Goal: Information Seeking & Learning: Find contact information

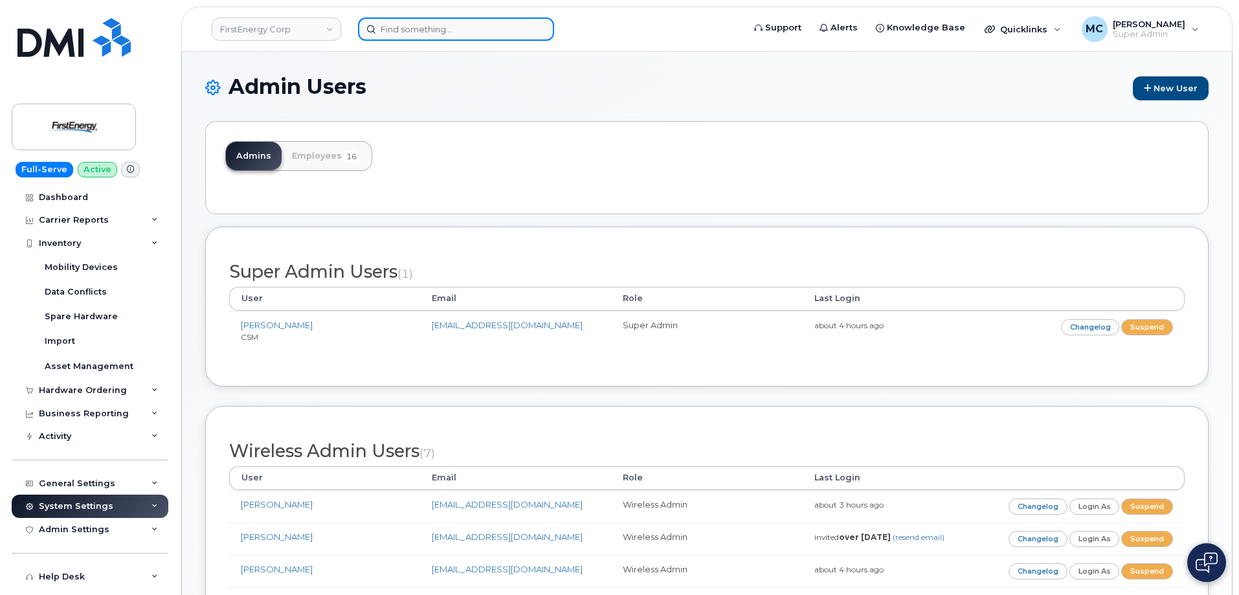
click at [432, 33] on input at bounding box center [456, 28] width 196 height 23
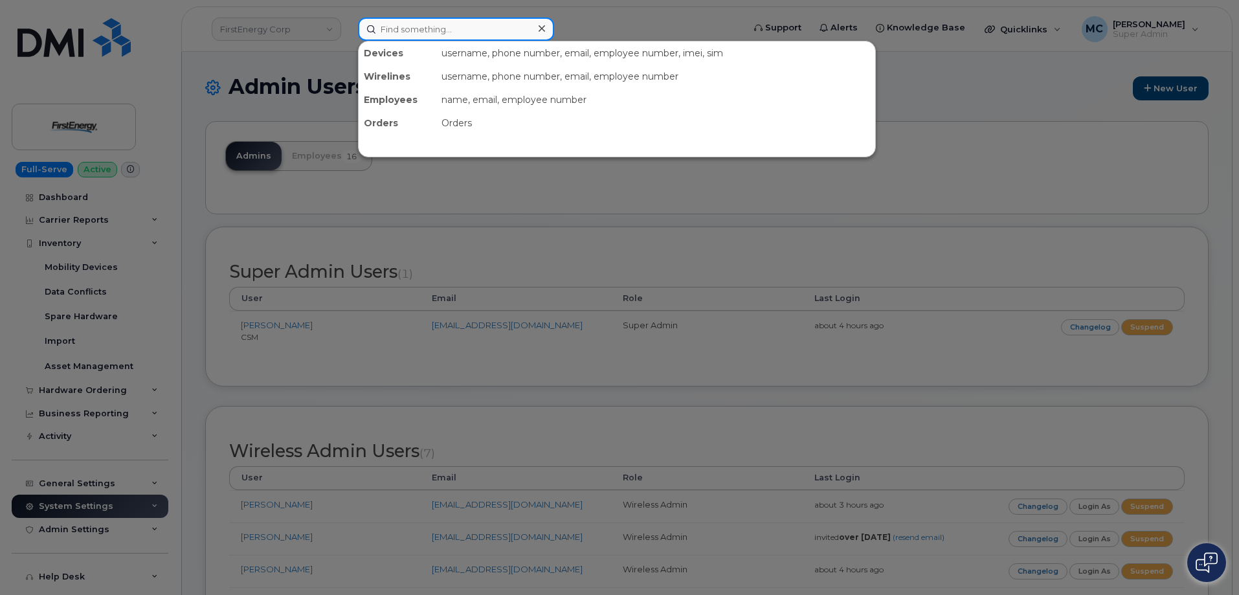
paste input "290408"
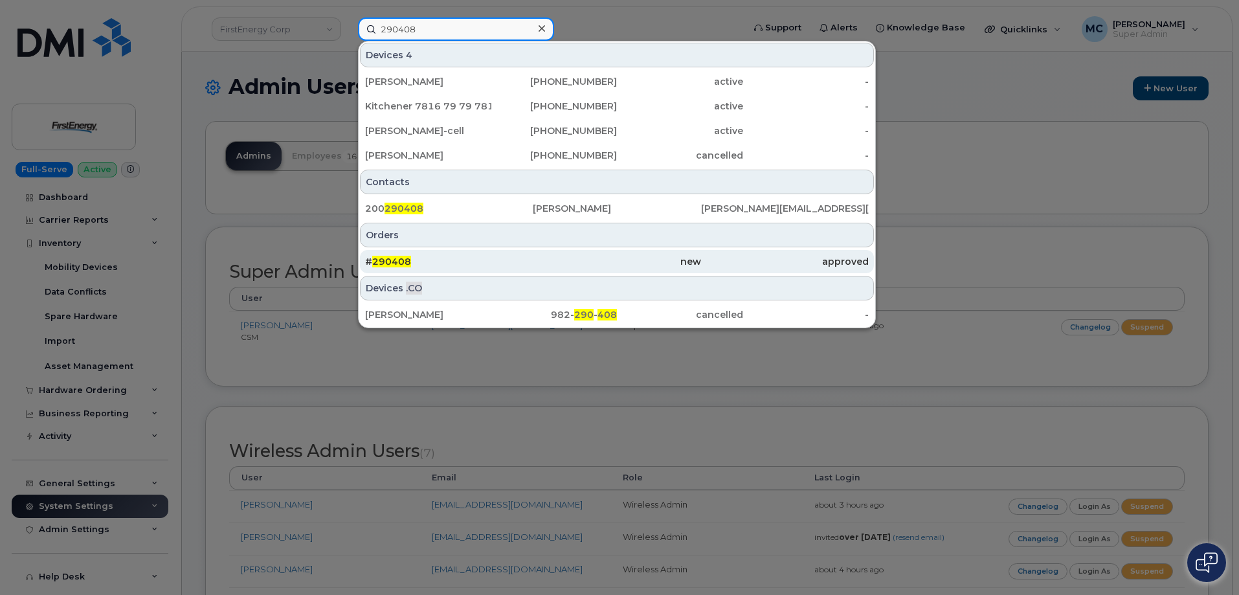
type input "290408"
click at [596, 258] on div "new" at bounding box center [617, 261] width 168 height 13
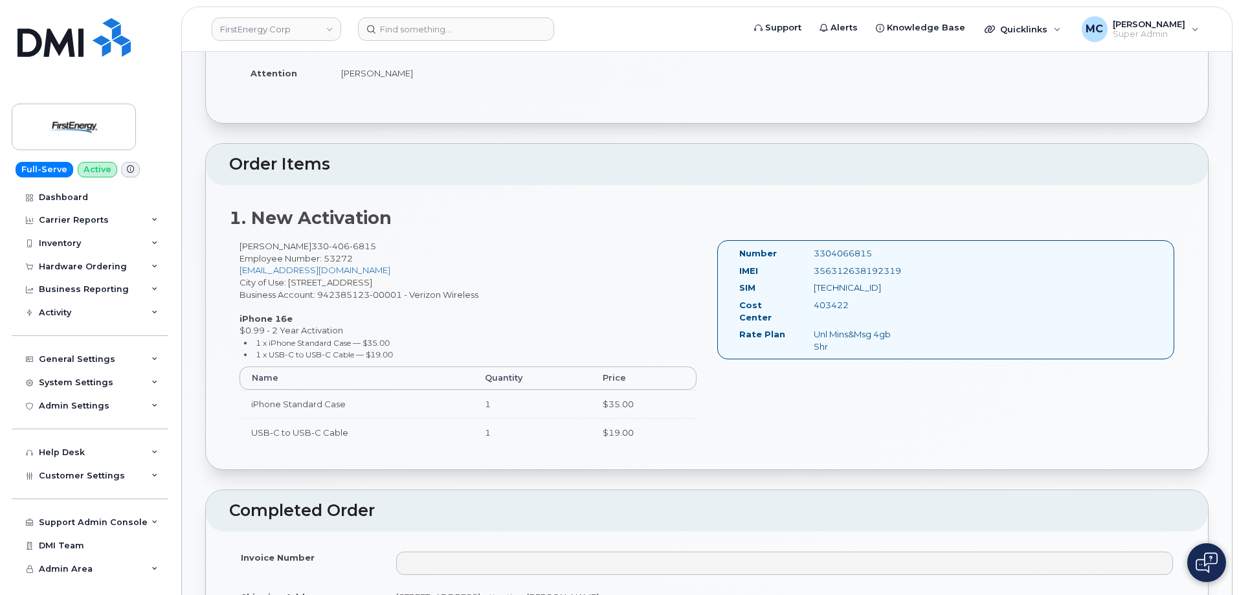
scroll to position [272, 0]
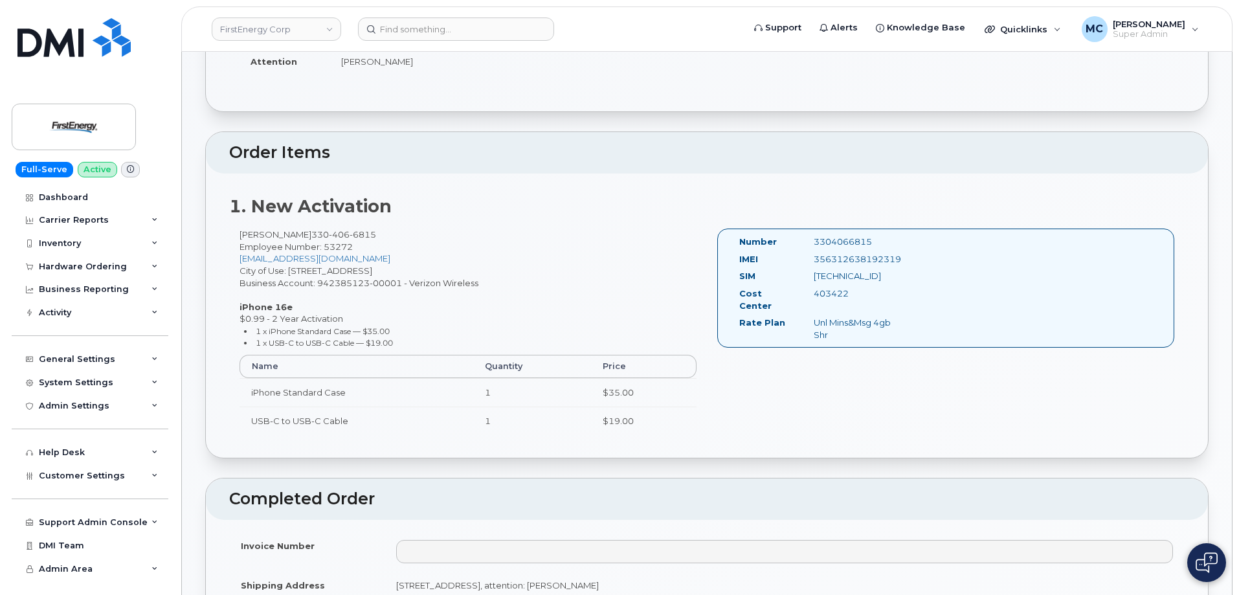
drag, startPoint x: 858, startPoint y: 240, endPoint x: 808, endPoint y: 243, distance: 49.3
click at [808, 243] on div "3304066815" at bounding box center [856, 242] width 104 height 12
copy div "3304066815"
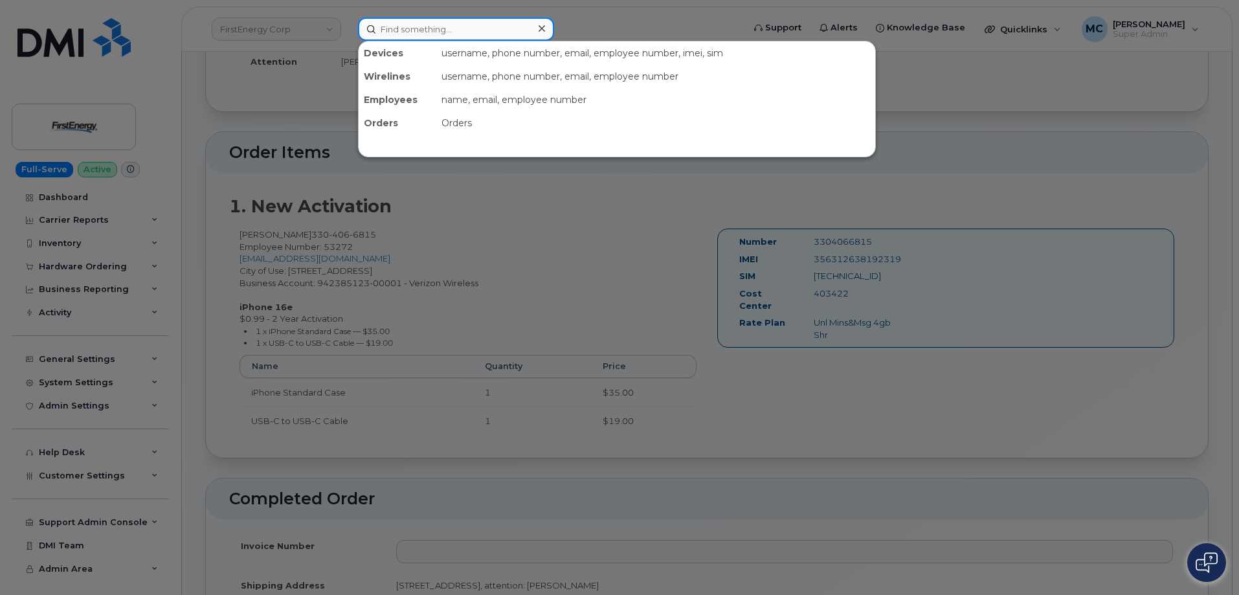
click at [436, 30] on input at bounding box center [456, 28] width 196 height 23
paste input "3304066815"
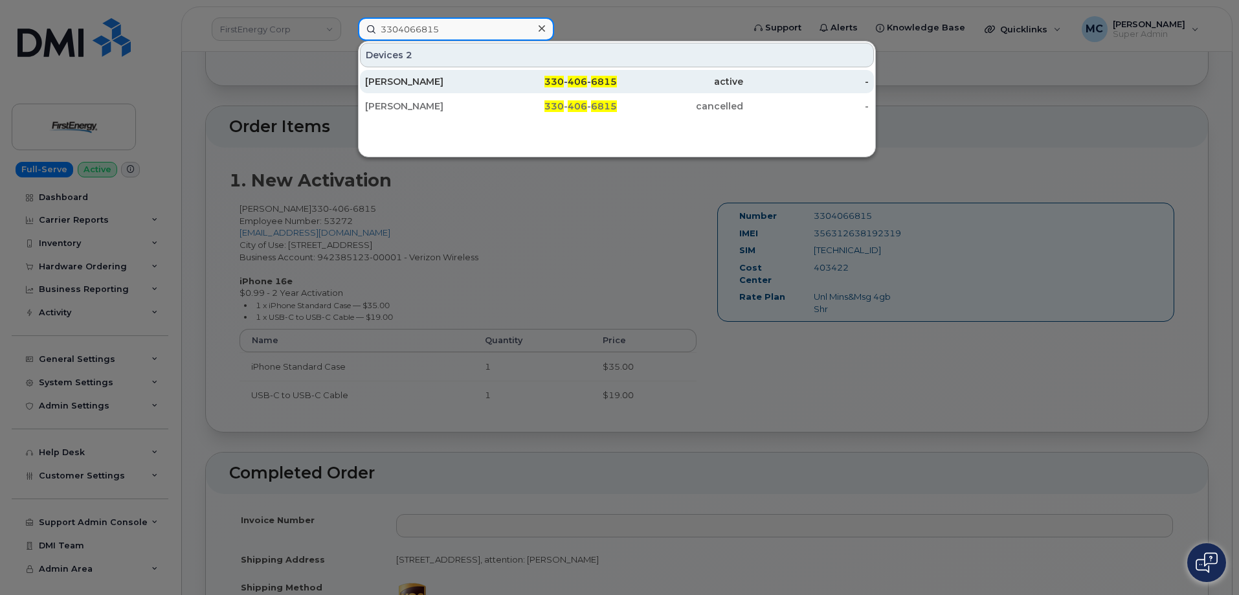
scroll to position [337, 0]
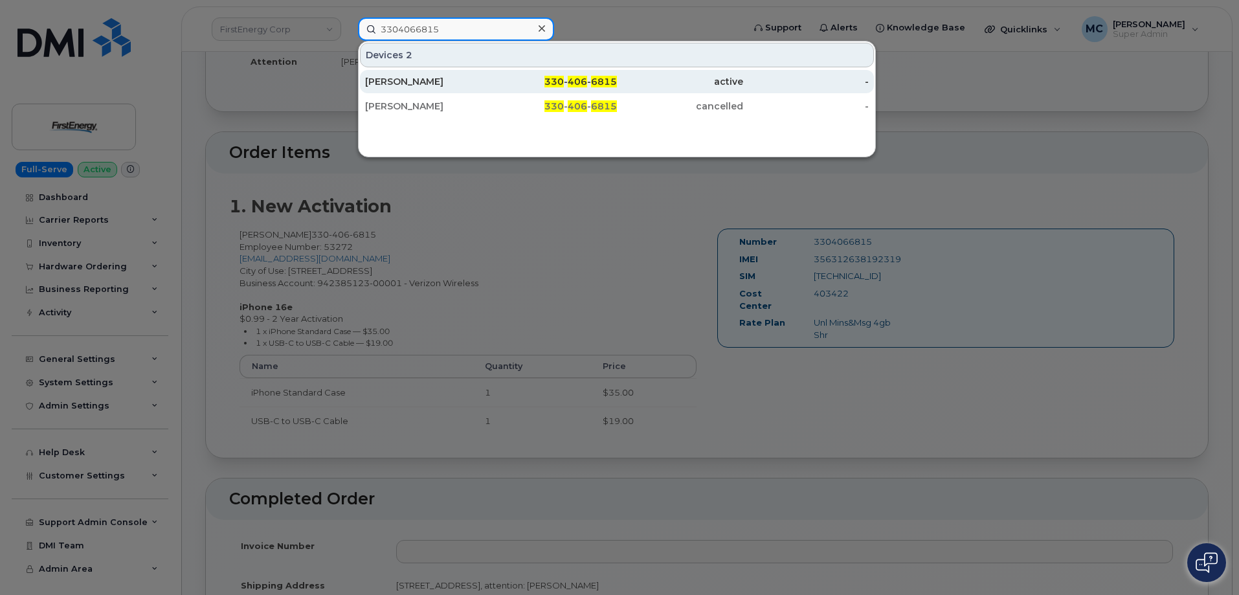
type input "3304066815"
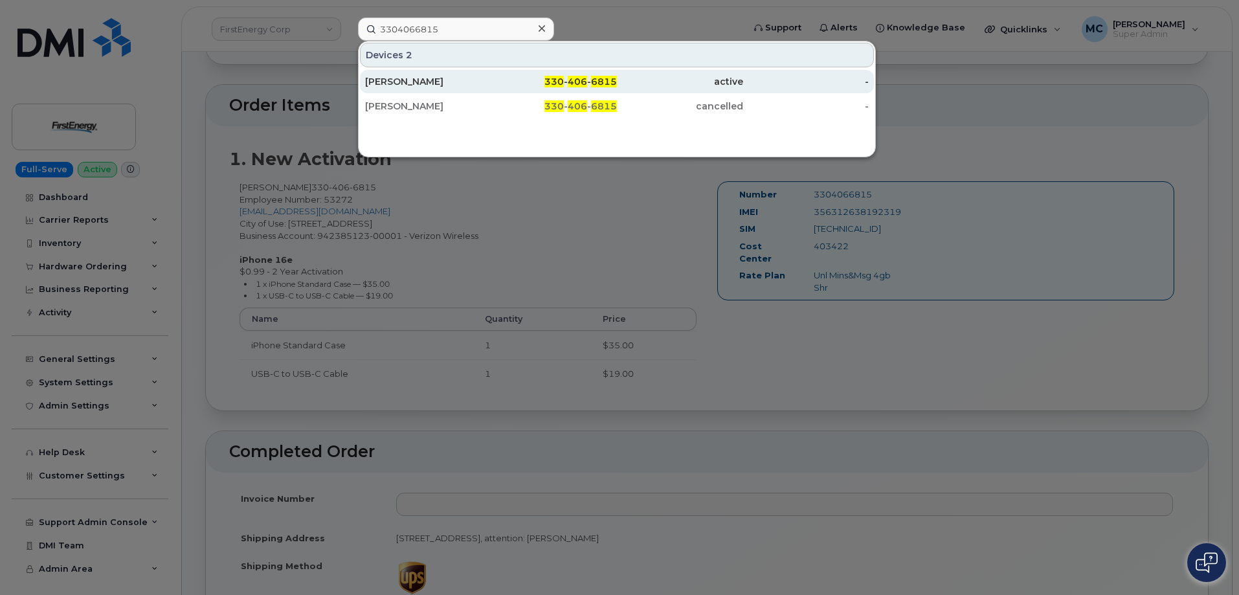
click at [573, 76] on div "330 - 406 - 6815" at bounding box center [554, 81] width 126 height 13
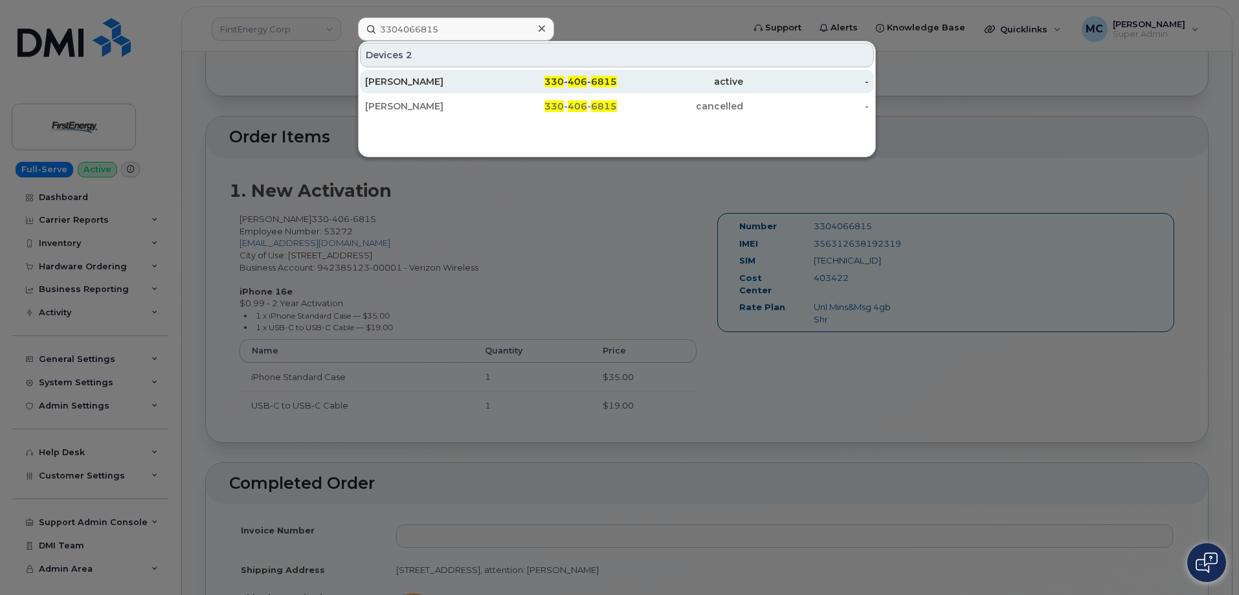
scroll to position [272, 0]
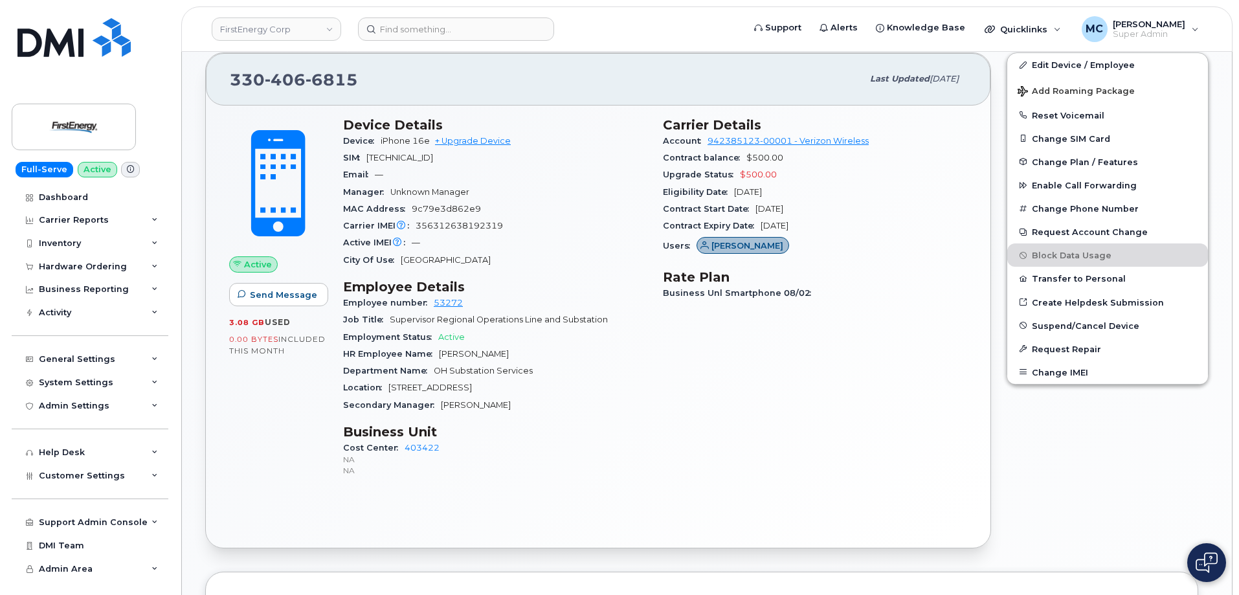
scroll to position [368, 0]
drag, startPoint x: 371, startPoint y: 79, endPoint x: 232, endPoint y: 72, distance: 139.9
click at [233, 74] on div "330 406 6815" at bounding box center [546, 76] width 632 height 27
copy span "330 406 6815"
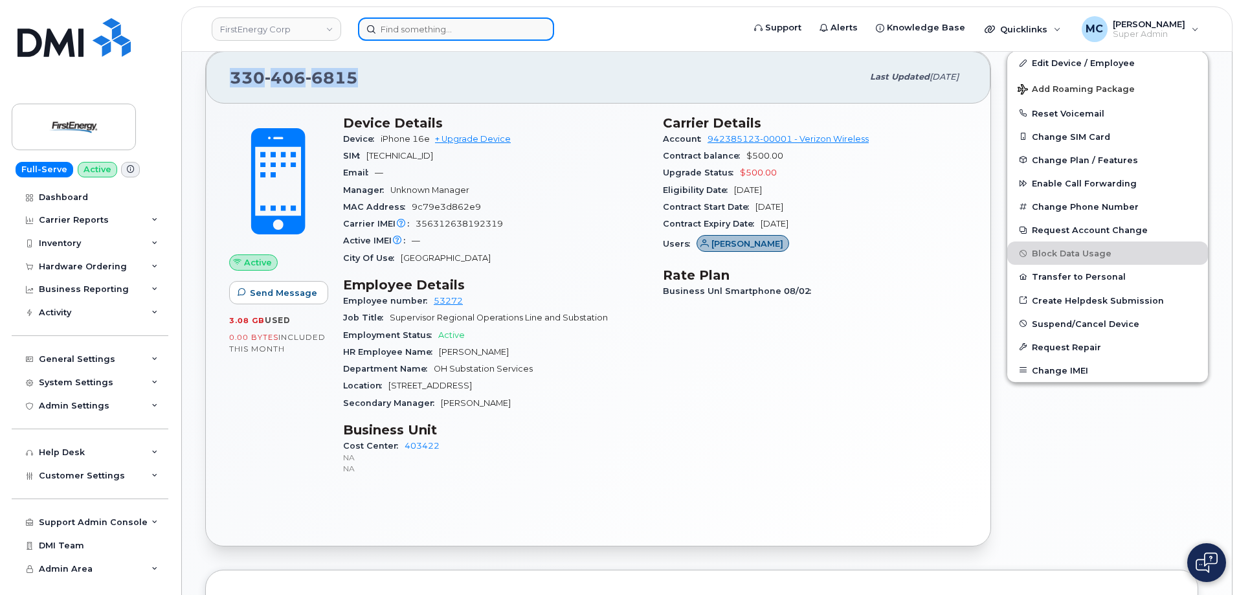
click at [462, 35] on input at bounding box center [456, 28] width 196 height 23
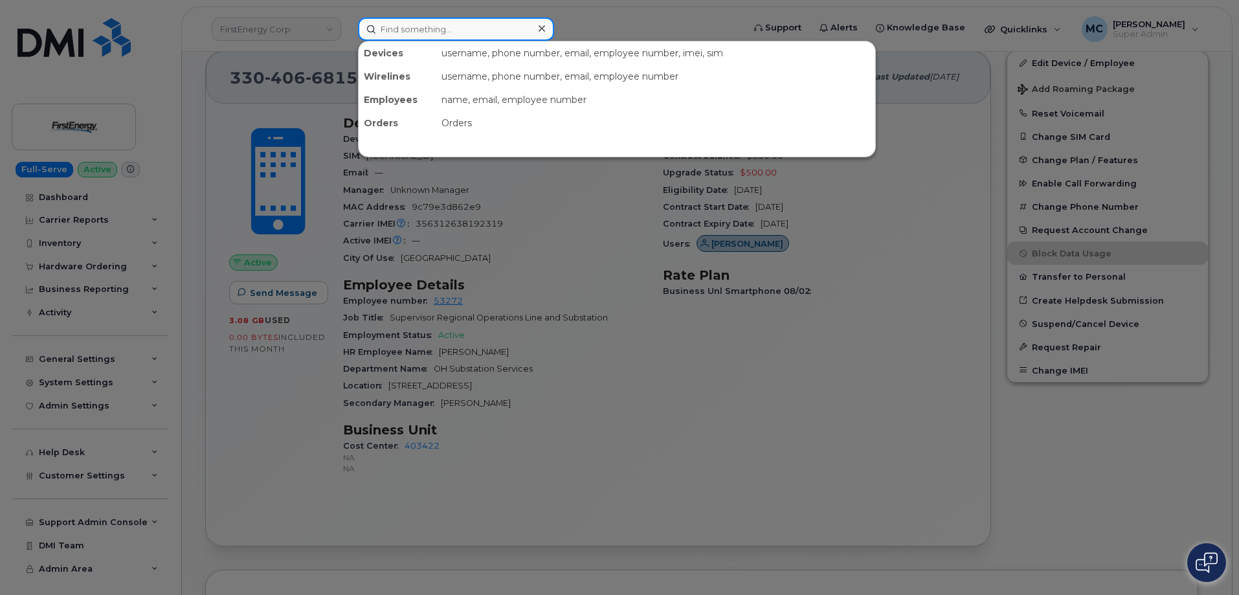
paste input "290408"
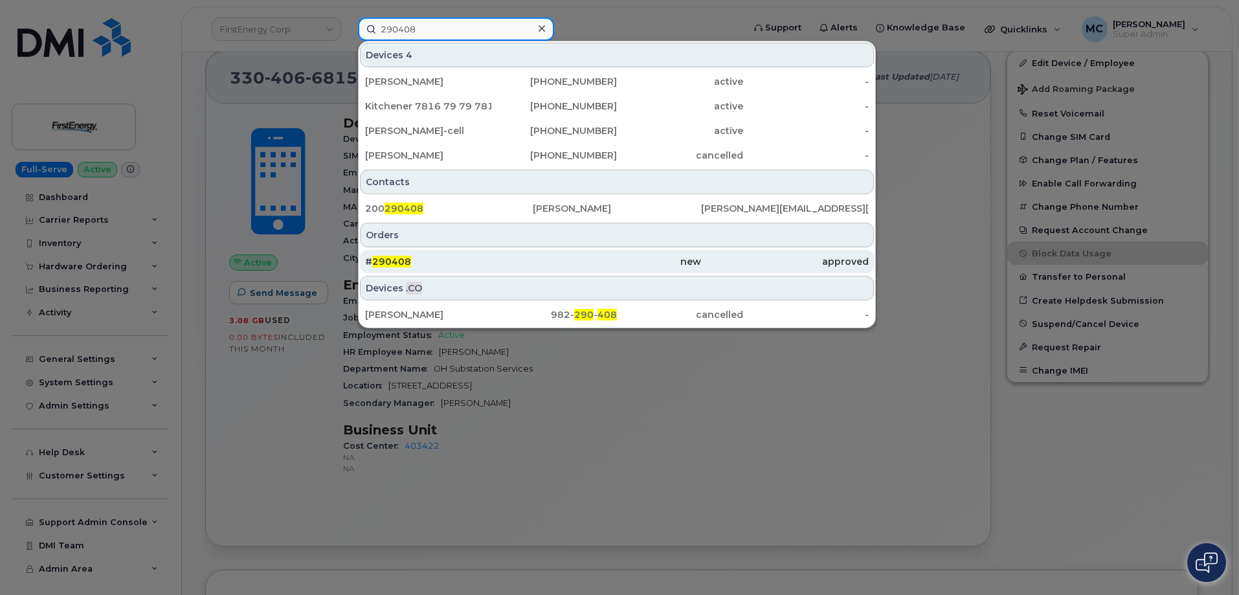
type input "290408"
click at [549, 260] on div "new" at bounding box center [617, 261] width 168 height 13
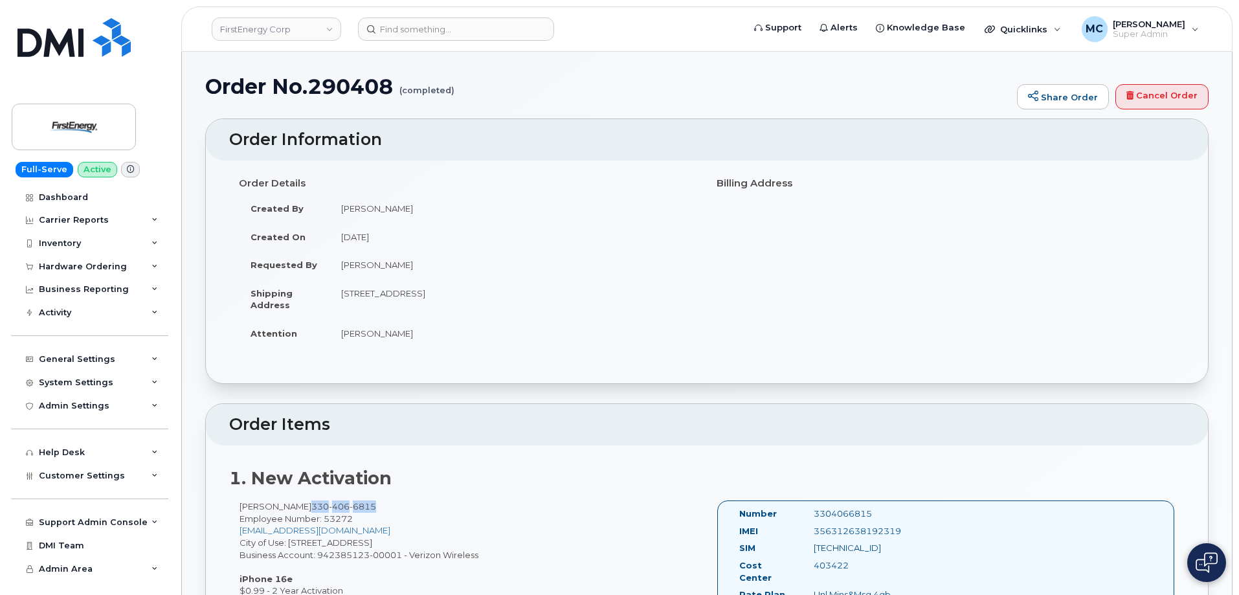
drag, startPoint x: 320, startPoint y: 507, endPoint x: 403, endPoint y: 507, distance: 82.2
copy span "[PHONE_NUMBER]"
click at [482, 28] on input at bounding box center [456, 28] width 196 height 23
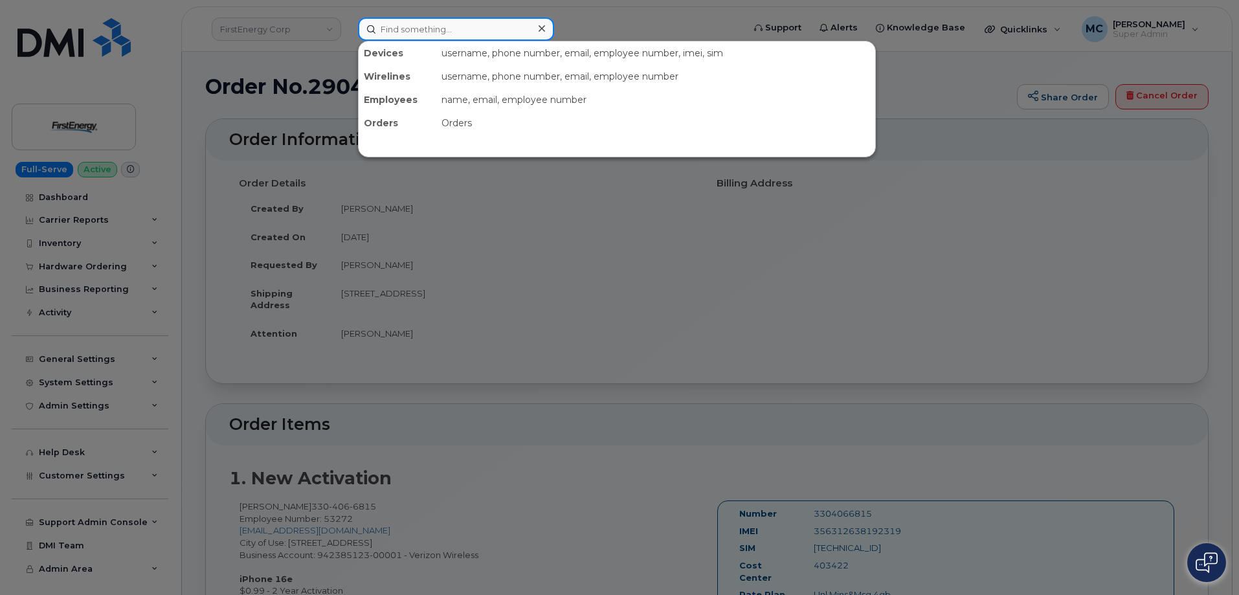
paste input "290475"
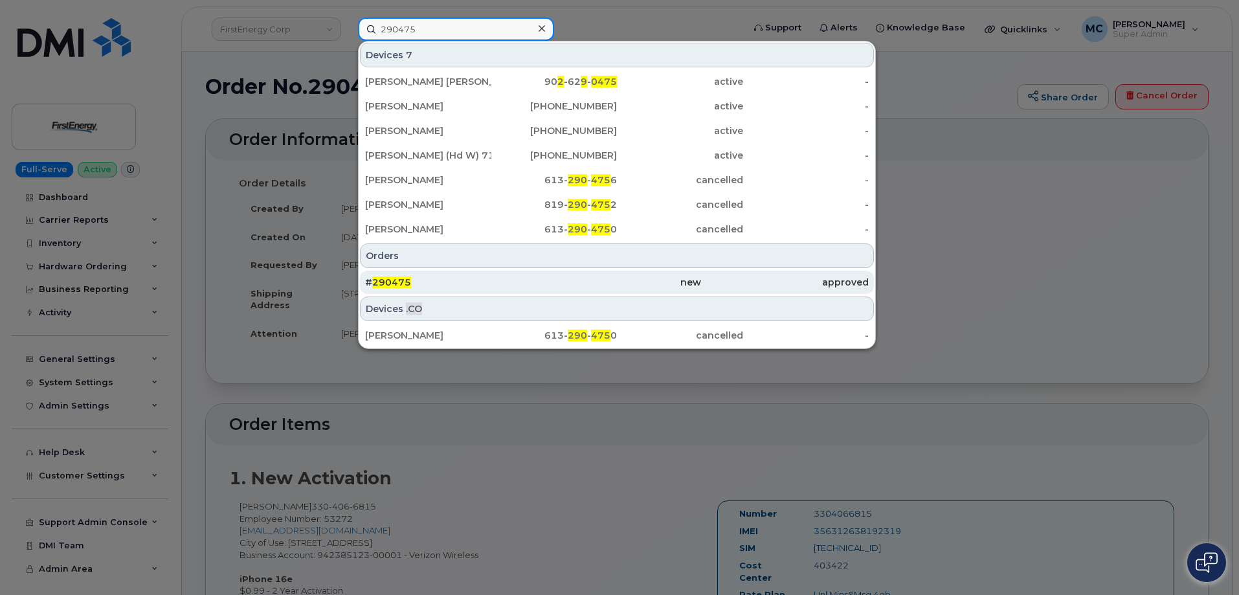
type input "290475"
click at [511, 280] on div "# 290475" at bounding box center [449, 282] width 168 height 13
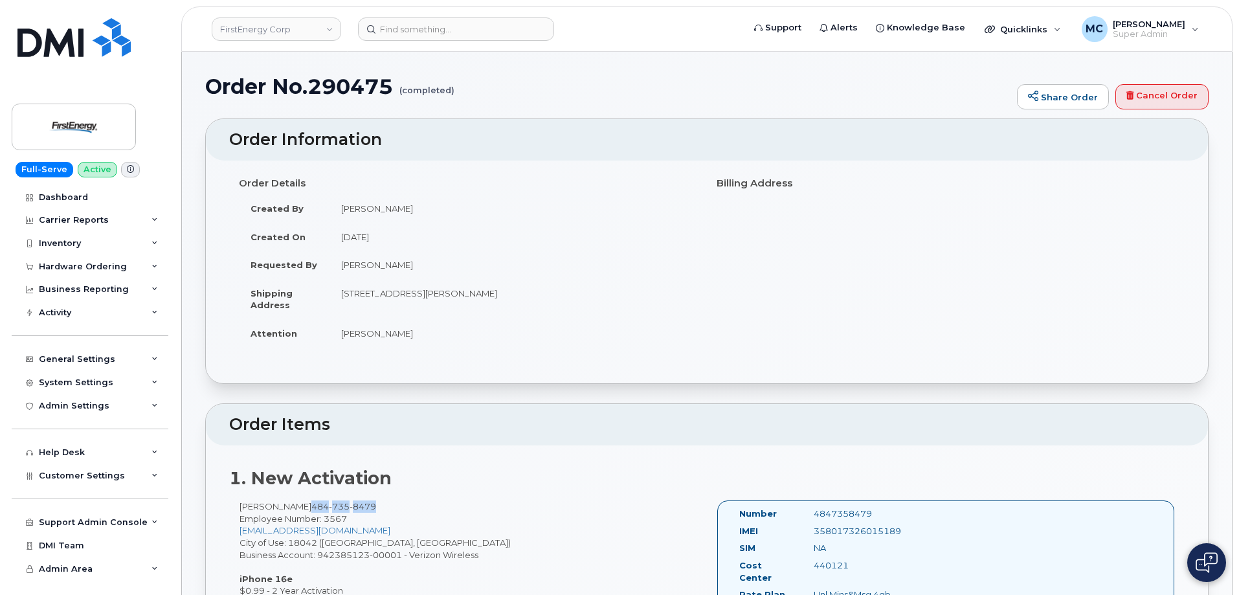
drag, startPoint x: 302, startPoint y: 507, endPoint x: 409, endPoint y: 507, distance: 106.8
click at [409, 507] on div "Brian D Apgar 484 735 8479 Employee Number: 3567 bapgar@firstenergycorp.com Cit…" at bounding box center [468, 548] width 478 height 96
copy span "484 735 8479"
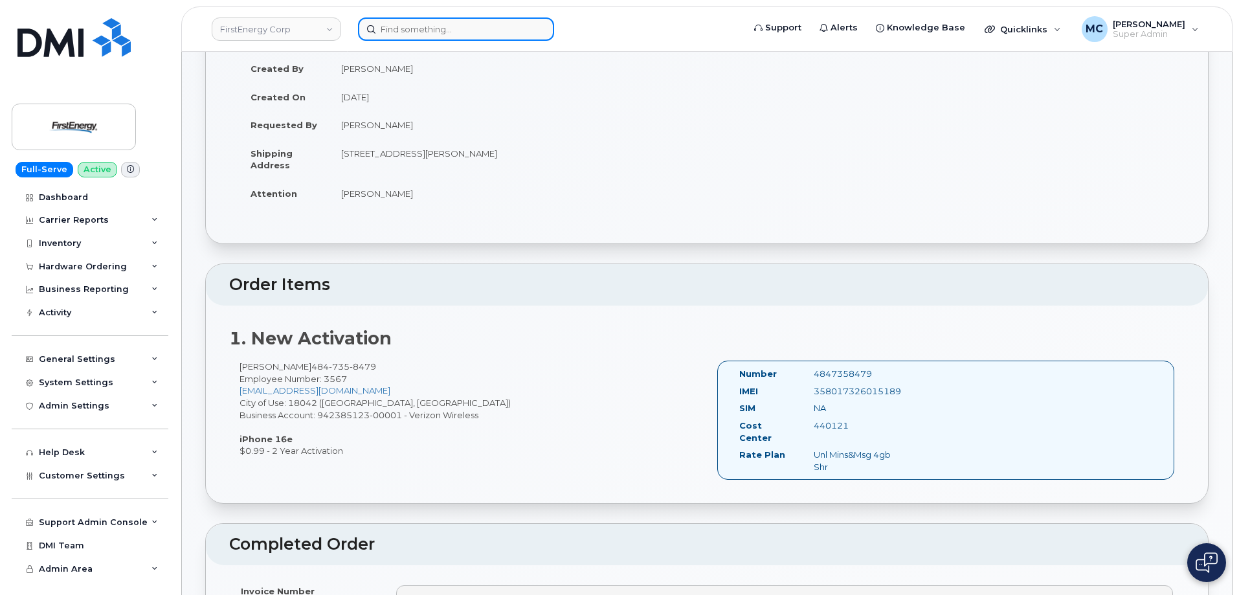
click at [486, 32] on input at bounding box center [456, 28] width 196 height 23
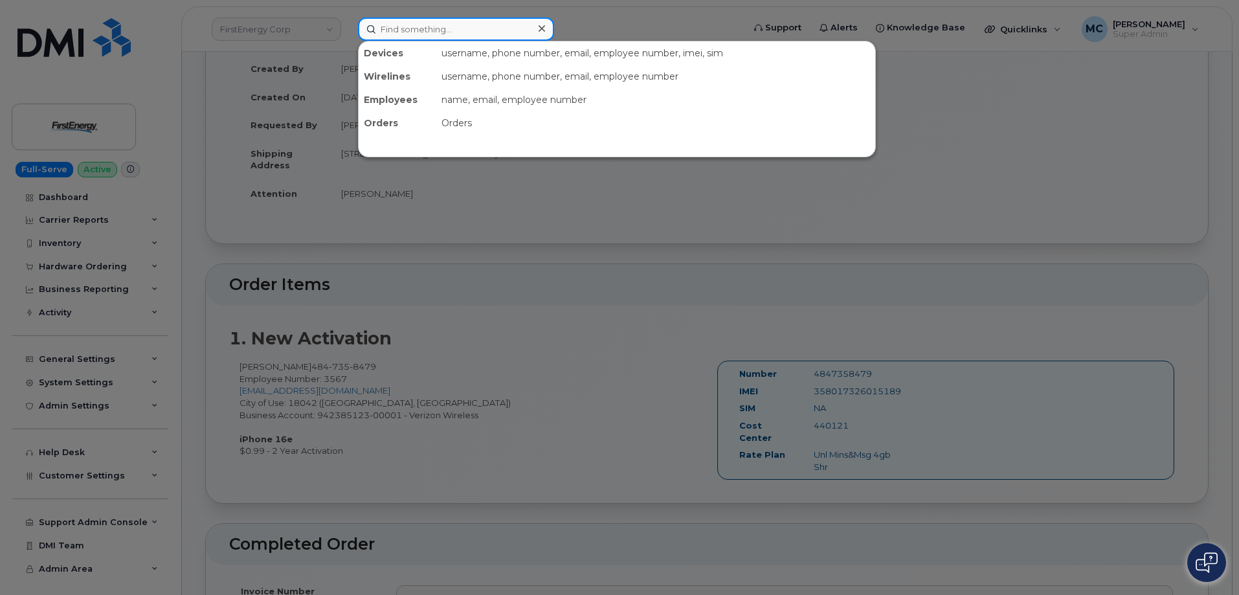
paste input "290560"
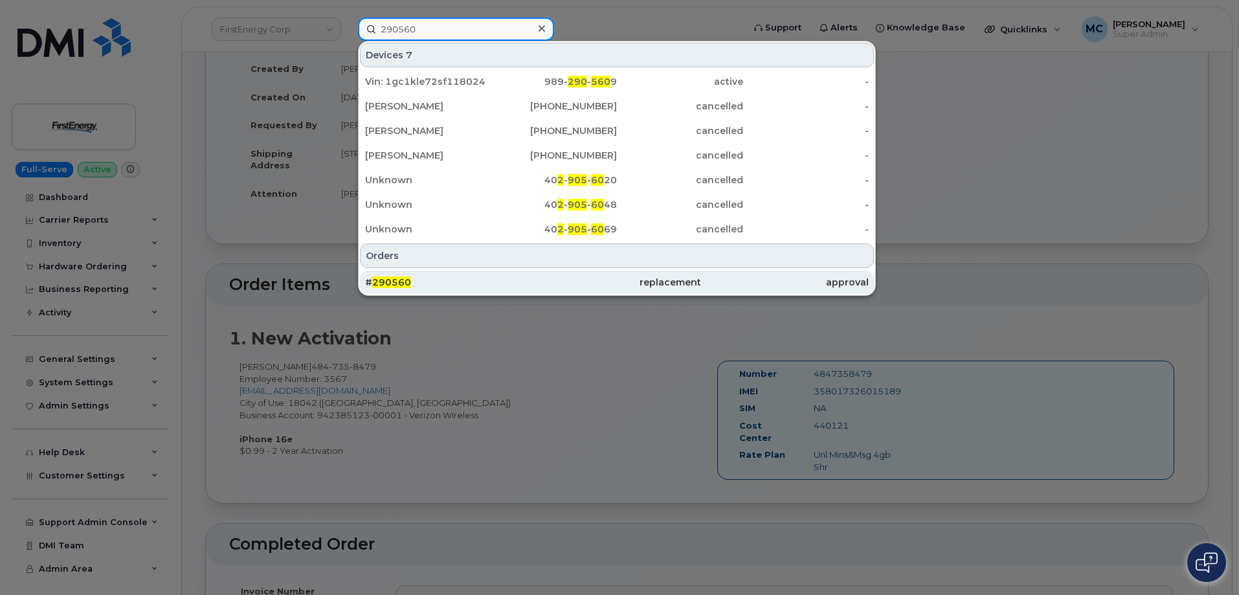
type input "290560"
click at [575, 282] on div "replacement" at bounding box center [617, 282] width 168 height 13
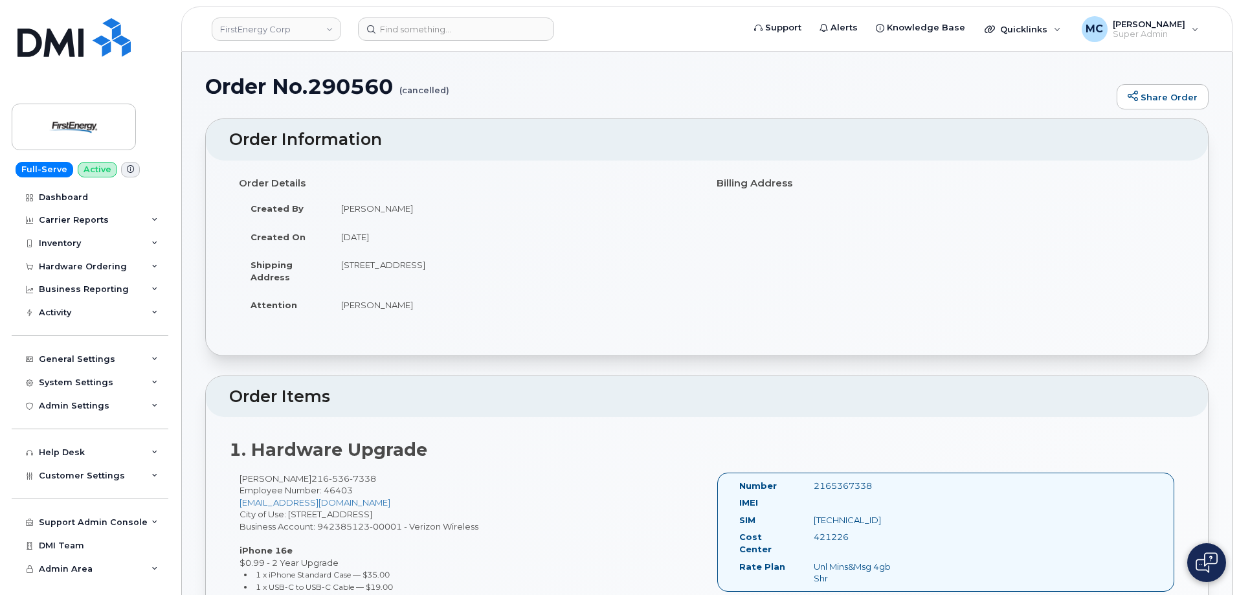
scroll to position [174, 0]
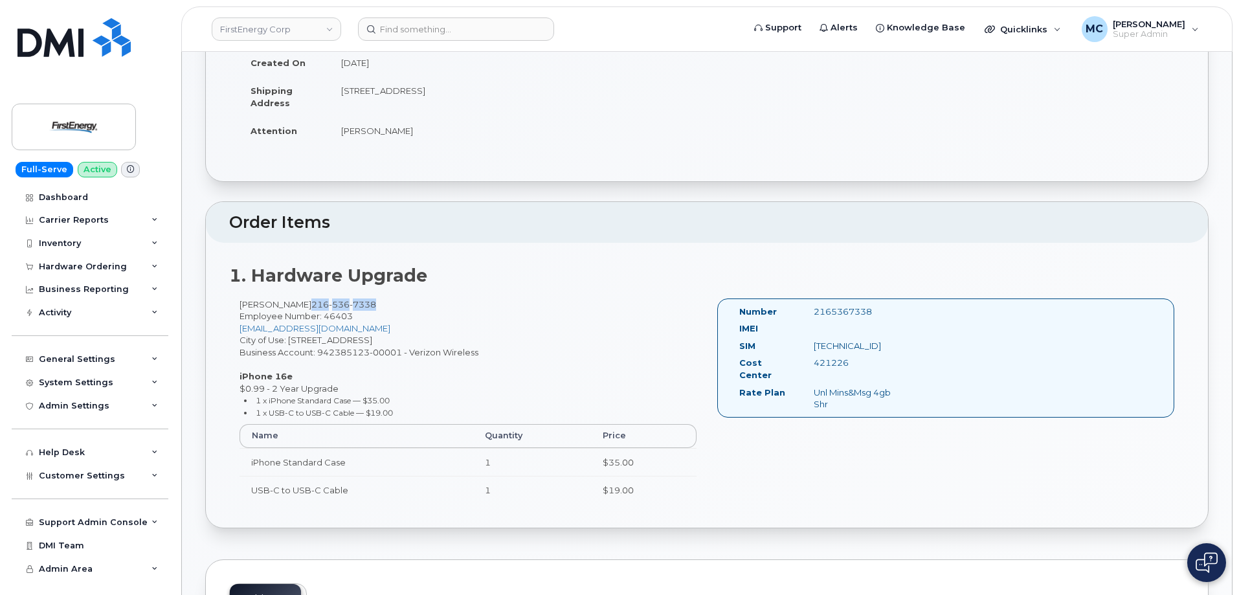
drag, startPoint x: 316, startPoint y: 304, endPoint x: 384, endPoint y: 304, distance: 67.3
click at [384, 304] on div "[PERSON_NAME] [PHONE_NUMBER] Employee Number: 46403 [EMAIL_ADDRESS][DOMAIN_NAME…" at bounding box center [468, 406] width 478 height 217
copy span "[PHONE_NUMBER]"
click at [517, 23] on input at bounding box center [456, 28] width 196 height 23
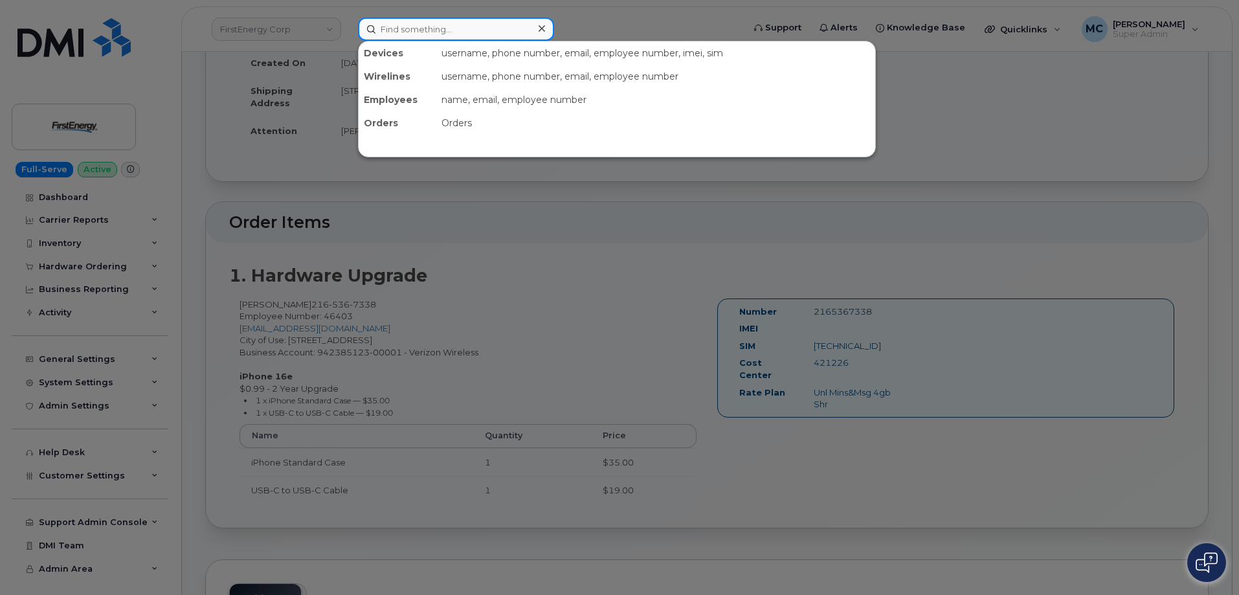
paste input "290601"
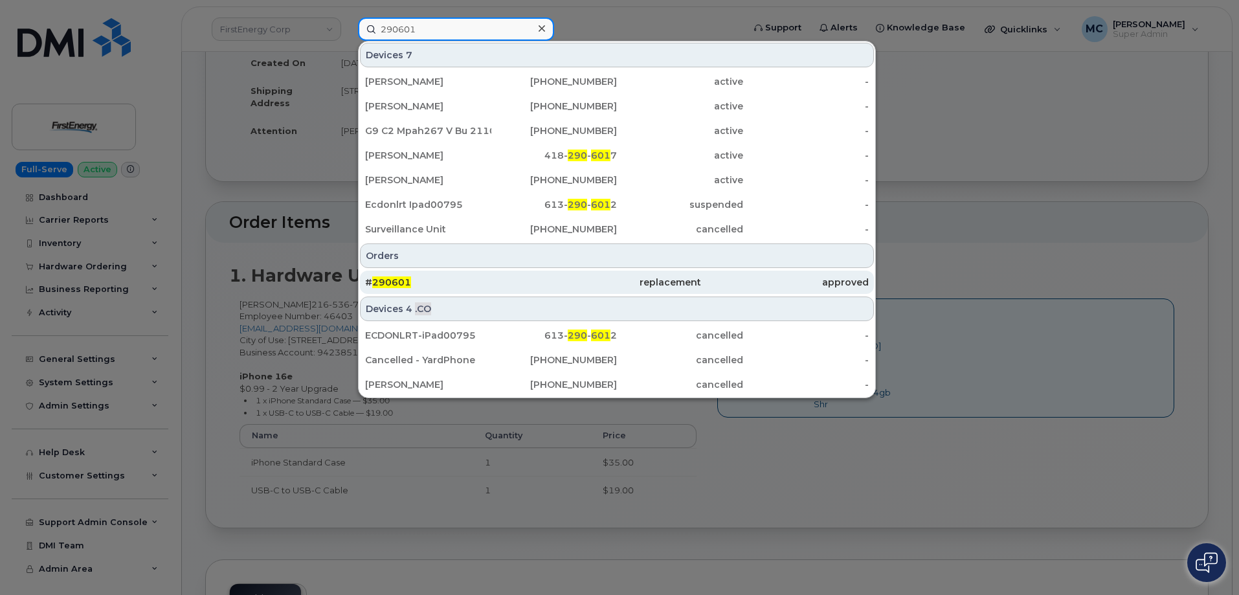
type input "290601"
click at [659, 283] on div "replacement" at bounding box center [617, 282] width 168 height 13
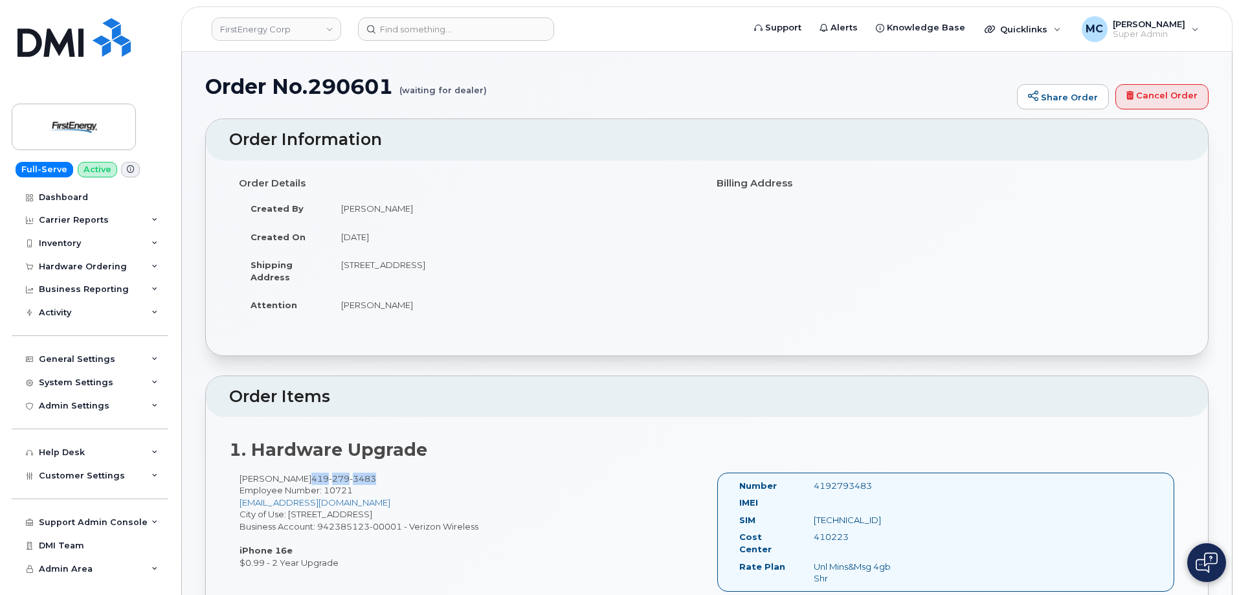
drag, startPoint x: 300, startPoint y: 476, endPoint x: 387, endPoint y: 474, distance: 86.7
click at [387, 474] on div "[PERSON_NAME] [PHONE_NUMBER] Employee Number: 10721 [EMAIL_ADDRESS][DOMAIN_NAME…" at bounding box center [468, 520] width 478 height 96
copy span "[PHONE_NUMBER]"
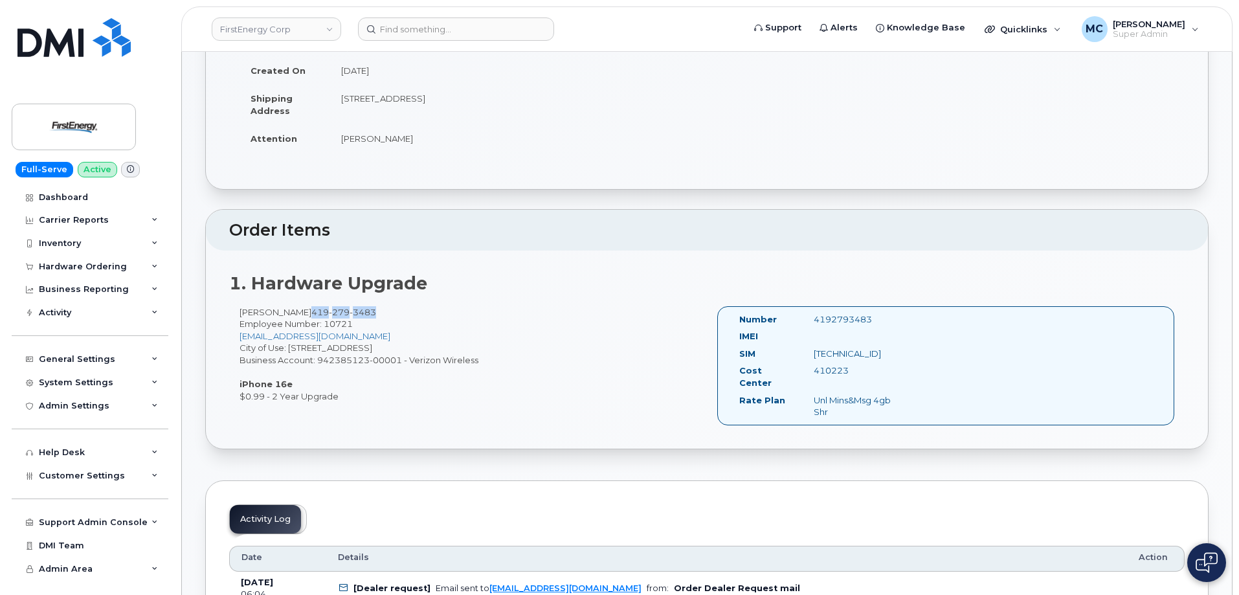
scroll to position [242, 0]
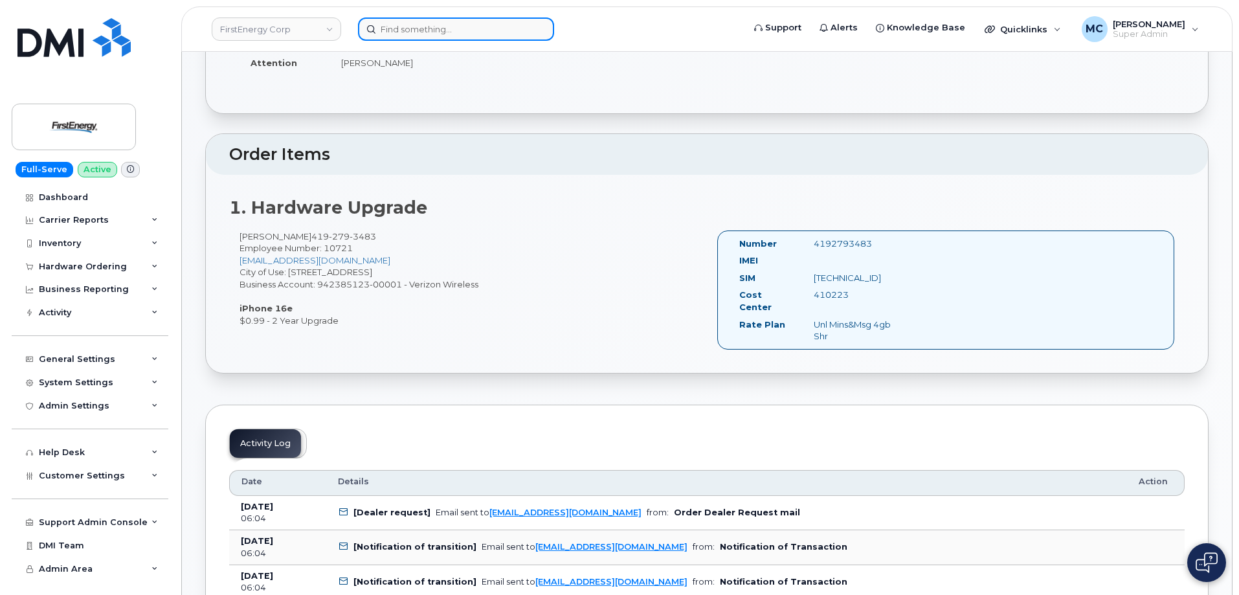
click at [487, 28] on input at bounding box center [456, 28] width 196 height 23
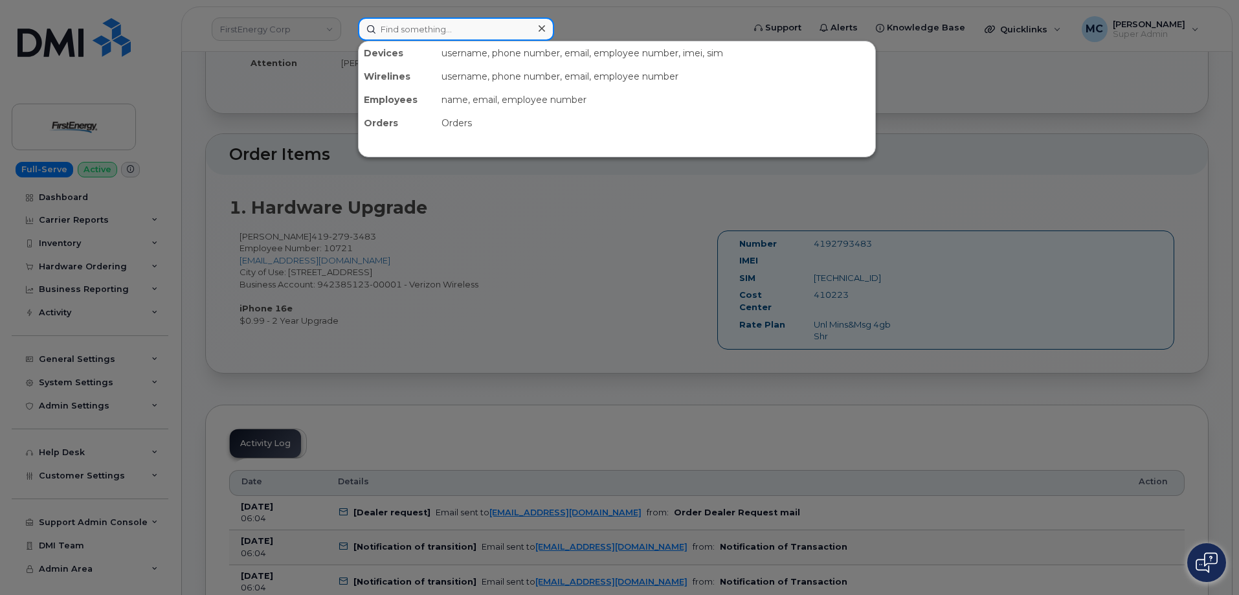
paste input "290637"
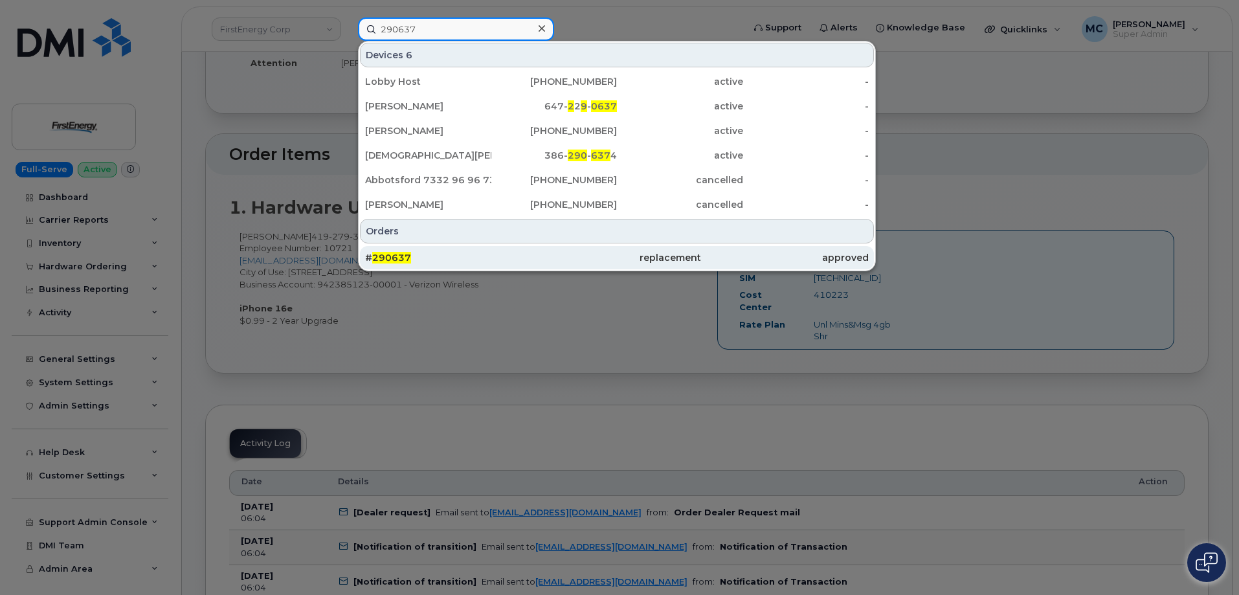
type input "290637"
click at [459, 258] on div "# 290637" at bounding box center [449, 257] width 168 height 13
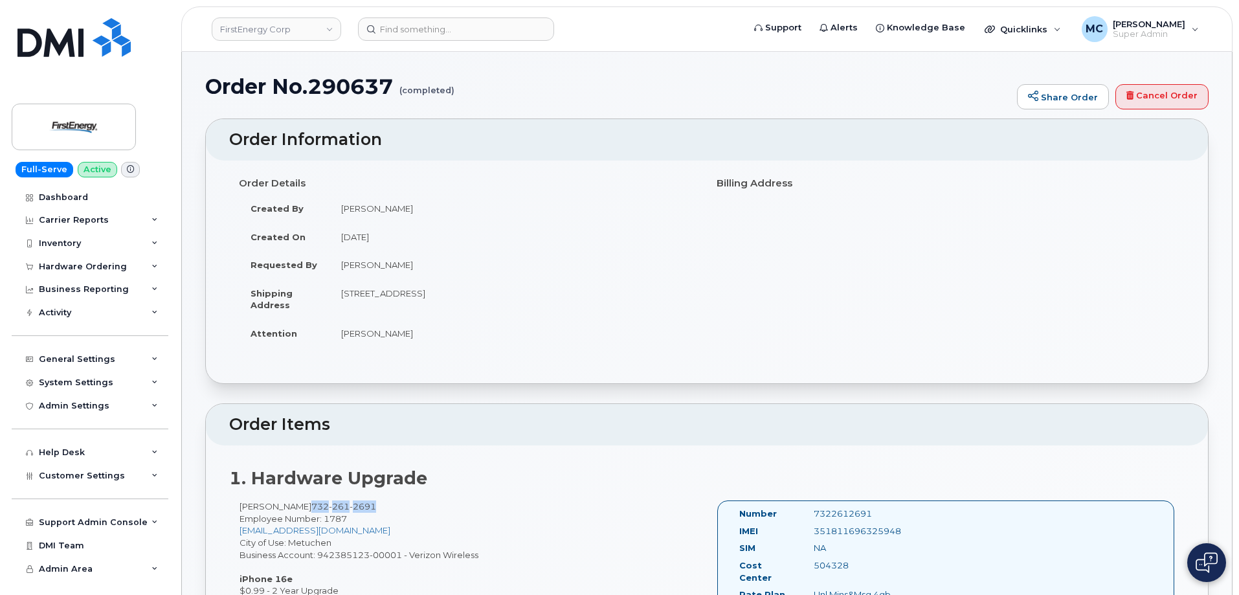
drag, startPoint x: 294, startPoint y: 506, endPoint x: 378, endPoint y: 508, distance: 84.2
copy span "[PHONE_NUMBER]"
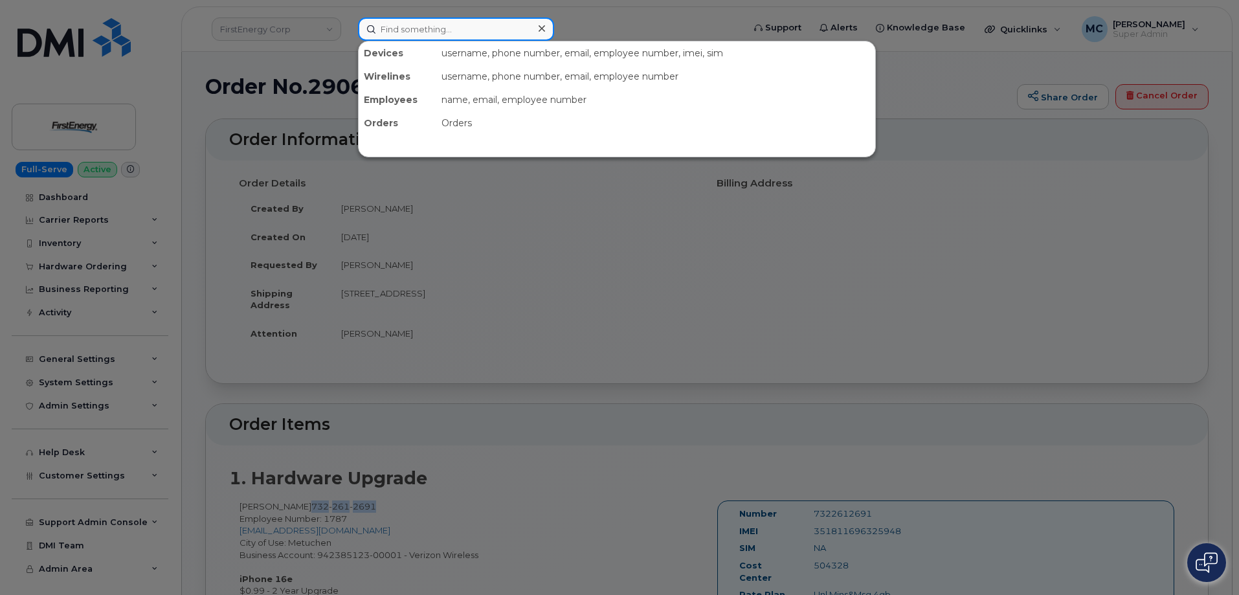
click at [482, 27] on input at bounding box center [456, 28] width 196 height 23
paste input "290663"
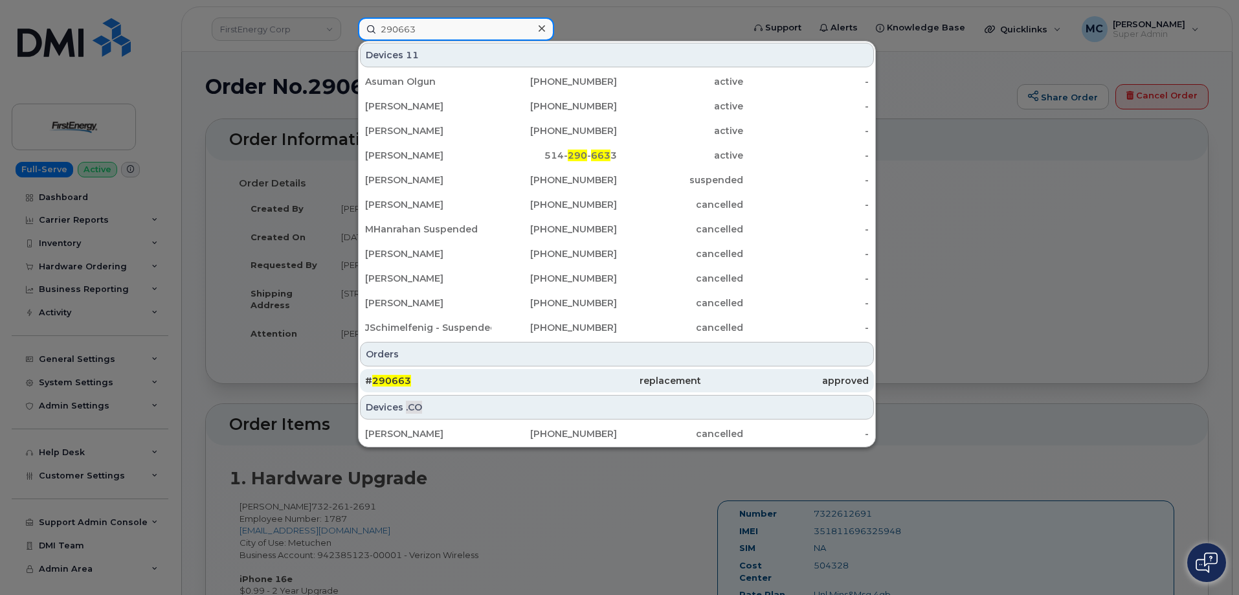
type input "290663"
click at [450, 384] on div "# 290663" at bounding box center [449, 380] width 168 height 13
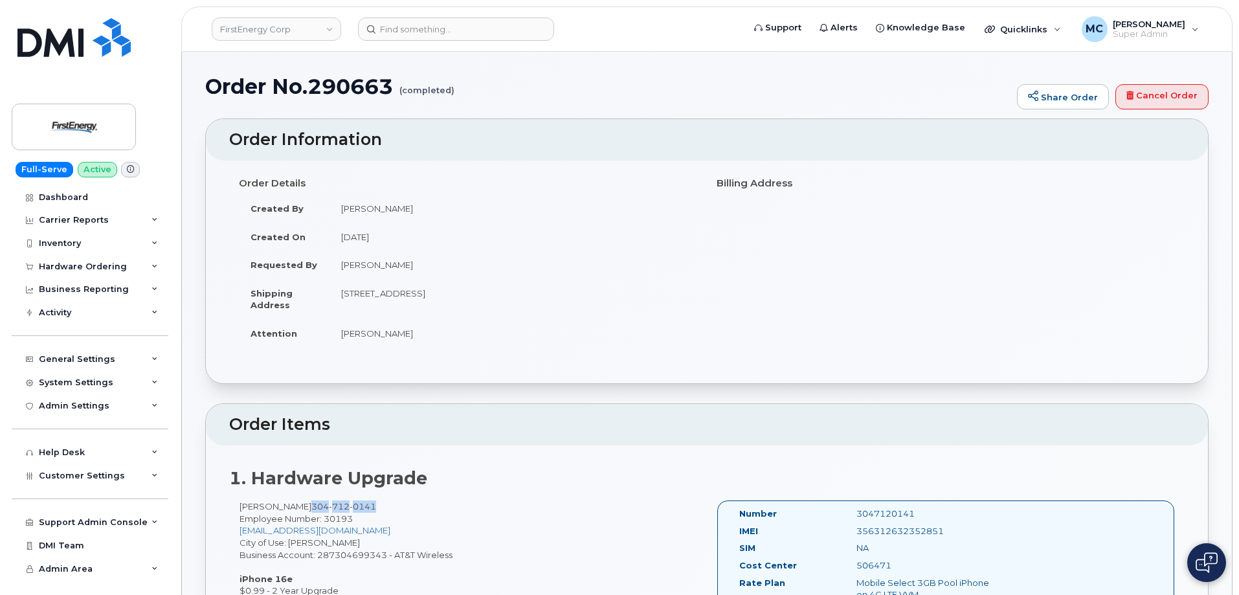
drag, startPoint x: 317, startPoint y: 506, endPoint x: 432, endPoint y: 502, distance: 114.6
copy span "[PHONE_NUMBER]"
click at [404, 25] on input at bounding box center [456, 28] width 196 height 23
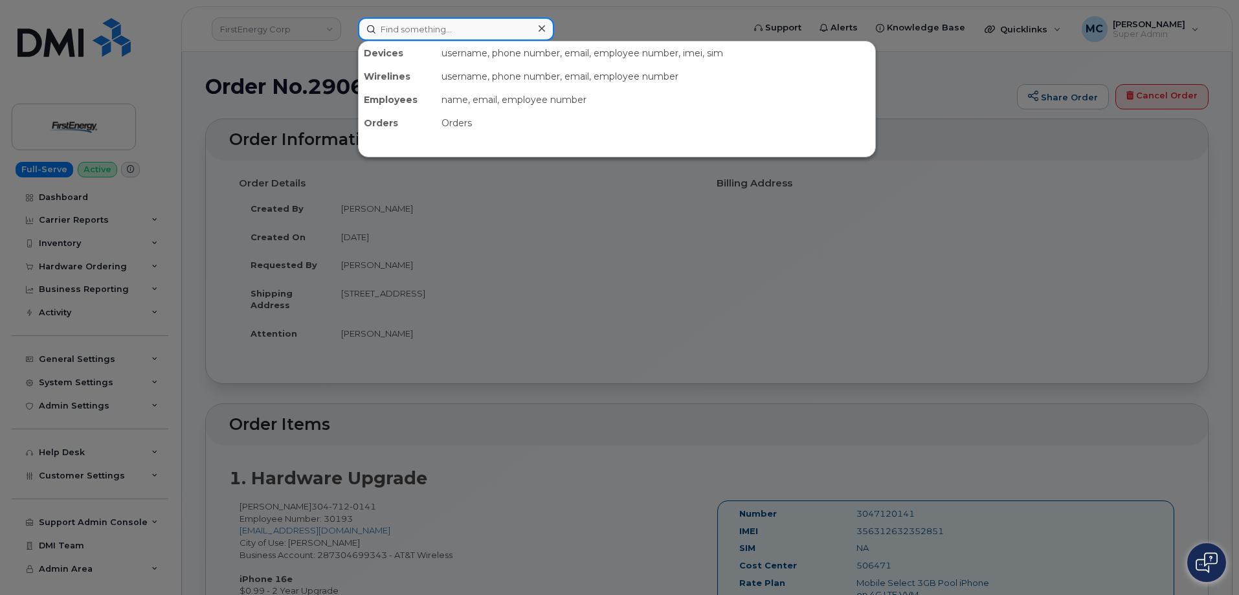
paste input "290808"
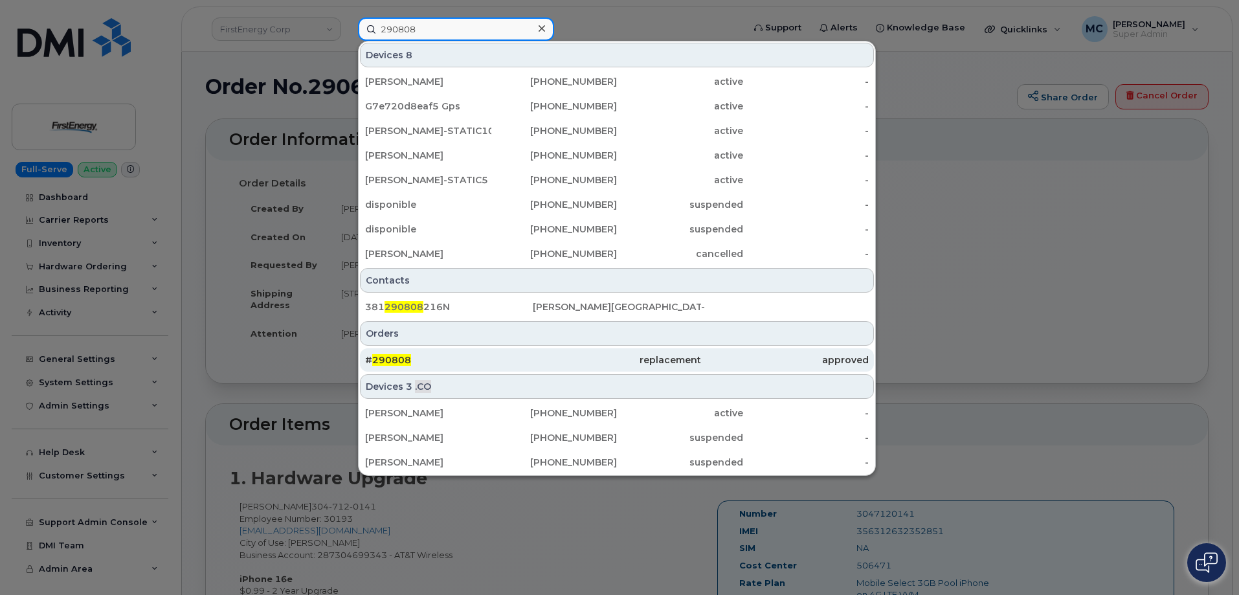
type input "290808"
click at [684, 362] on div "replacement" at bounding box center [617, 359] width 168 height 13
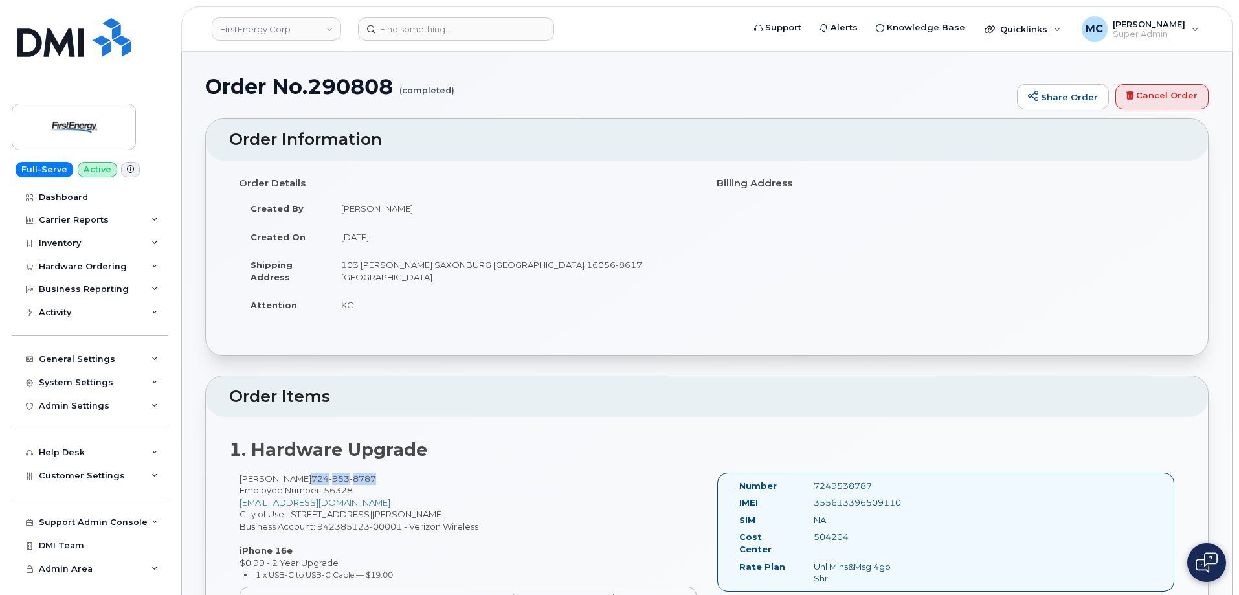
drag, startPoint x: 309, startPoint y: 476, endPoint x: 398, endPoint y: 476, distance: 89.3
click at [398, 476] on div "Kristine Connor 724 953 8787 Employee Number: 56328 kconnor@firstenergycorp.com…" at bounding box center [468, 560] width 478 height 177
copy span "724 953 8787"
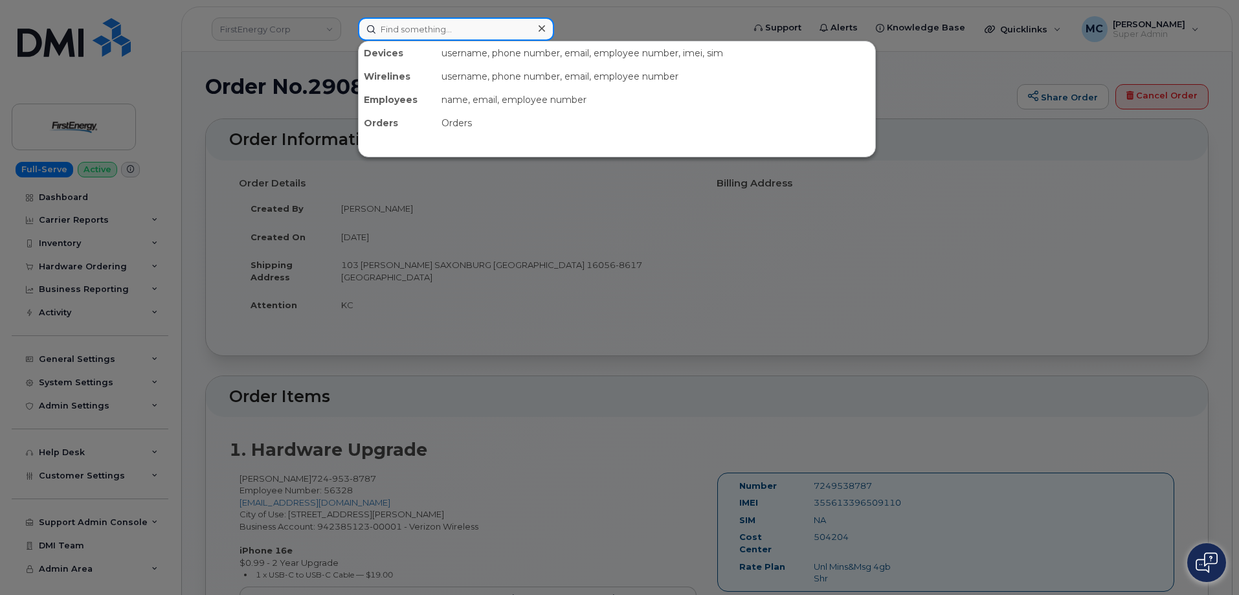
click at [408, 26] on input at bounding box center [456, 28] width 196 height 23
paste input "290855"
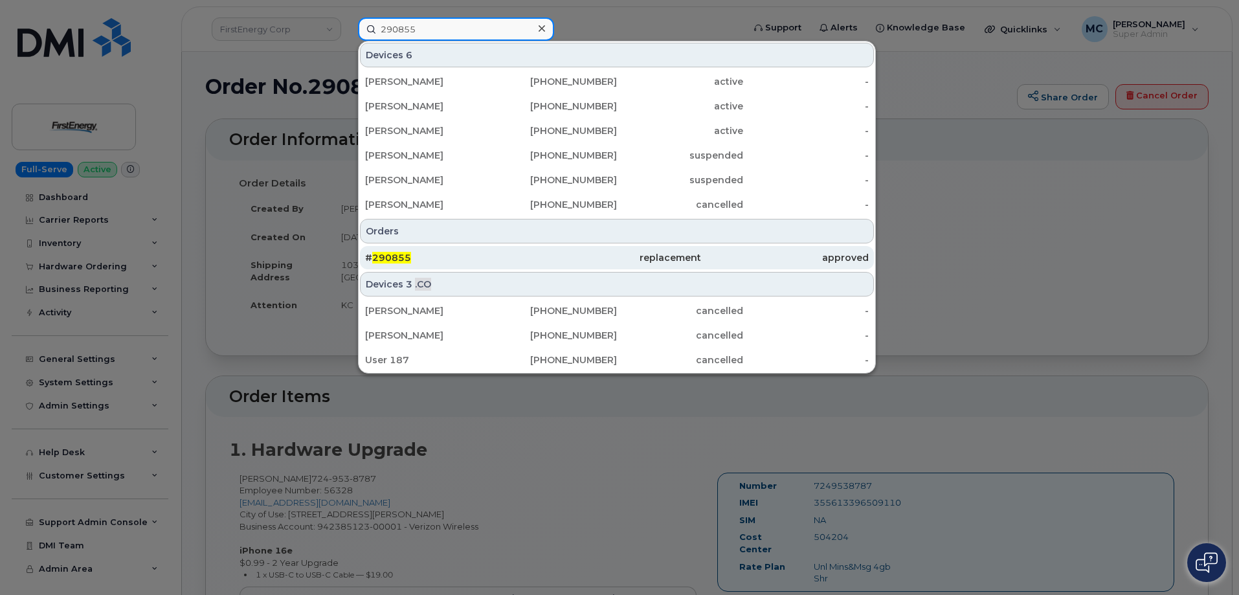
type input "290855"
click at [553, 256] on div "replacement" at bounding box center [617, 257] width 168 height 13
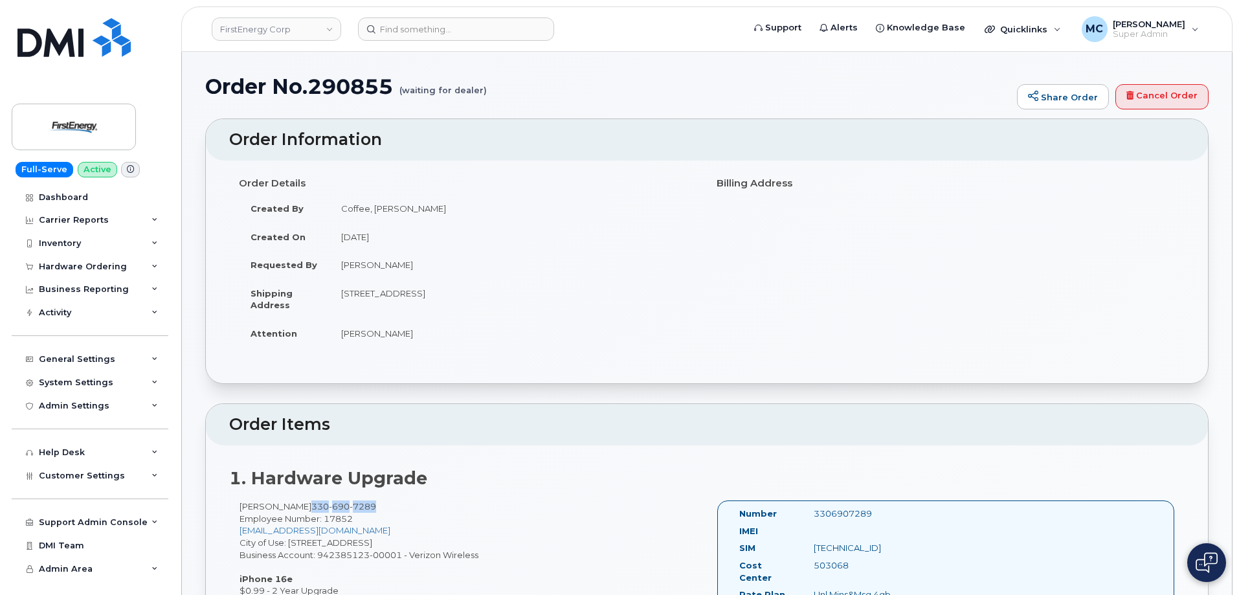
drag, startPoint x: 313, startPoint y: 506, endPoint x: 417, endPoint y: 506, distance: 104.2
copy span "330 690 7289"
click at [503, 35] on input at bounding box center [456, 28] width 196 height 23
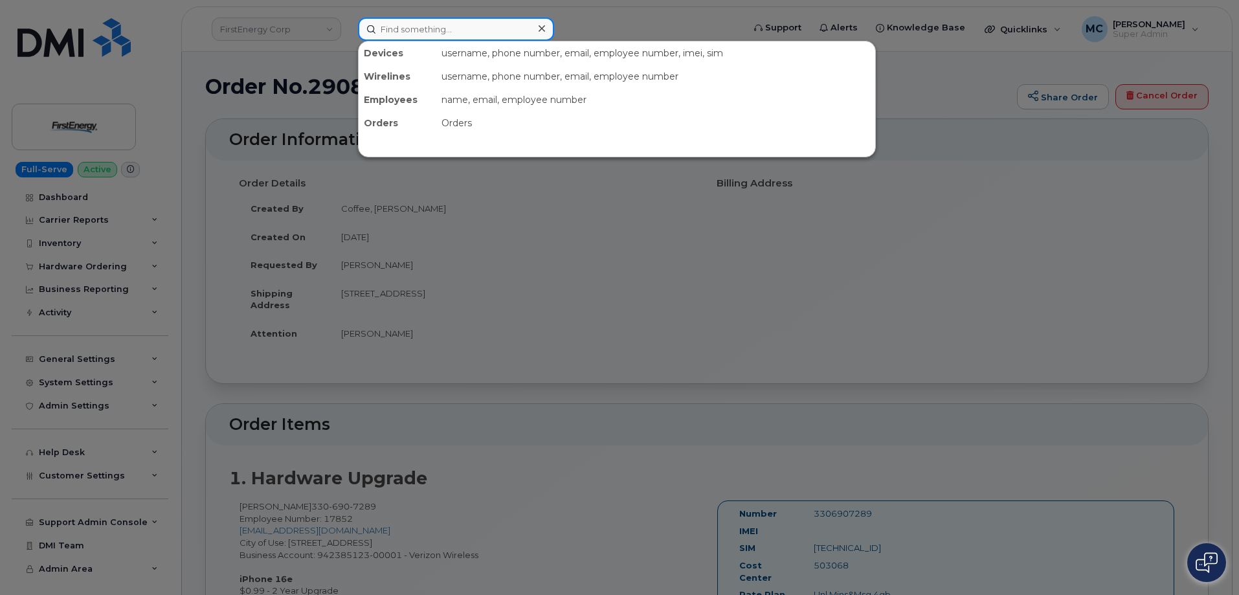
paste input "291593"
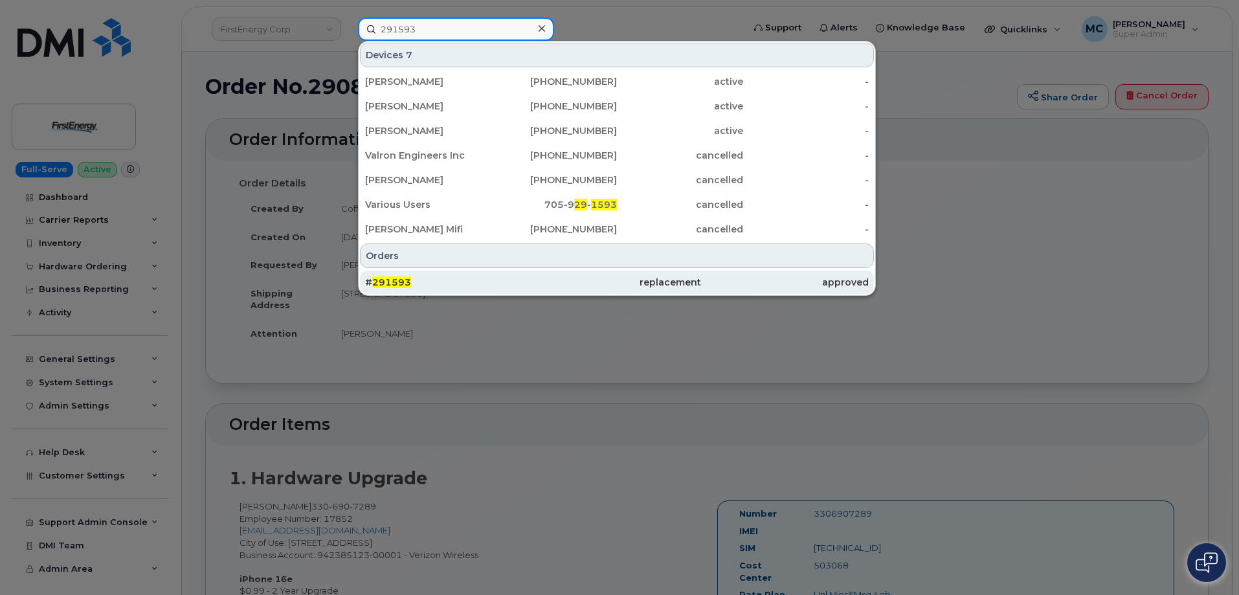
type input "291593"
click at [521, 283] on div "# 291593" at bounding box center [449, 282] width 168 height 13
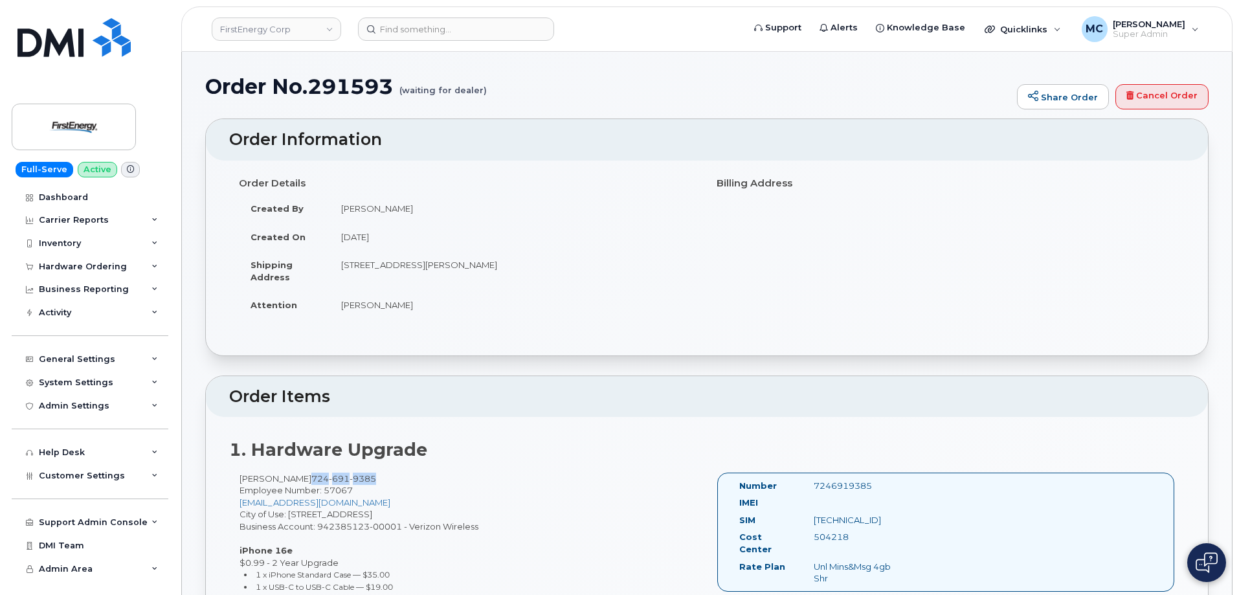
drag, startPoint x: 304, startPoint y: 476, endPoint x: 389, endPoint y: 478, distance: 85.5
click at [389, 478] on div "[PERSON_NAME] [PHONE_NUMBER] Employee Number: 57067 [EMAIL_ADDRESS][DOMAIN_NAME…" at bounding box center [468, 580] width 478 height 217
copy span "724 691 9385"
click at [408, 33] on input at bounding box center [456, 28] width 196 height 23
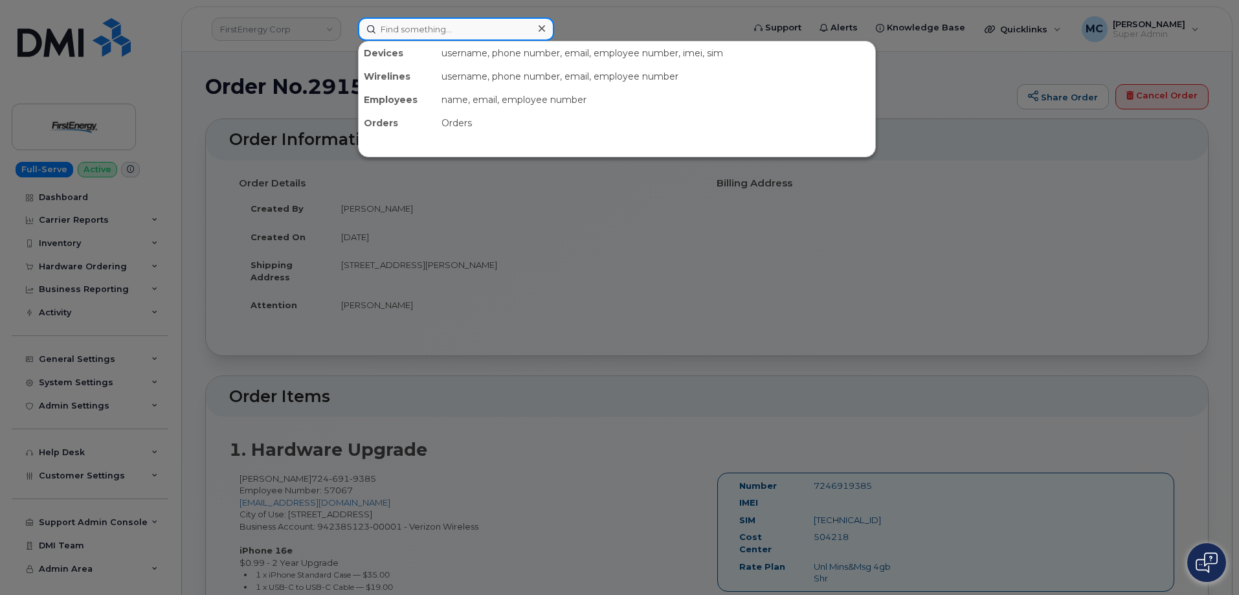
paste input "291826"
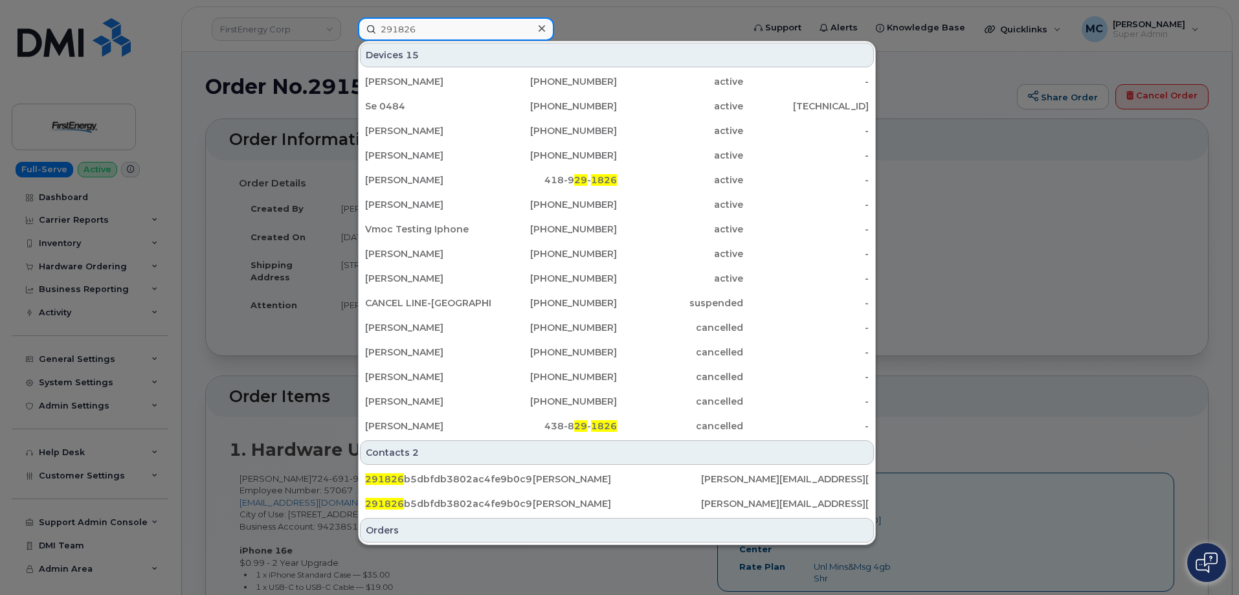
type input "291826"
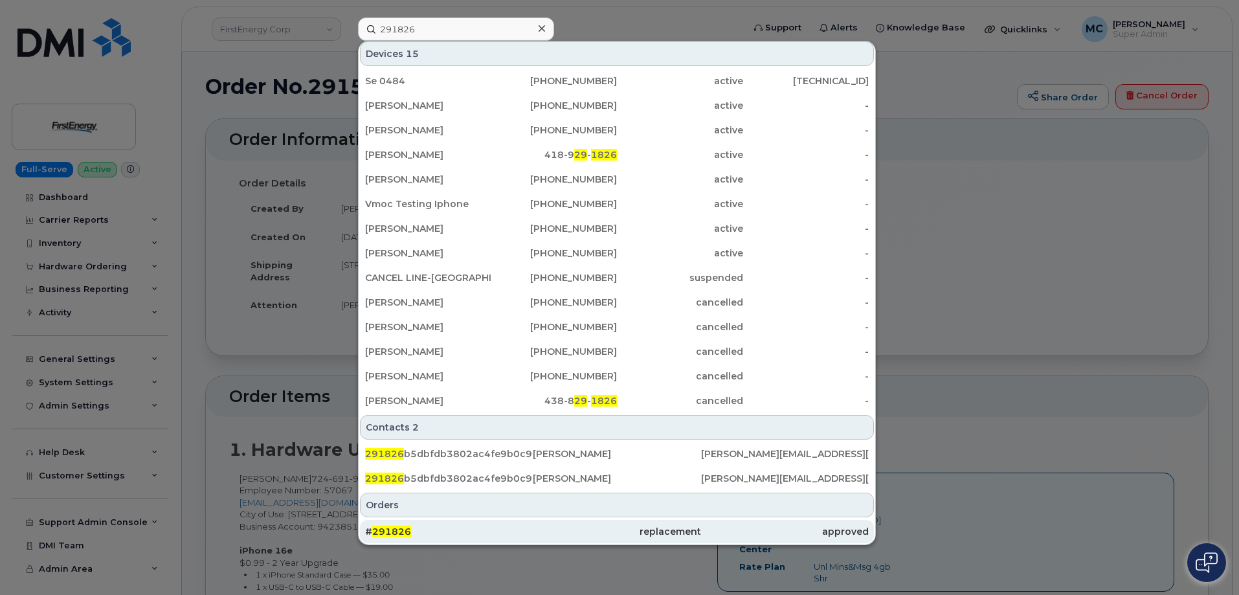
click at [536, 533] on div "replacement" at bounding box center [617, 531] width 168 height 13
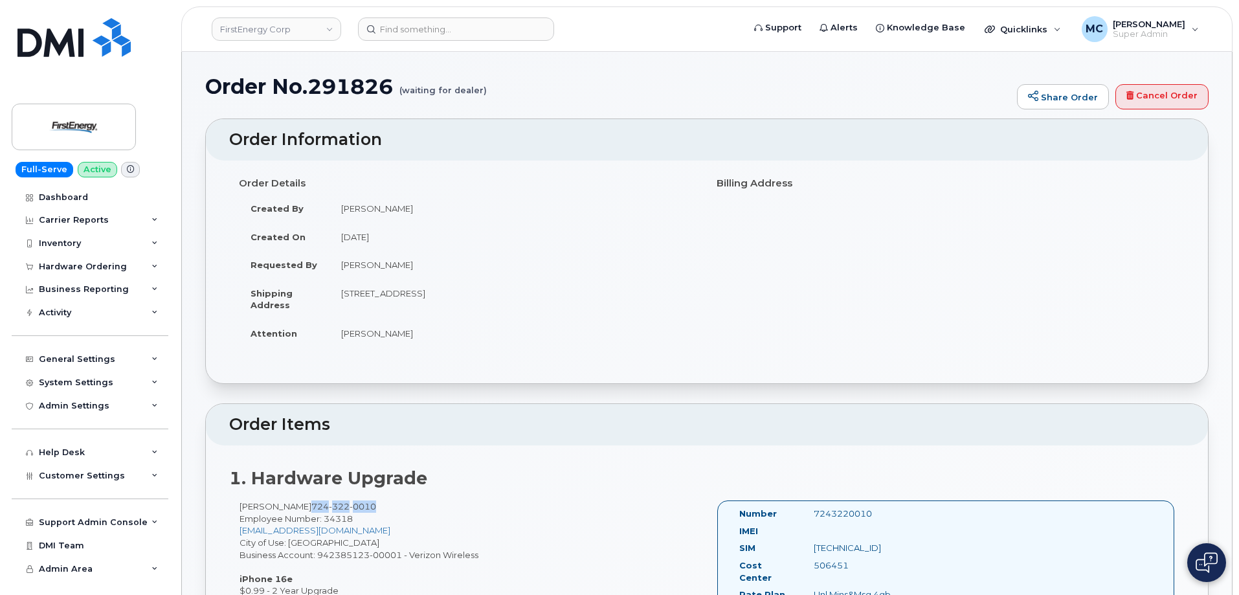
drag, startPoint x: 307, startPoint y: 504, endPoint x: 380, endPoint y: 505, distance: 72.5
copy span "[PHONE_NUMBER]"
click at [471, 472] on h2 "1. Hardware Upgrade" at bounding box center [706, 478] width 955 height 19
click at [460, 25] on input at bounding box center [456, 28] width 196 height 23
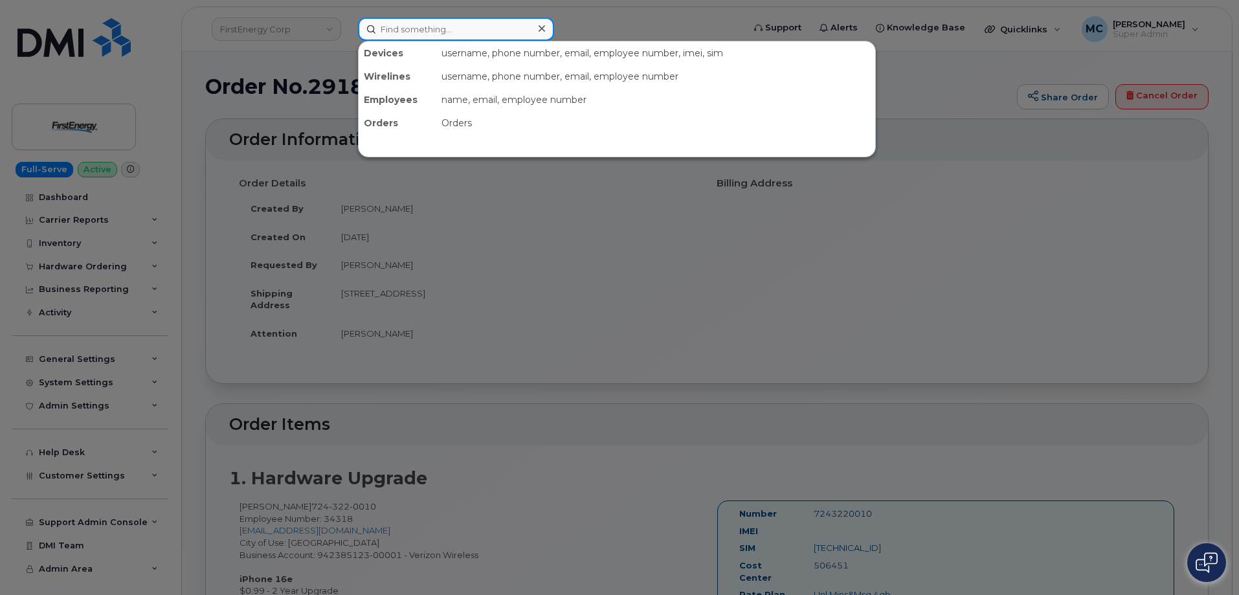
paste input "3304066815"
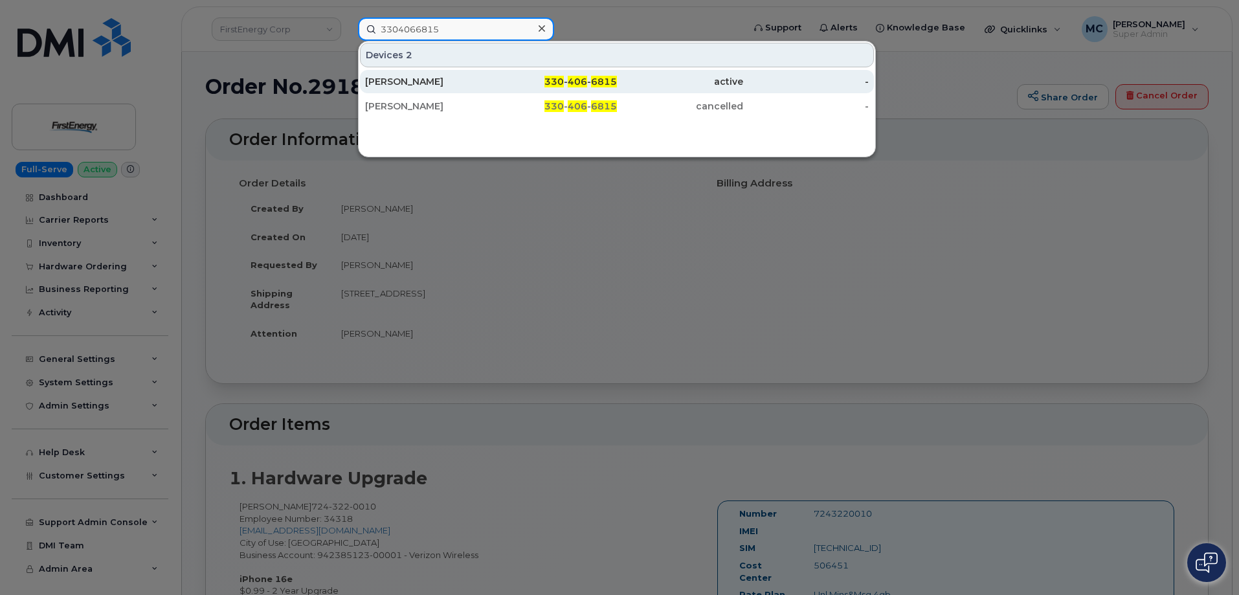
type input "3304066815"
click at [571, 78] on span "406" at bounding box center [577, 82] width 19 height 12
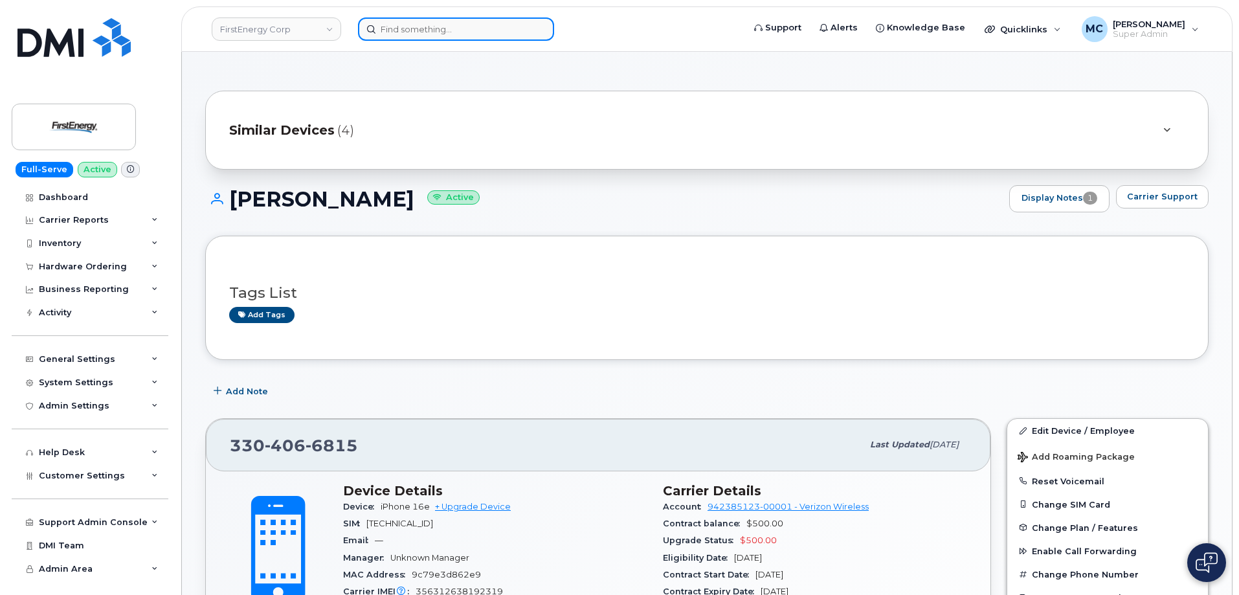
click at [482, 31] on input at bounding box center [456, 28] width 196 height 23
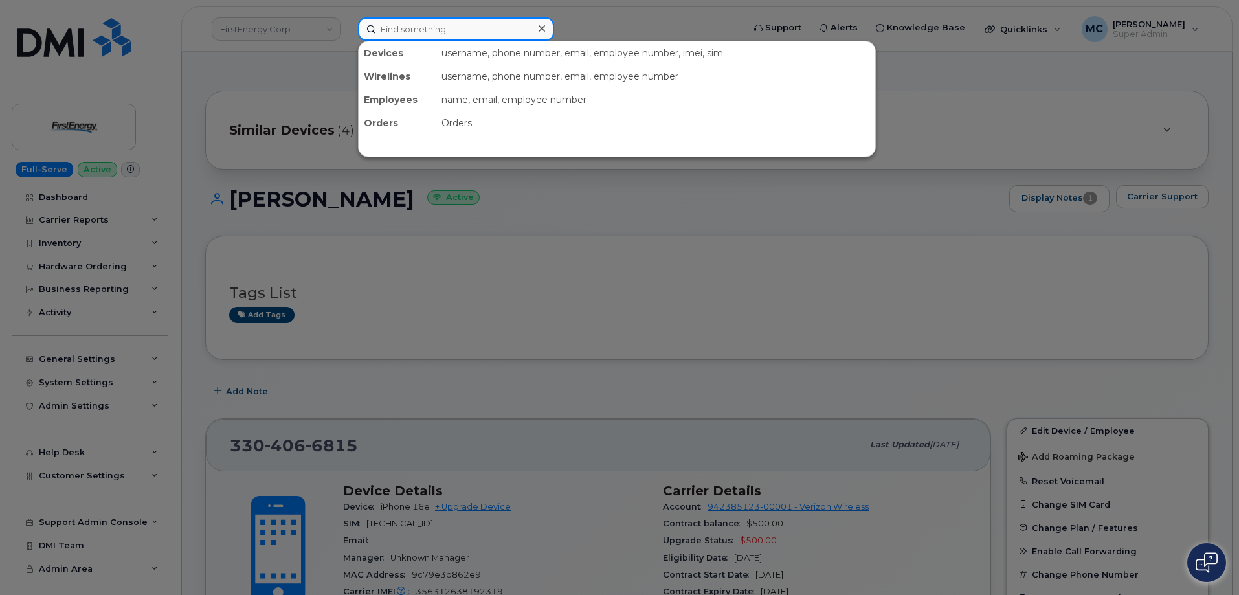
paste input "4847358479"
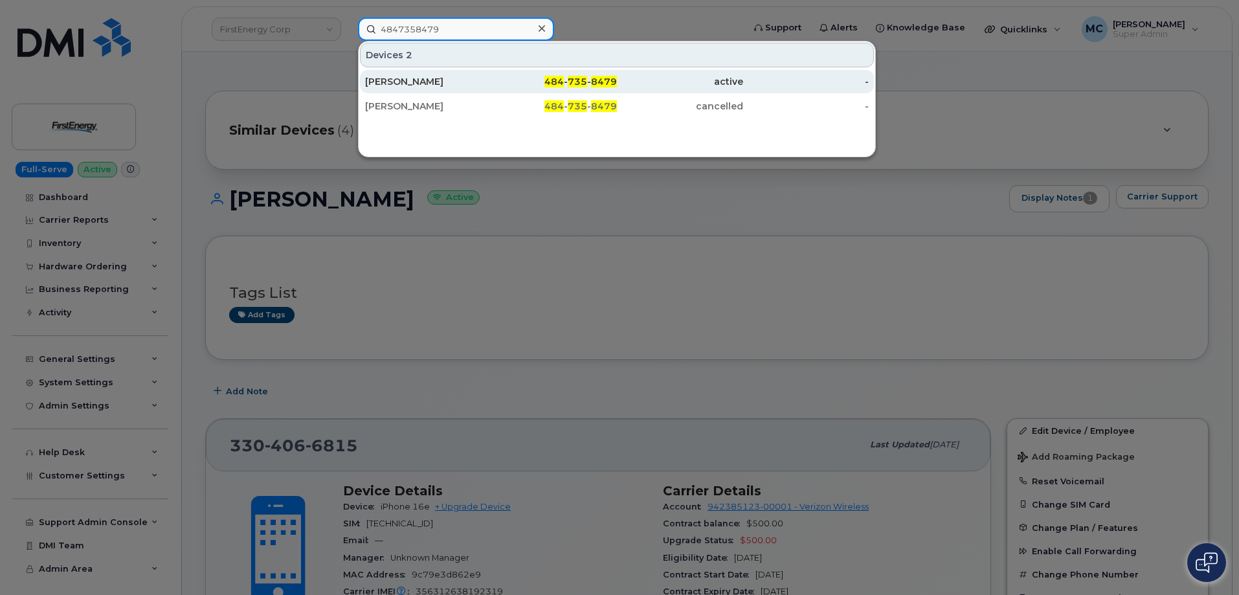
type input "4847358479"
click at [566, 82] on div "484 - 735 - 8479" at bounding box center [554, 81] width 126 height 13
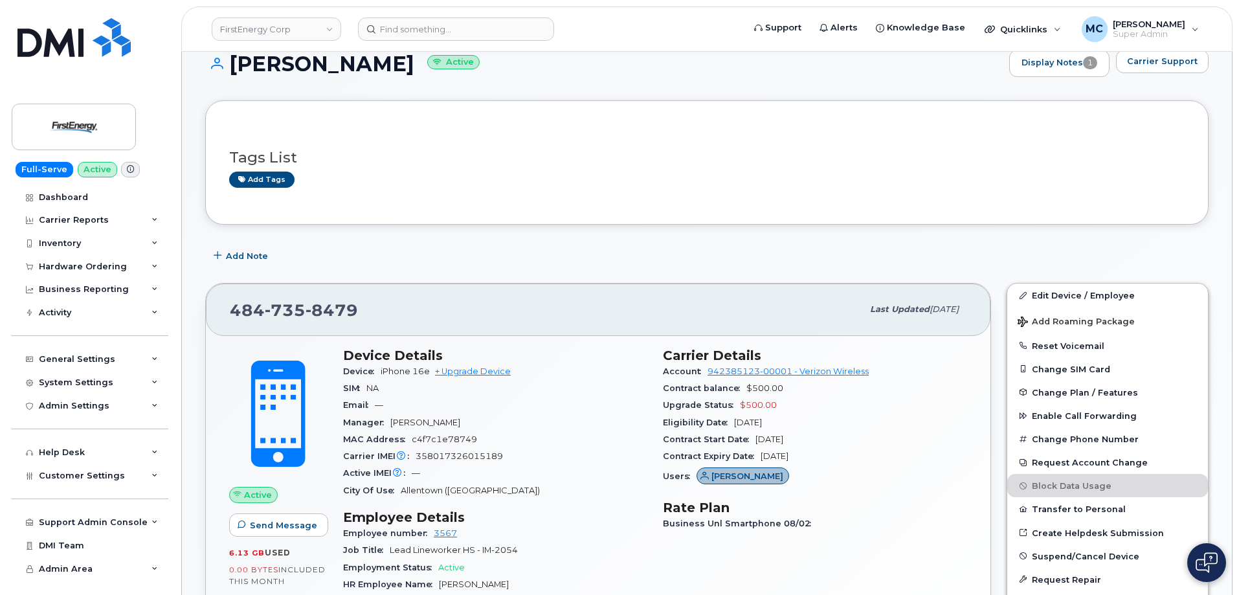
scroll to position [139, 0]
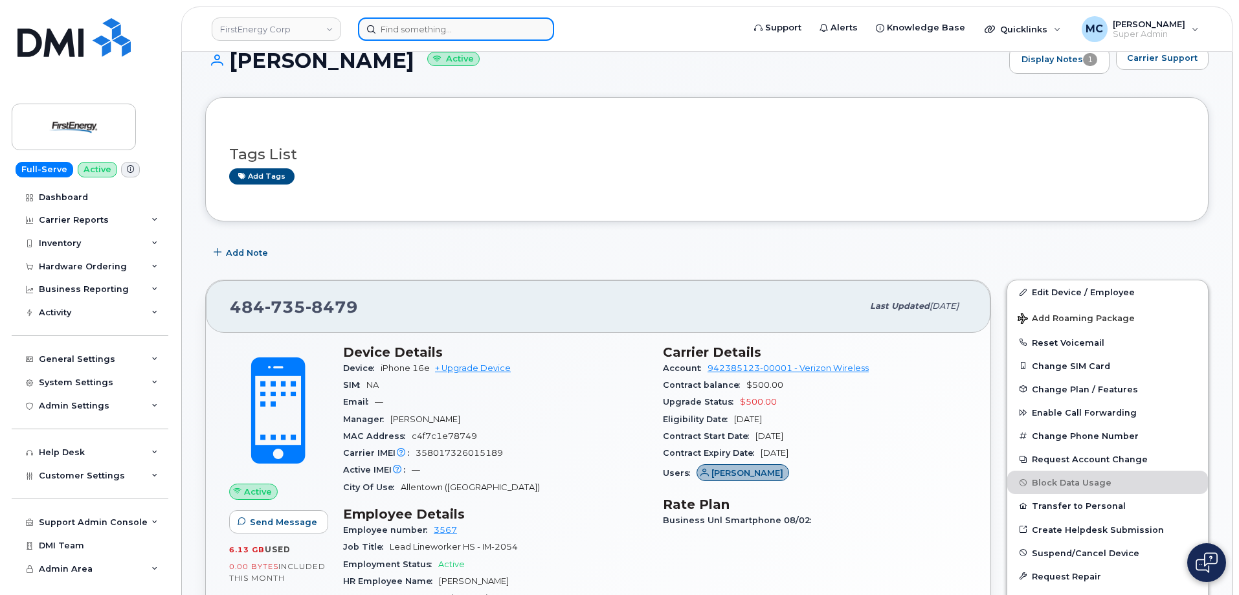
click at [529, 24] on input at bounding box center [456, 28] width 196 height 23
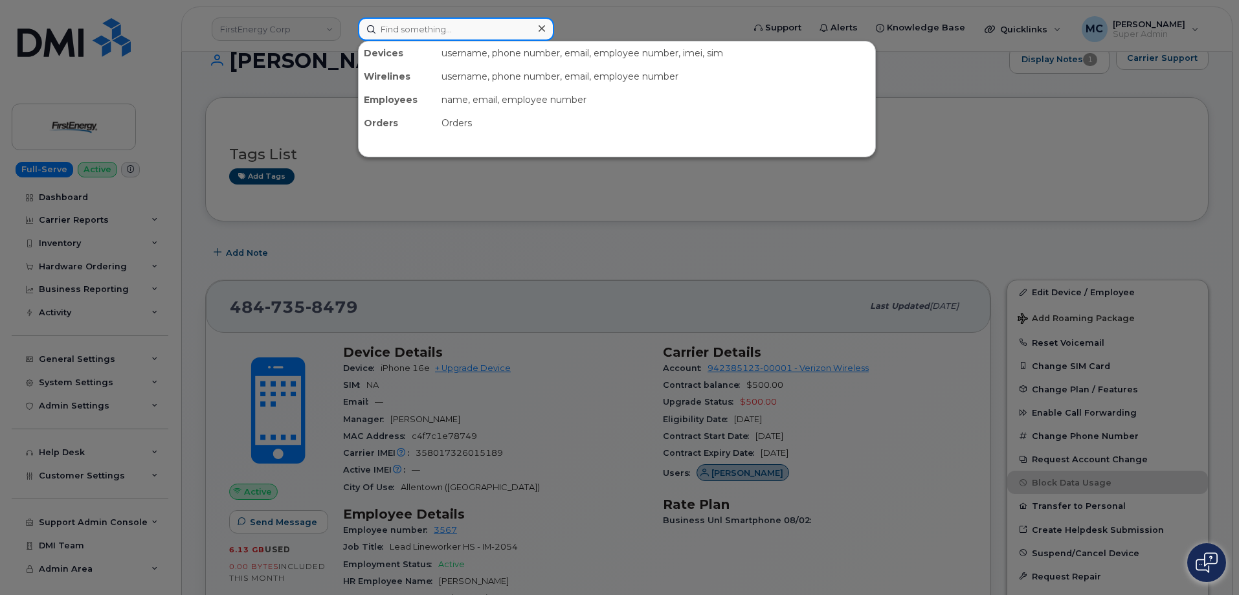
paste input "2165367338"
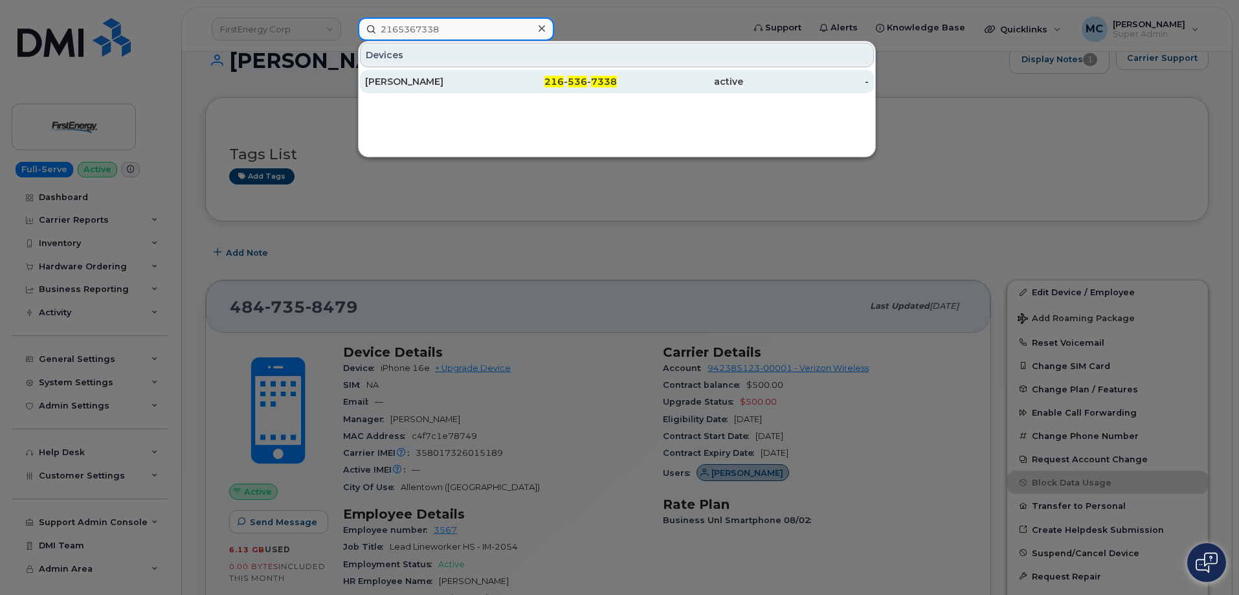
type input "2165367338"
click at [560, 79] on span "216" at bounding box center [553, 82] width 19 height 12
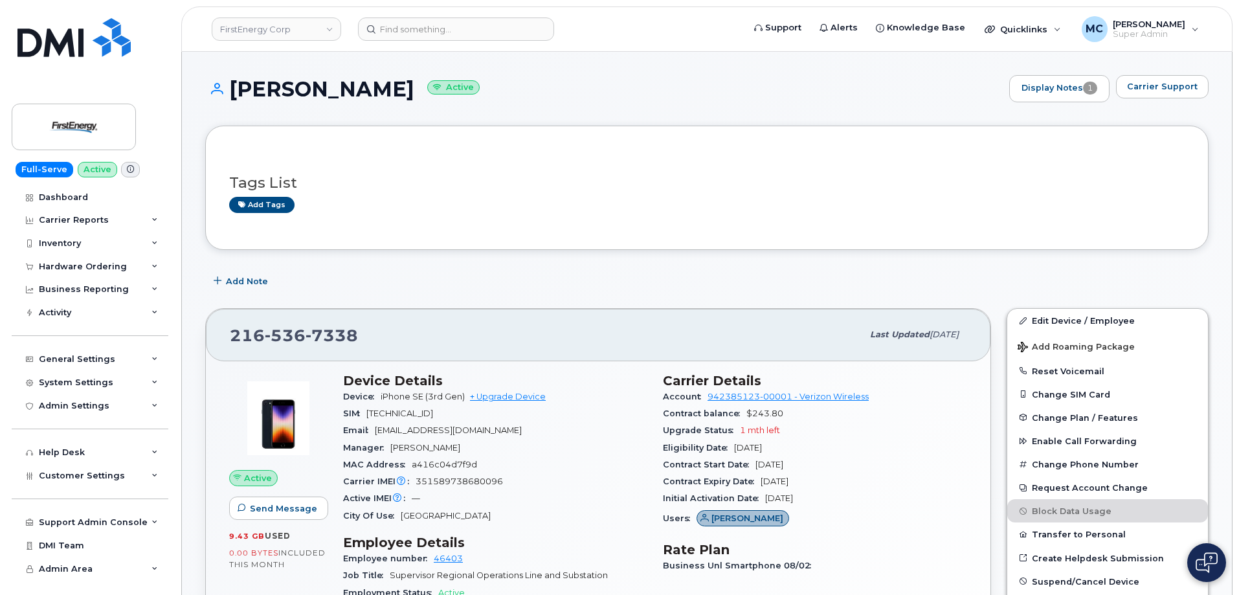
drag, startPoint x: 230, startPoint y: 87, endPoint x: 443, endPoint y: 86, distance: 212.9
click at [443, 86] on h1 "[PERSON_NAME] Active" at bounding box center [603, 89] width 797 height 23
copy h1 "[PERSON_NAME]"
drag, startPoint x: 504, startPoint y: 428, endPoint x: 376, endPoint y: 432, distance: 127.6
click at [376, 432] on div "Email tguinter@firstenergycorp.com" at bounding box center [495, 430] width 304 height 17
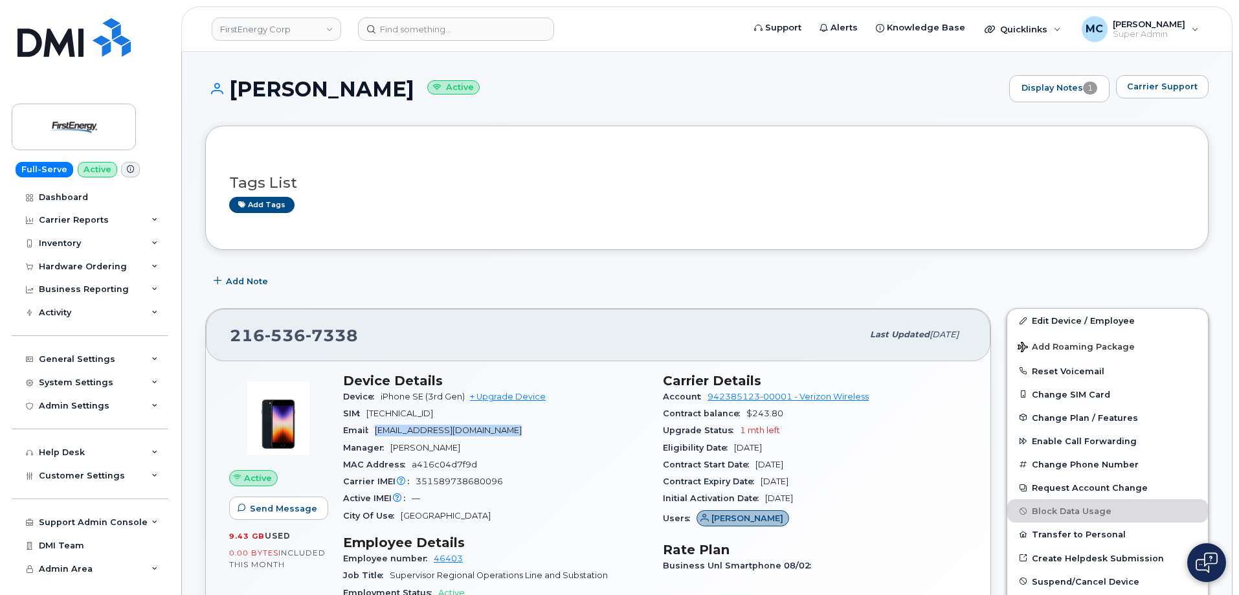
copy span "[EMAIL_ADDRESS][DOMAIN_NAME]"
click at [491, 32] on input at bounding box center [456, 28] width 196 height 23
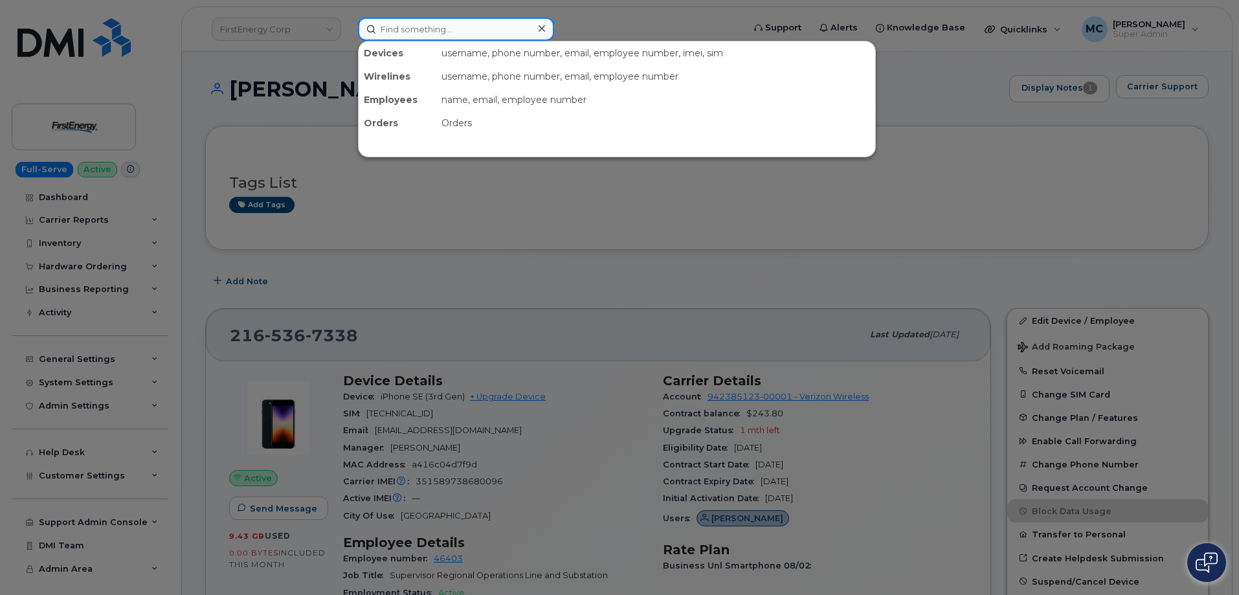
paste input "4192793483"
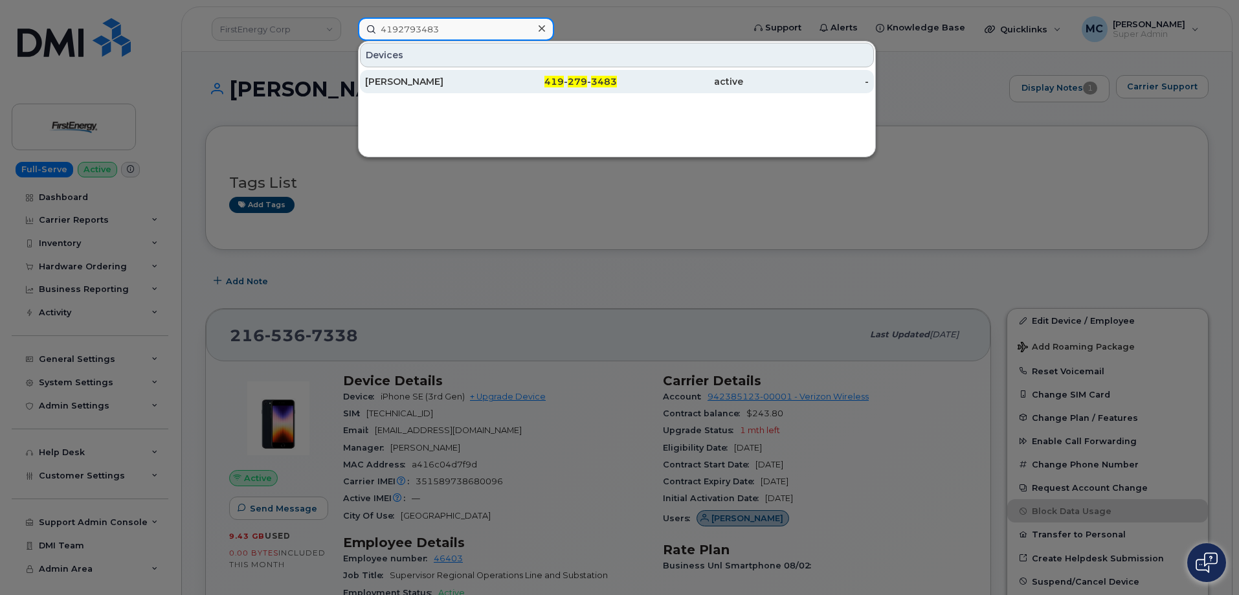
type input "4192793483"
click at [548, 87] on span "419" at bounding box center [553, 82] width 19 height 12
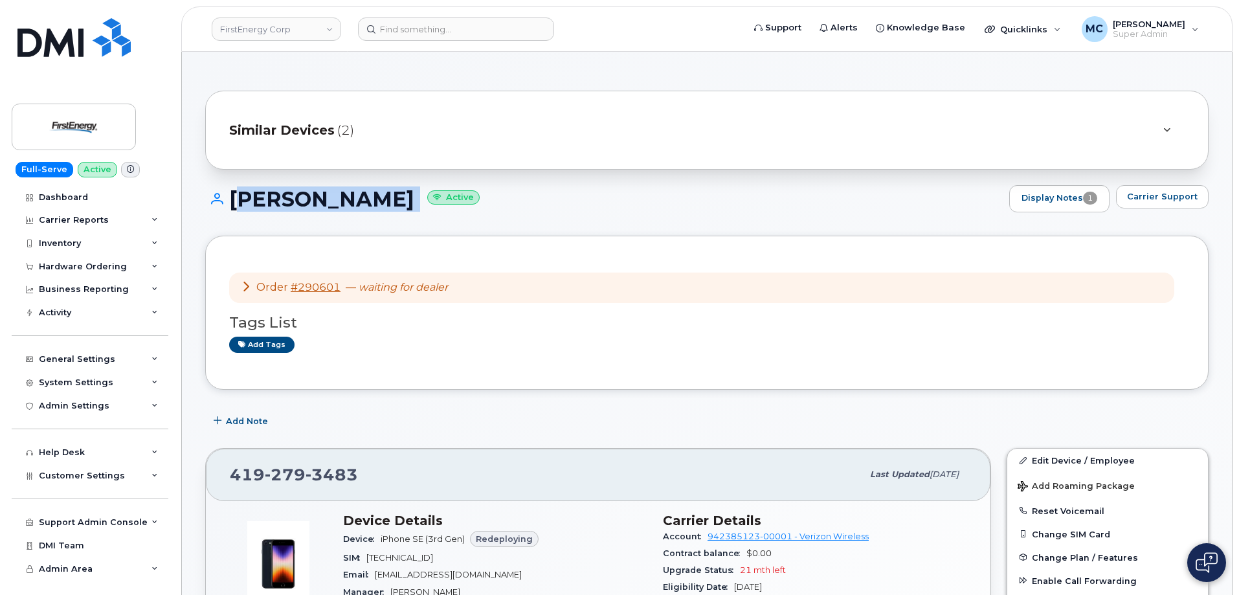
drag, startPoint x: 230, startPoint y: 195, endPoint x: 414, endPoint y: 195, distance: 183.8
click at [414, 195] on h1 "JAMI L HAFNER Active" at bounding box center [603, 199] width 797 height 23
copy h1 "JAMI L HAFNER"
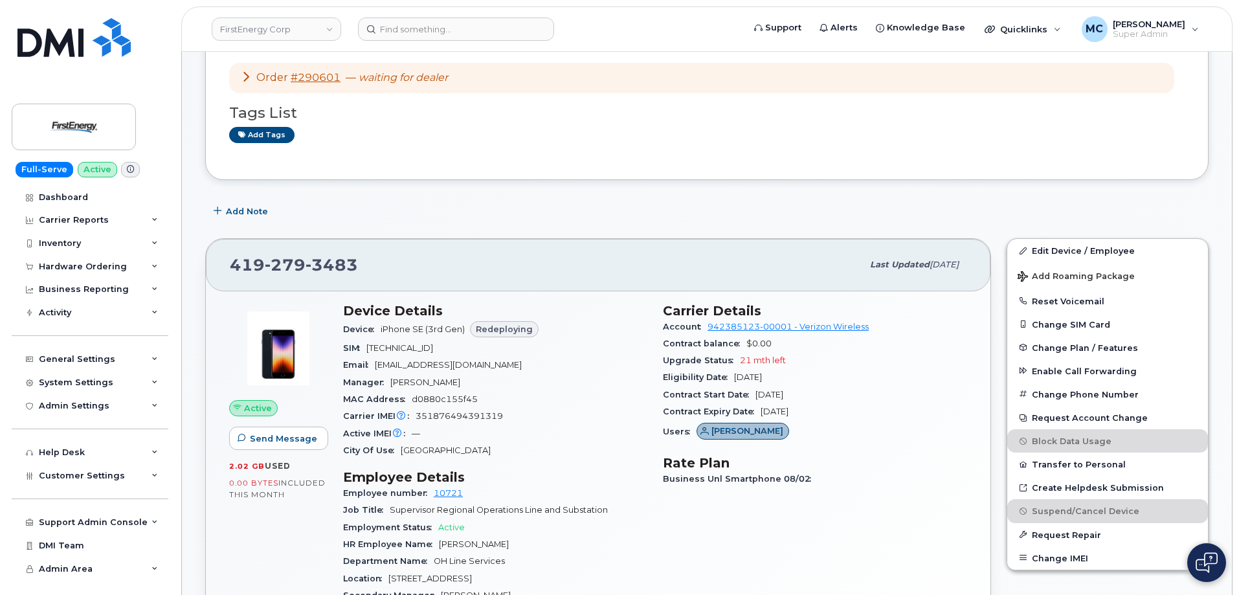
scroll to position [227, 0]
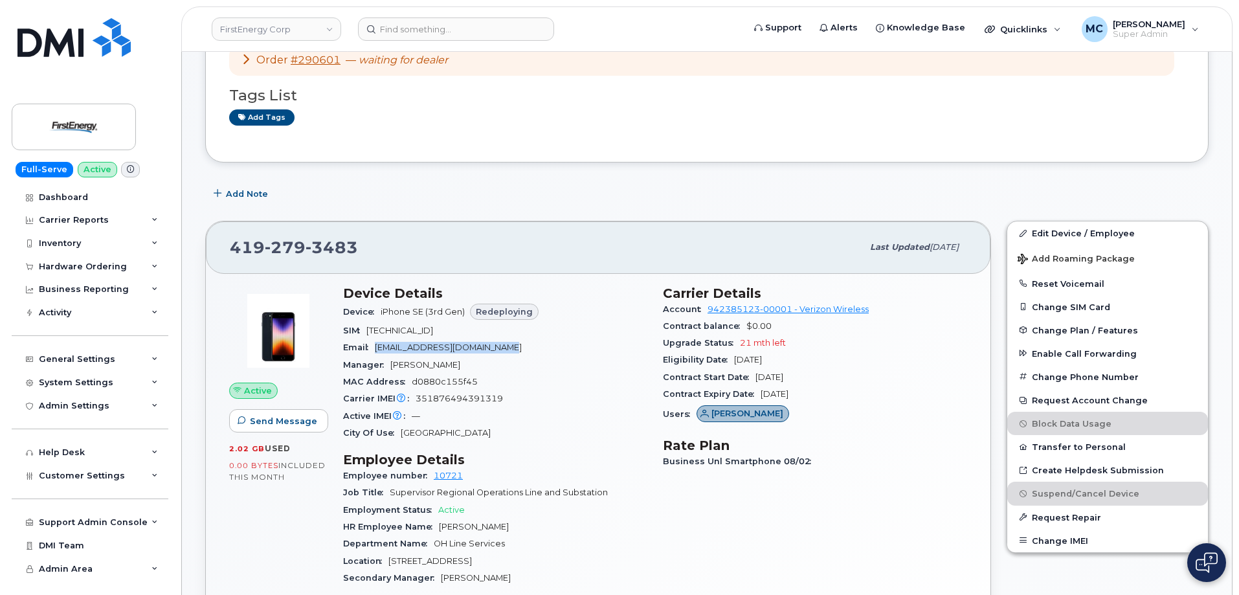
drag, startPoint x: 500, startPoint y: 346, endPoint x: 379, endPoint y: 354, distance: 121.9
click at [379, 354] on div "Email hafnerj@firstenergycorp.com" at bounding box center [495, 347] width 304 height 17
copy span "hafnerj@firstenergycorp.com"
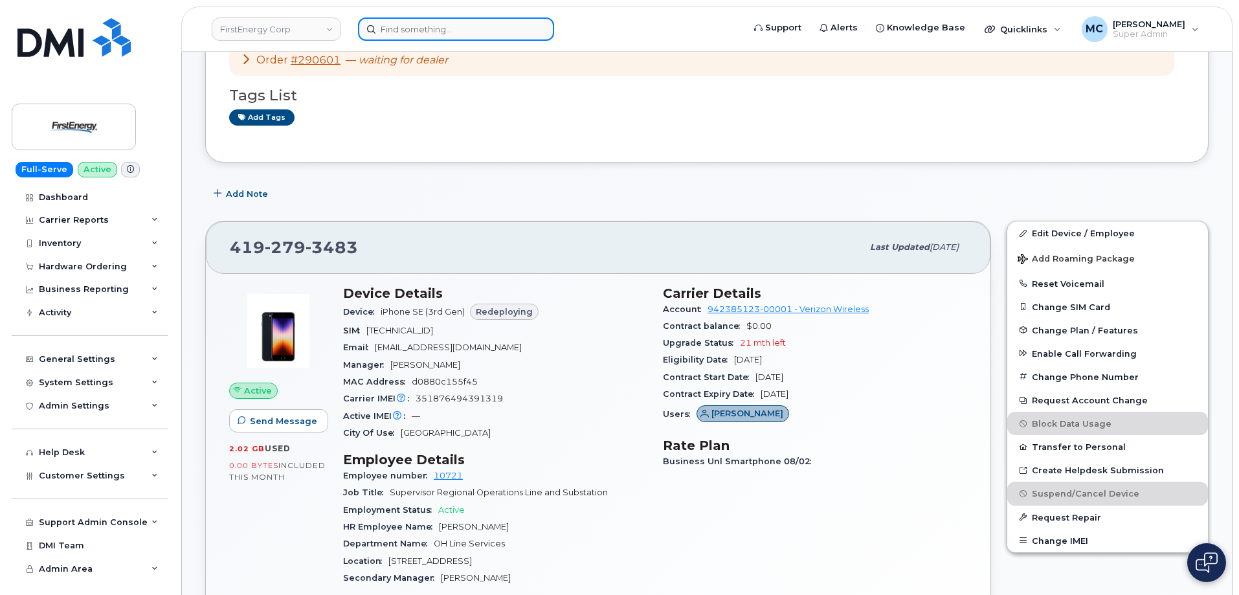
click at [487, 28] on input at bounding box center [456, 28] width 196 height 23
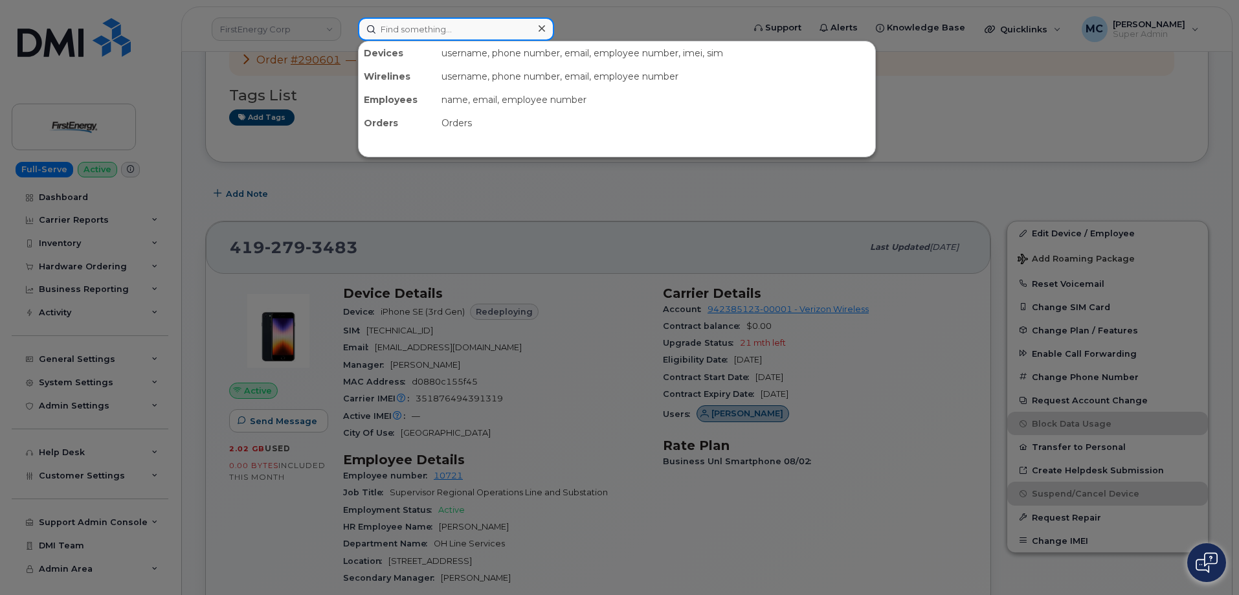
paste input "2165367338"
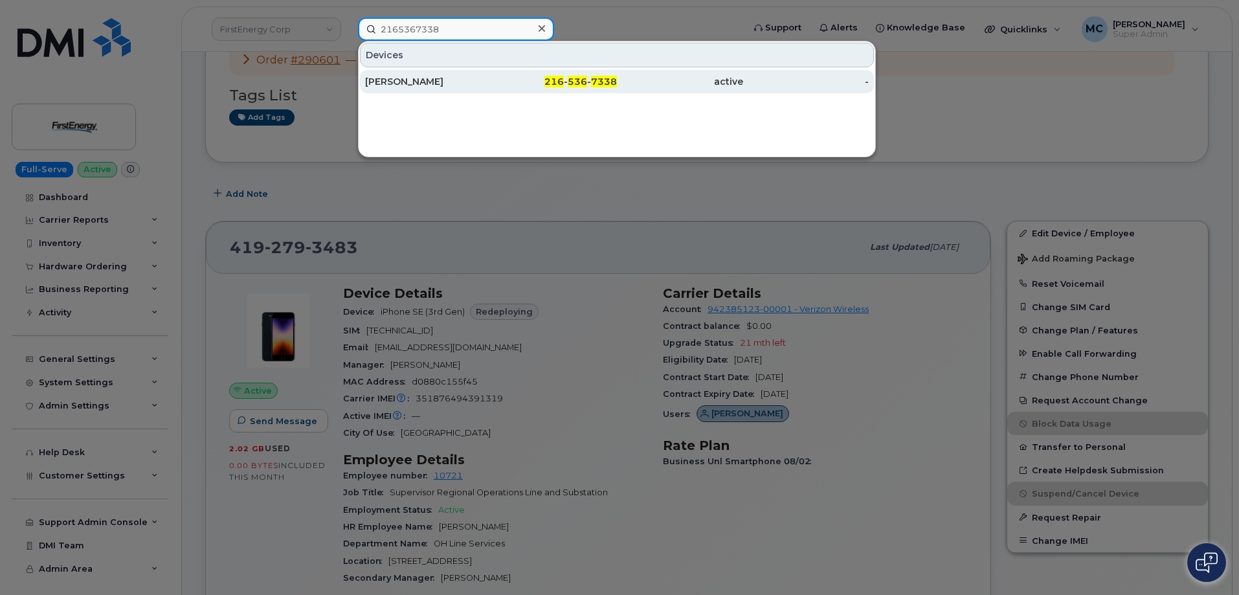
type input "2165367338"
click at [539, 78] on div "216 - 536 - 7338" at bounding box center [554, 81] width 126 height 13
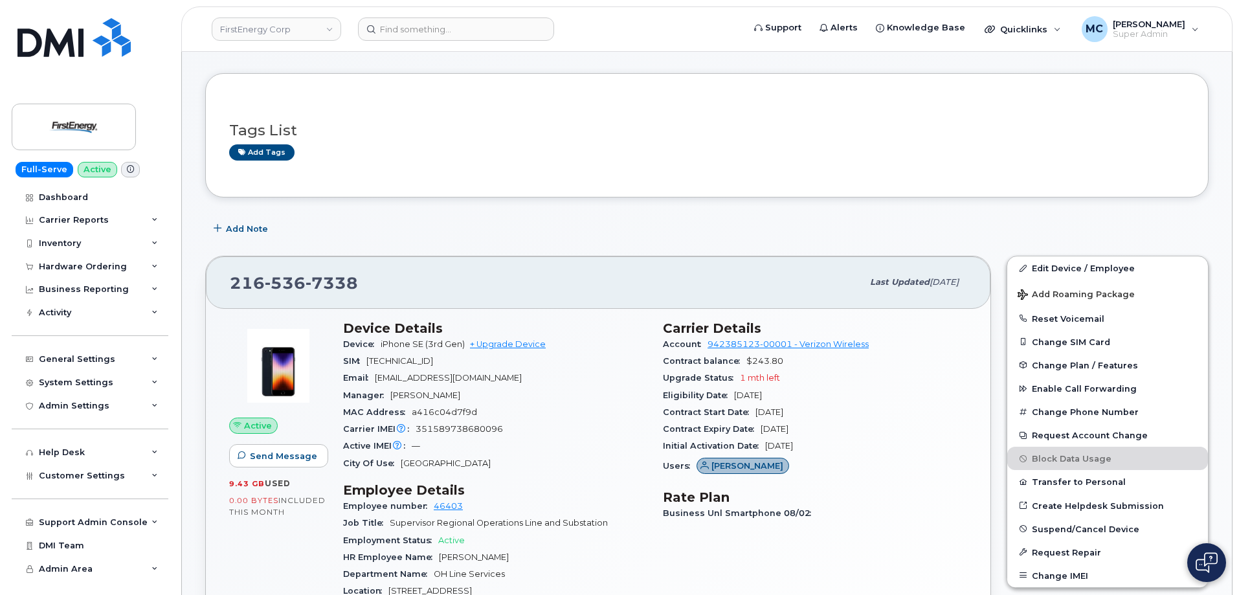
scroll to position [105, 0]
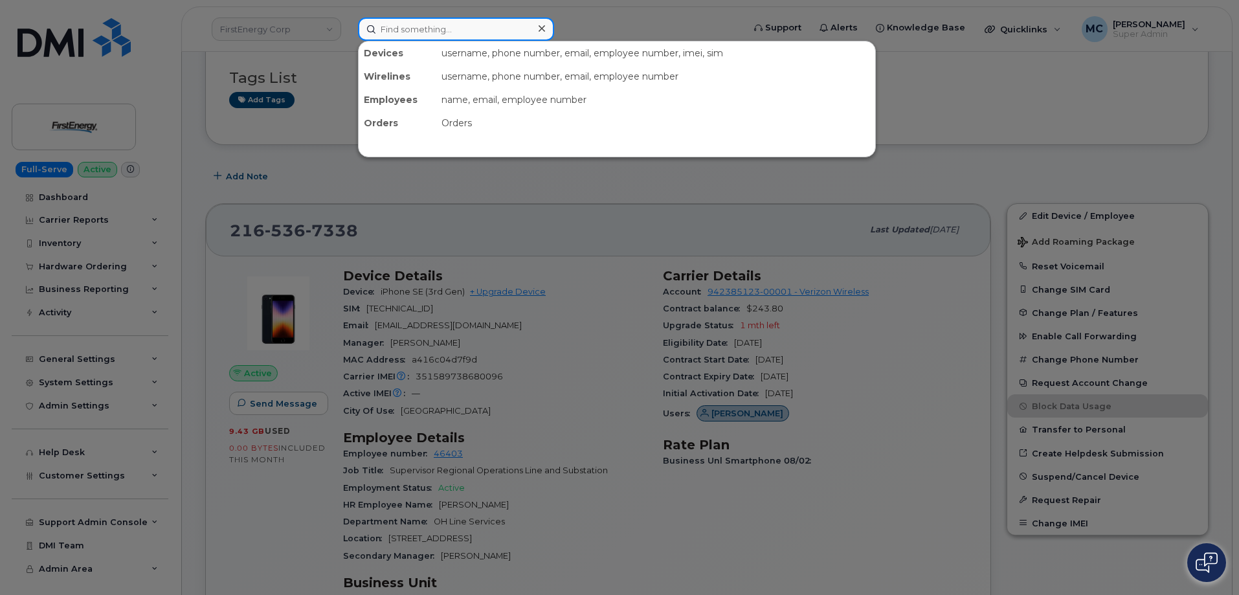
click at [453, 25] on input at bounding box center [456, 28] width 196 height 23
paste input "7322612691"
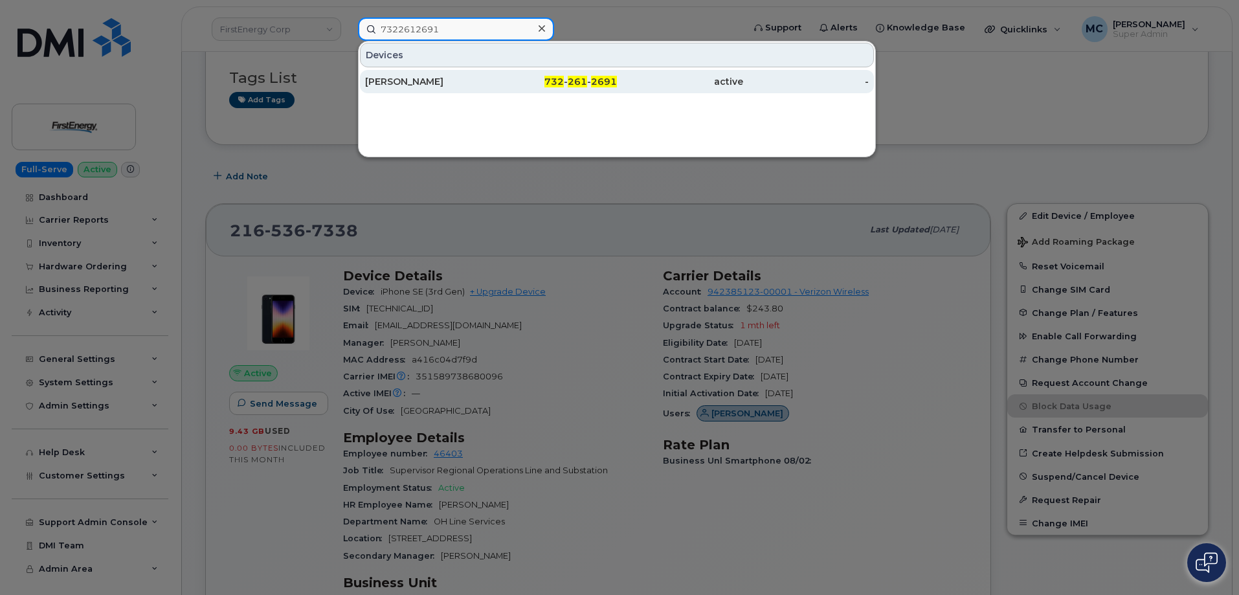
type input "7322612691"
click at [547, 78] on span "732" at bounding box center [553, 82] width 19 height 12
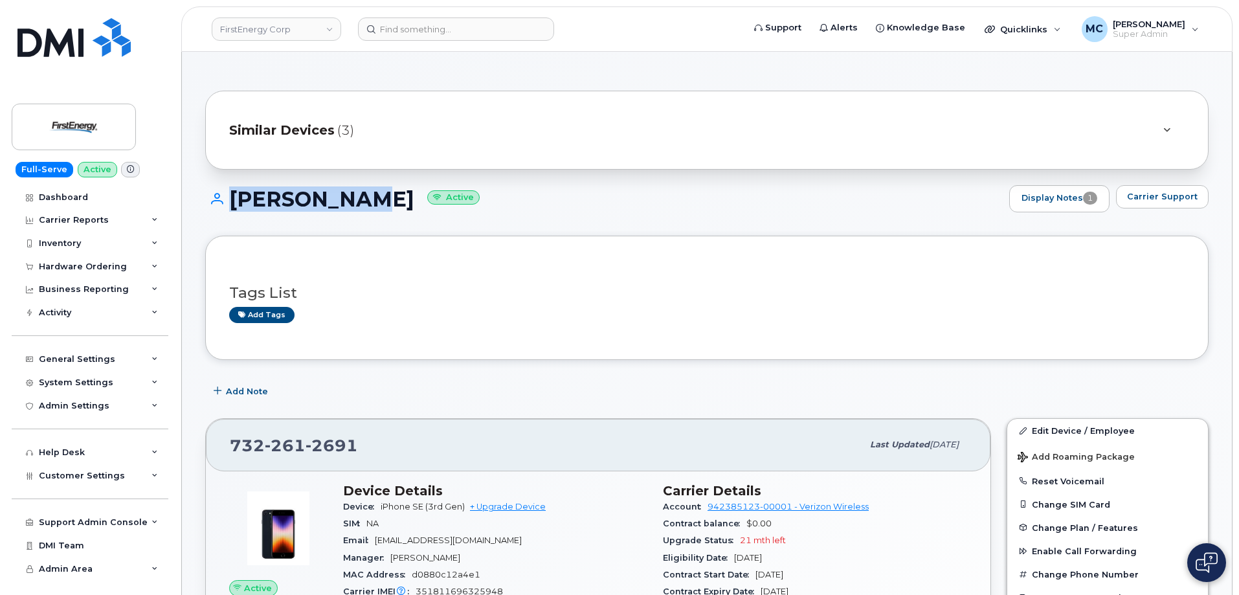
drag, startPoint x: 360, startPoint y: 198, endPoint x: 210, endPoint y: 198, distance: 150.2
click at [210, 198] on h1 "[PERSON_NAME] Active" at bounding box center [603, 199] width 797 height 23
copy h1 "[PERSON_NAME]"
drag, startPoint x: 522, startPoint y: 539, endPoint x: 377, endPoint y: 542, distance: 145.0
click at [377, 542] on div "Email [EMAIL_ADDRESS][DOMAIN_NAME]" at bounding box center [495, 540] width 304 height 17
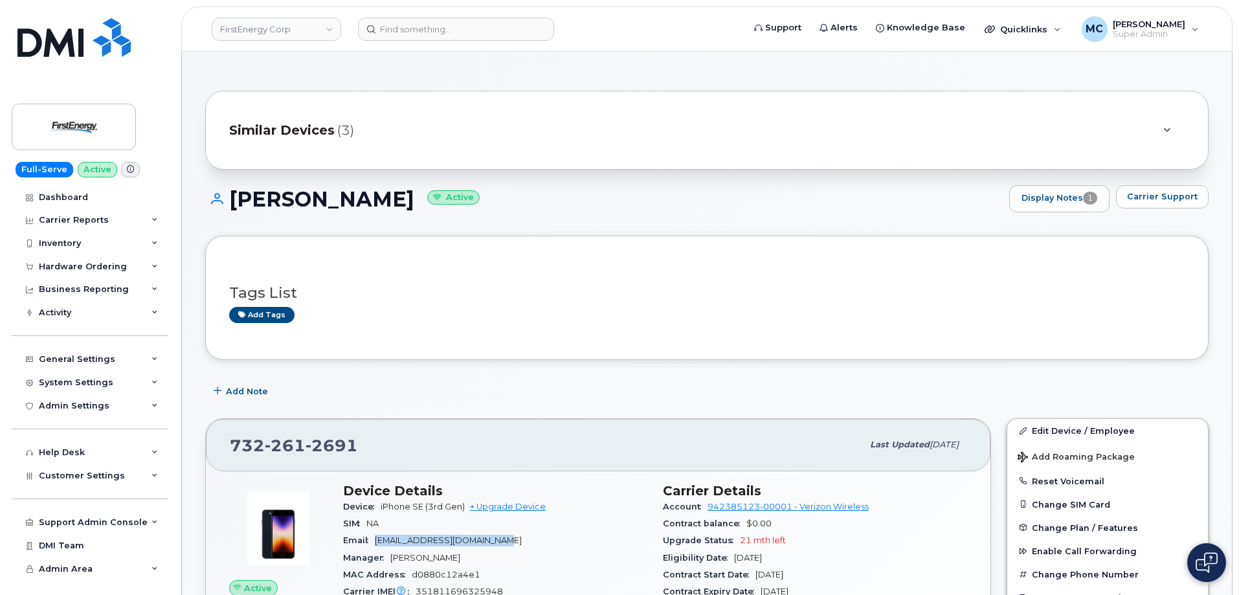
copy span "[EMAIL_ADDRESS][DOMAIN_NAME]"
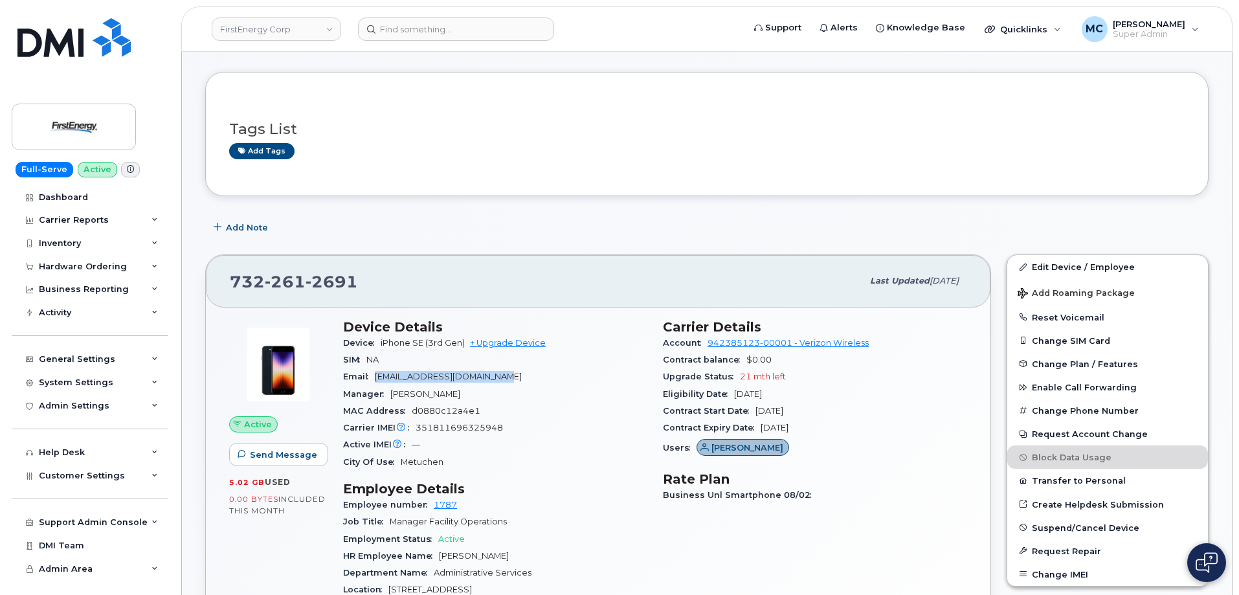
scroll to position [187, 0]
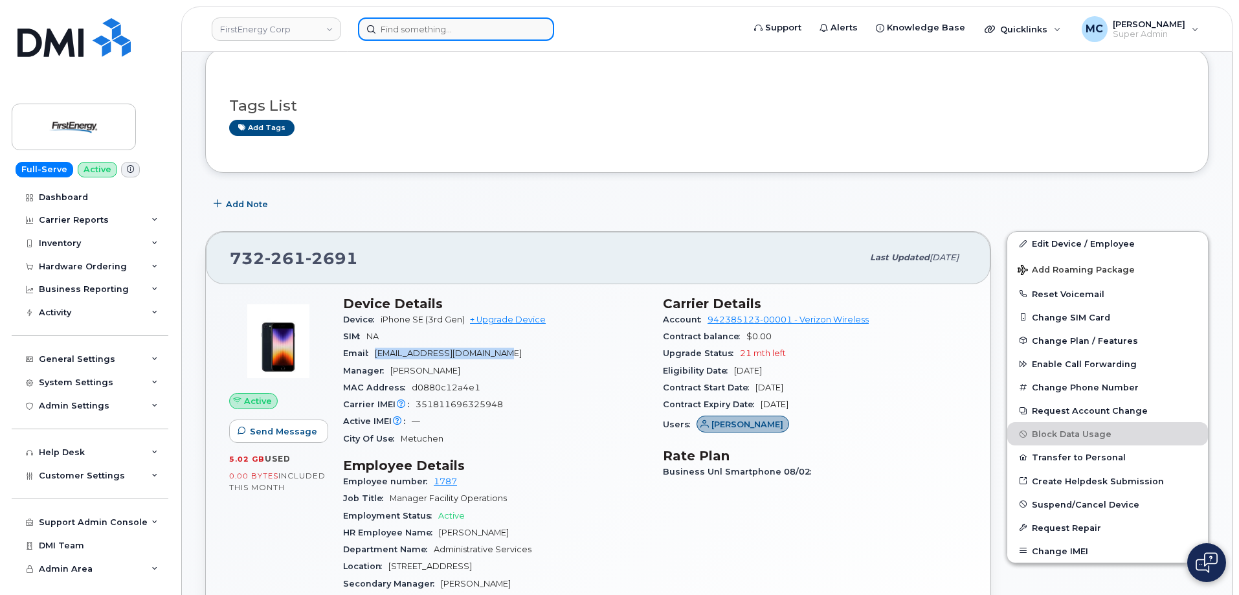
click at [454, 30] on input at bounding box center [456, 28] width 196 height 23
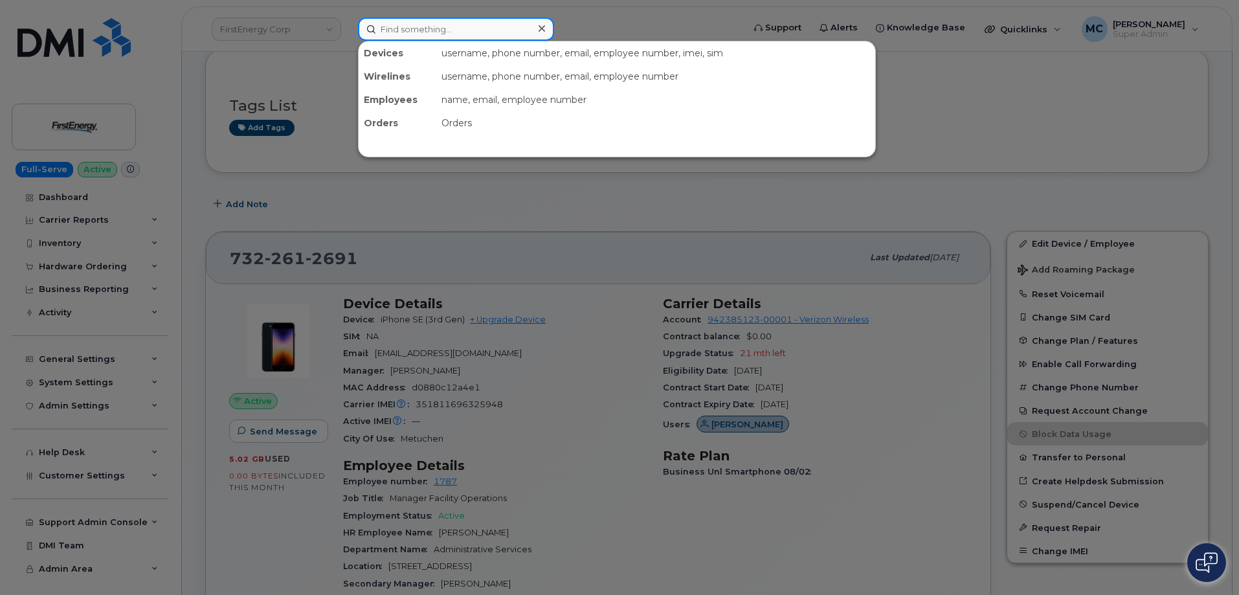
paste input "3047120141"
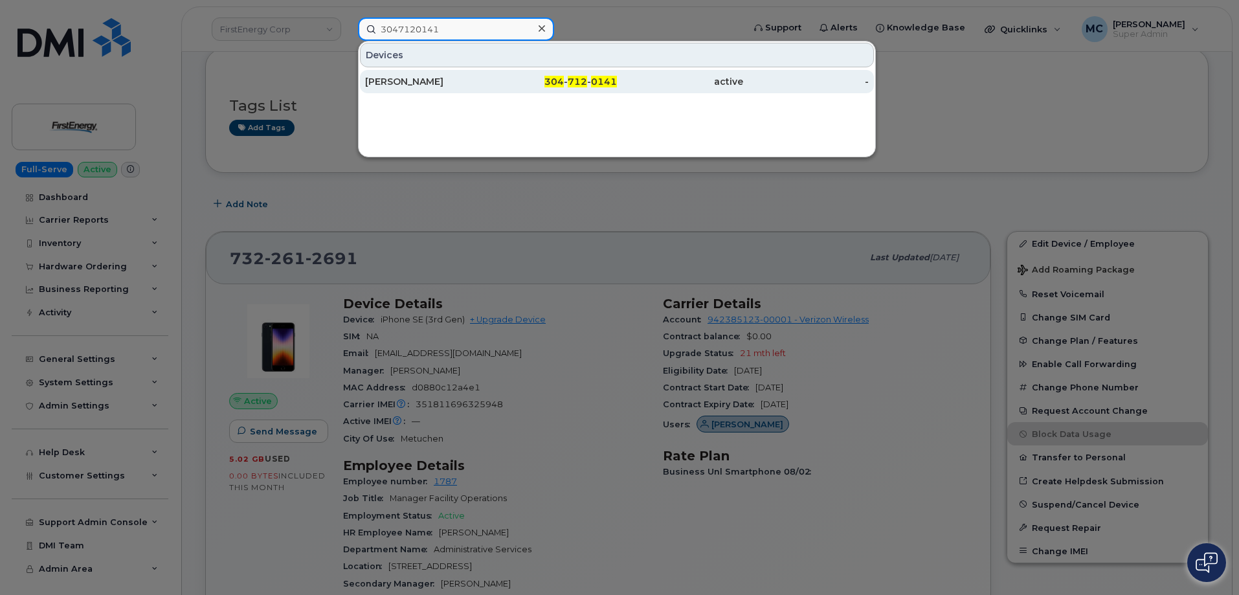
type input "3047120141"
click at [604, 80] on span "0141" at bounding box center [604, 82] width 26 height 12
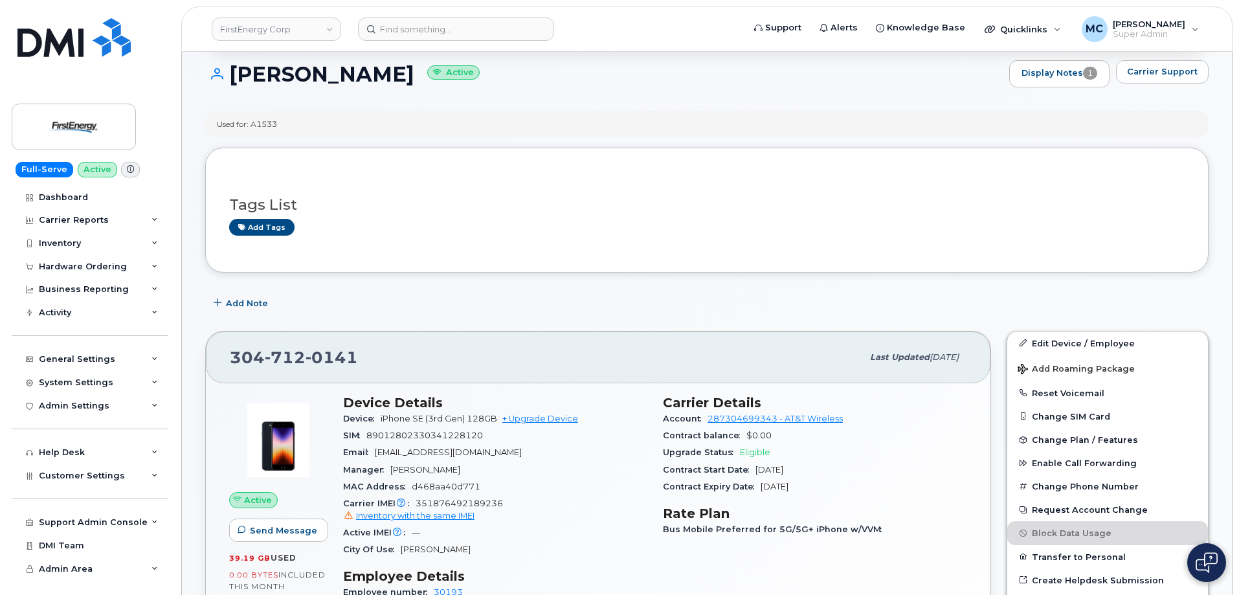
scroll to position [128, 0]
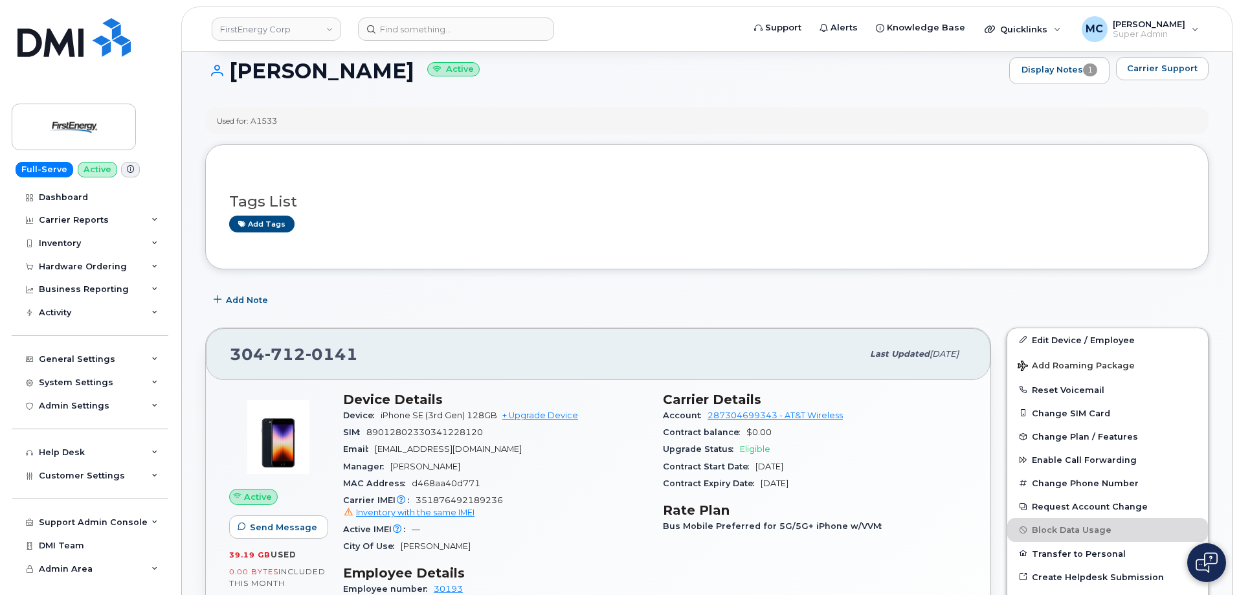
drag, startPoint x: 229, startPoint y: 74, endPoint x: 422, endPoint y: 74, distance: 192.9
click at [422, 74] on h1 "Joseph W Jeffries Active" at bounding box center [603, 71] width 797 height 23
copy h1 "Joseph W Jeffries"
drag, startPoint x: 504, startPoint y: 456, endPoint x: 376, endPoint y: 456, distance: 127.5
click at [376, 456] on div "Email jjeffri@firstenergycorp.com" at bounding box center [495, 449] width 304 height 17
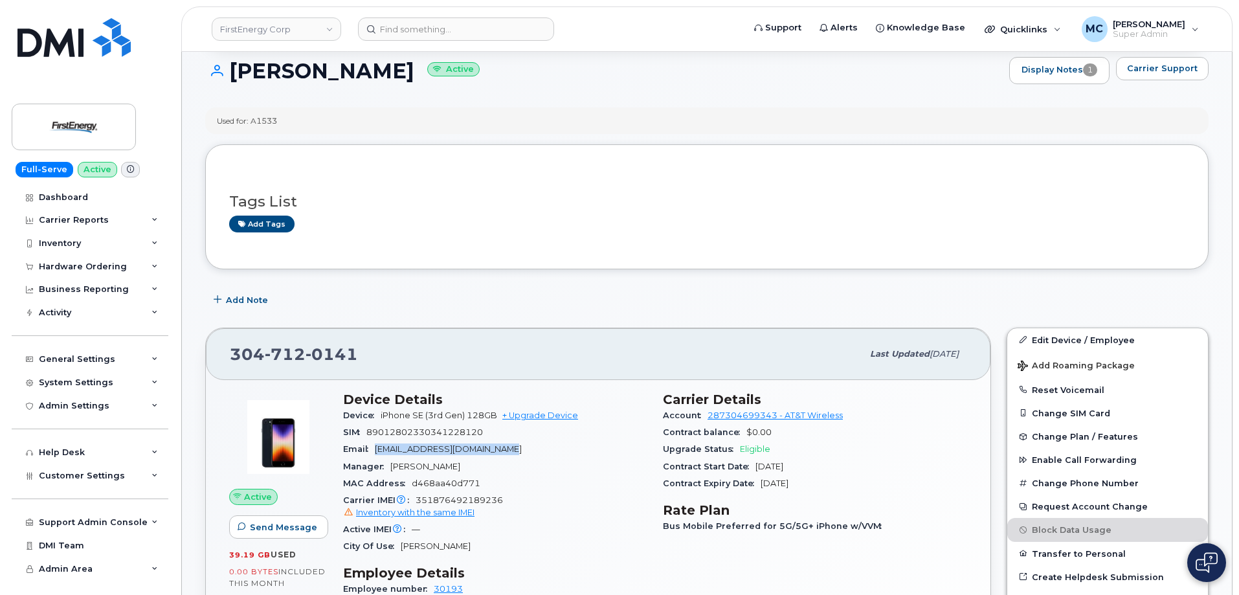
copy span "jjeffri@firstenergycorp.com"
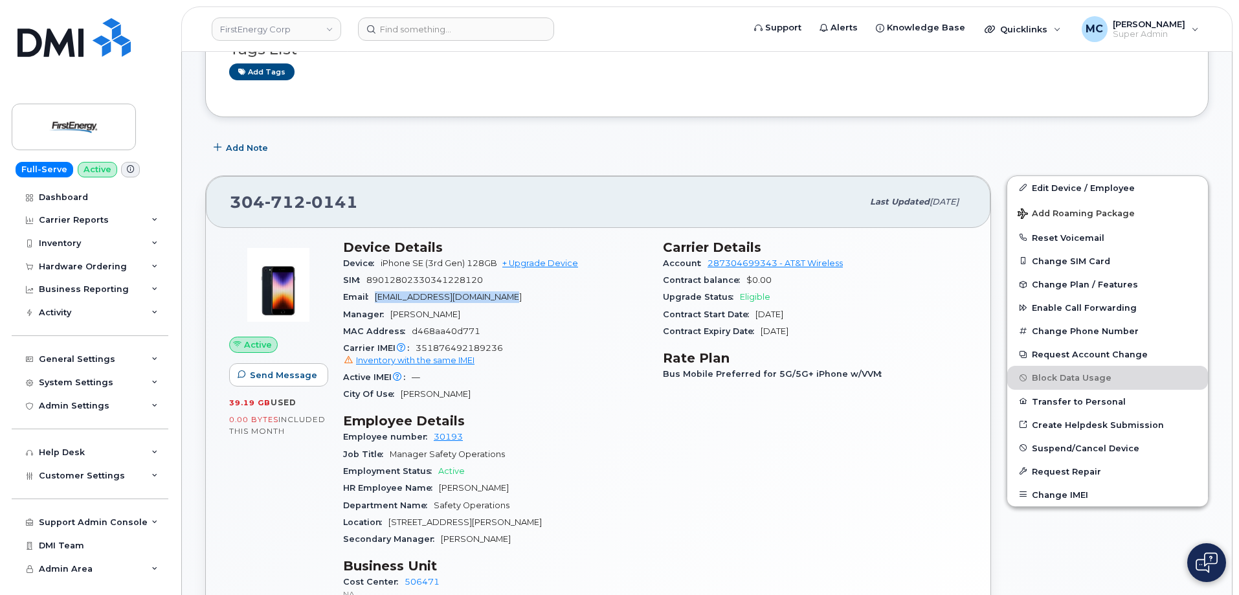
scroll to position [291, 0]
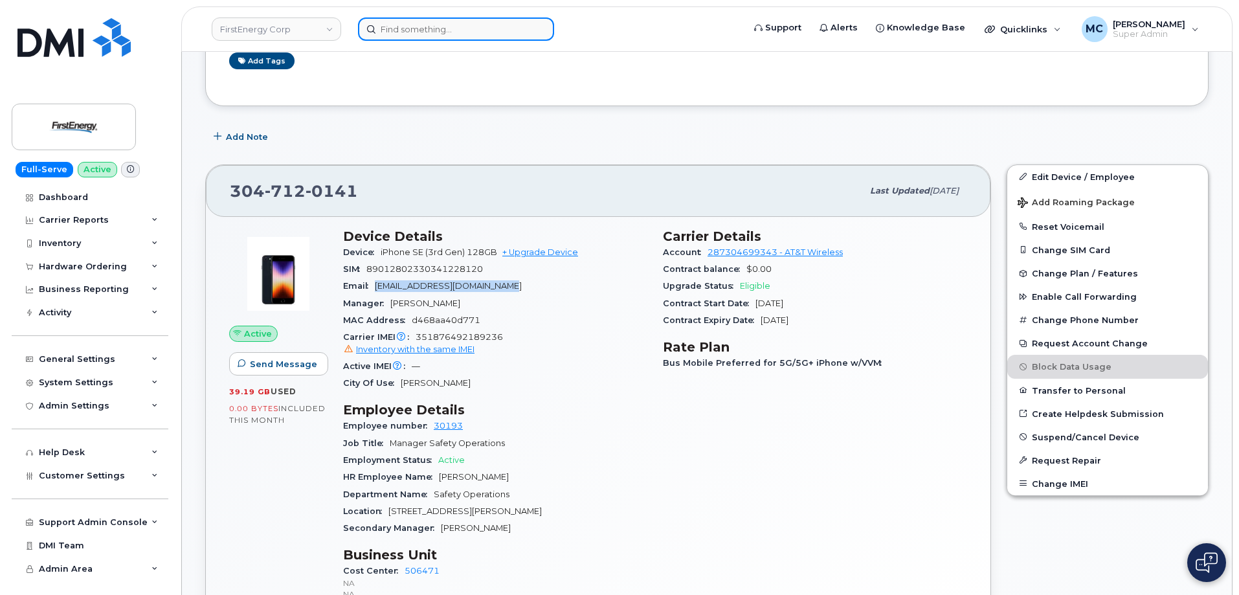
click at [505, 38] on input at bounding box center [456, 28] width 196 height 23
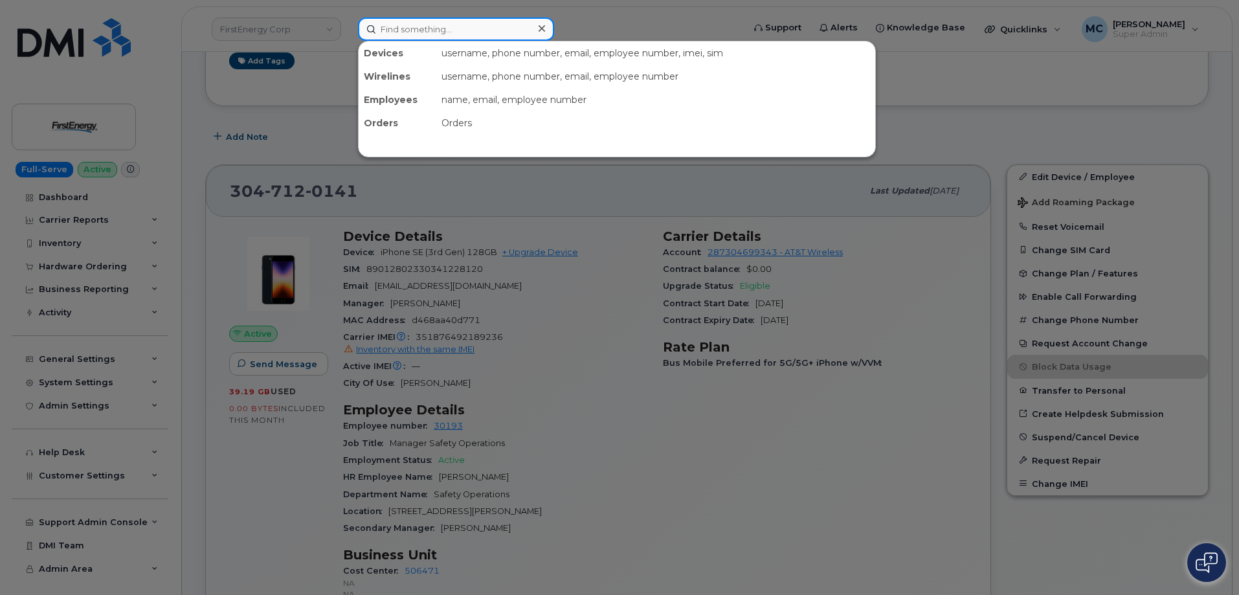
paste input "7249538787"
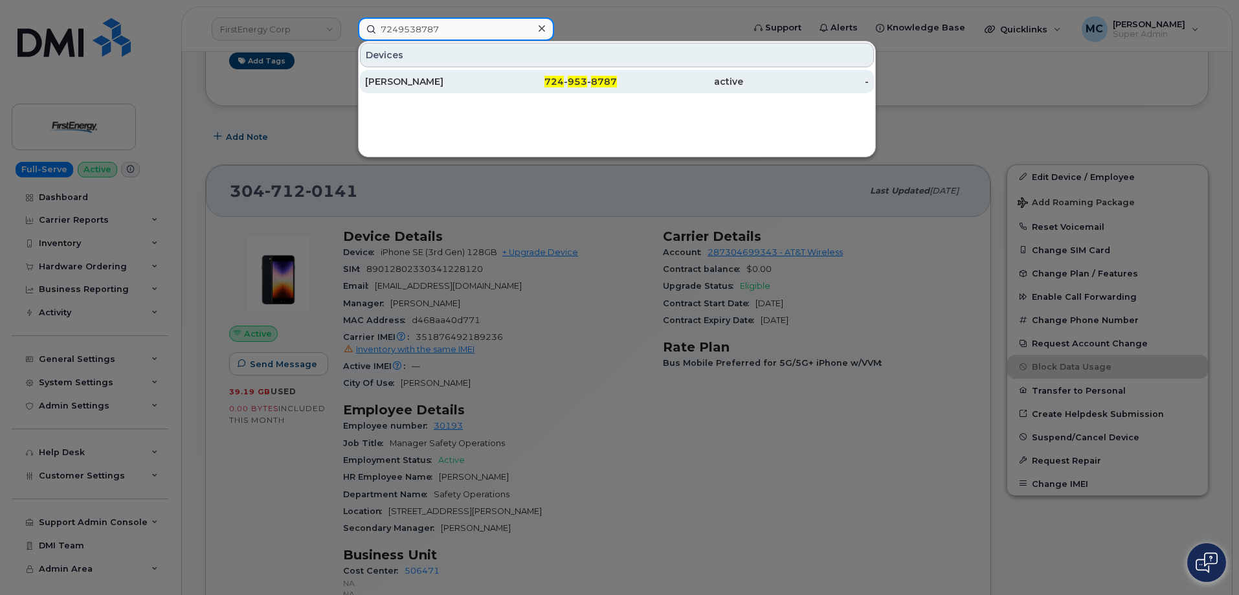
type input "7249538787"
click at [520, 77] on div "724 - 953 - 8787" at bounding box center [554, 81] width 126 height 13
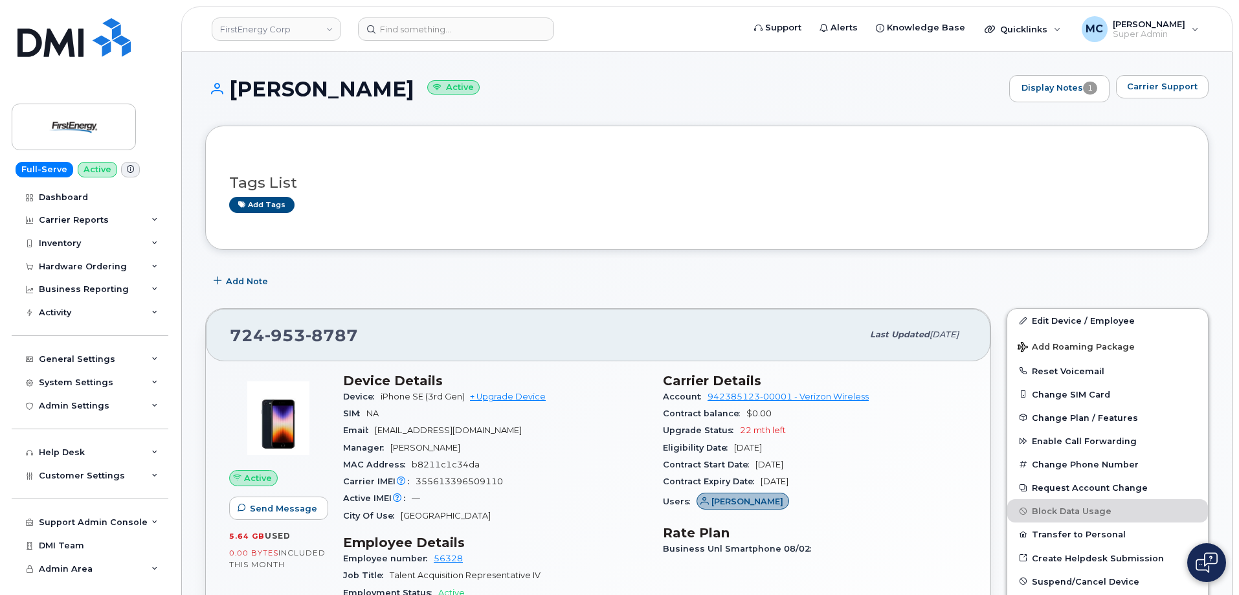
drag, startPoint x: 233, startPoint y: 92, endPoint x: 397, endPoint y: 96, distance: 164.4
click at [397, 96] on h1 "Kristine Connor Active" at bounding box center [603, 89] width 797 height 23
copy h1 "[PERSON_NAME]"
drag, startPoint x: 545, startPoint y: 432, endPoint x: 377, endPoint y: 434, distance: 167.6
click at [377, 434] on div "Email kconnor@firstenergycorp.com" at bounding box center [495, 430] width 304 height 17
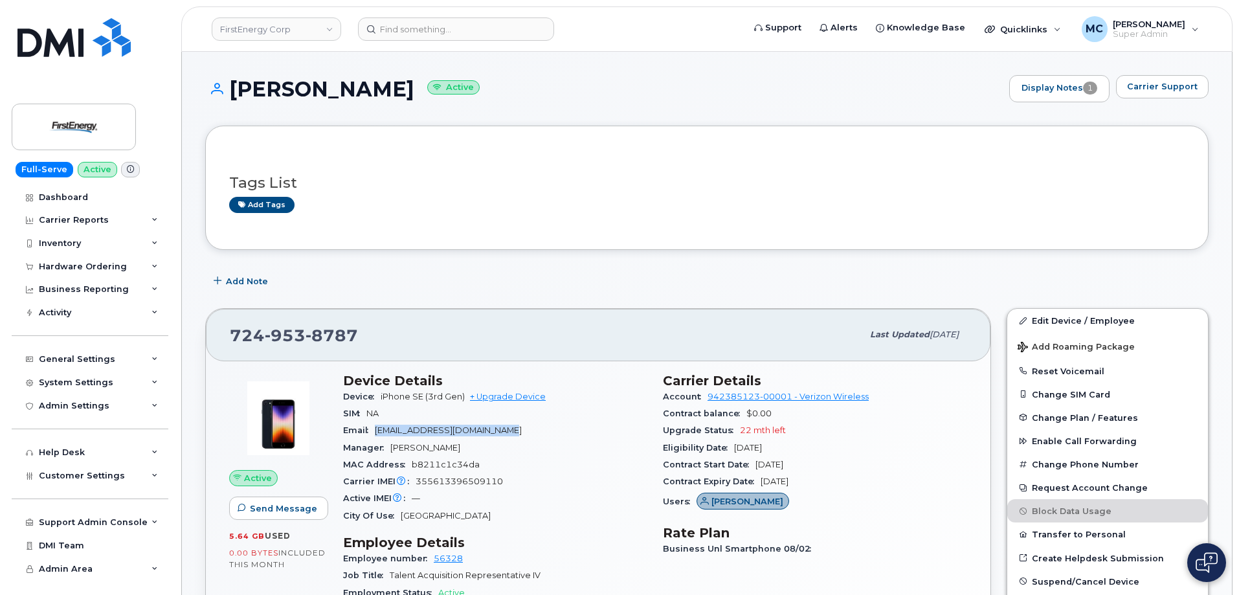
copy span "kconnor@firstenergycorp.com"
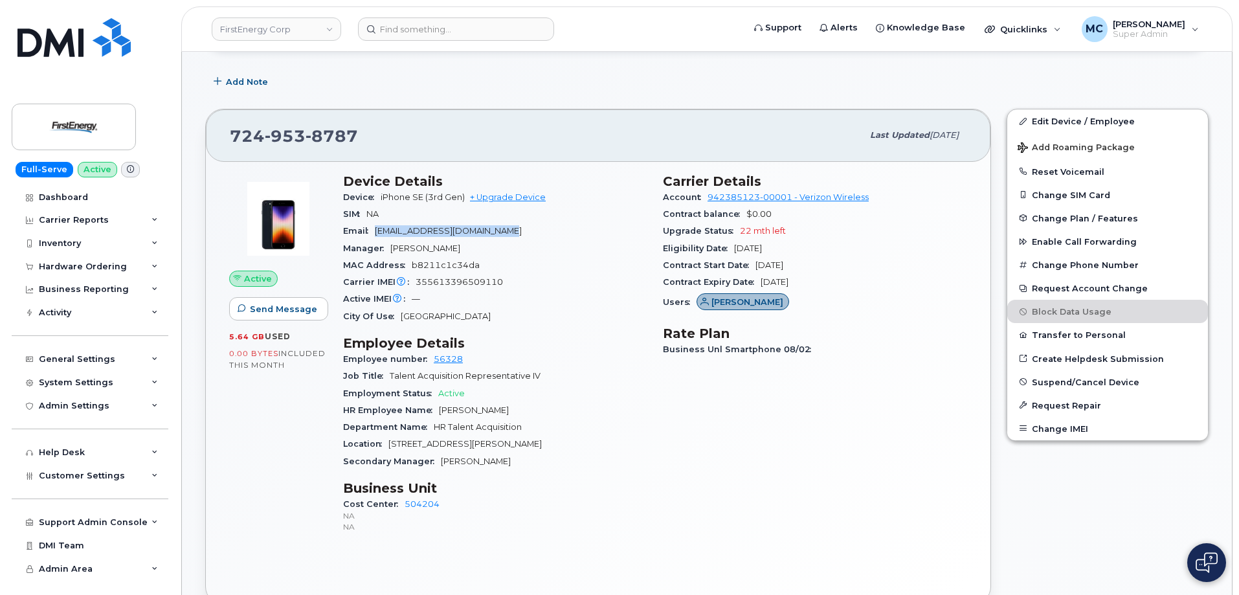
scroll to position [205, 0]
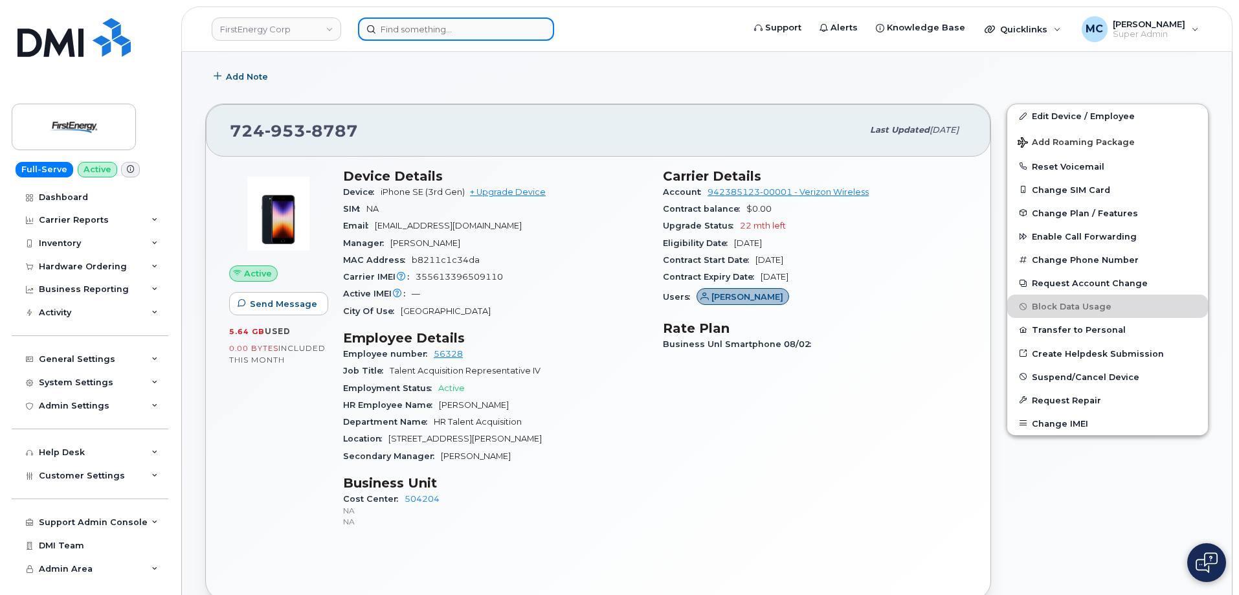
click at [460, 19] on input at bounding box center [456, 28] width 196 height 23
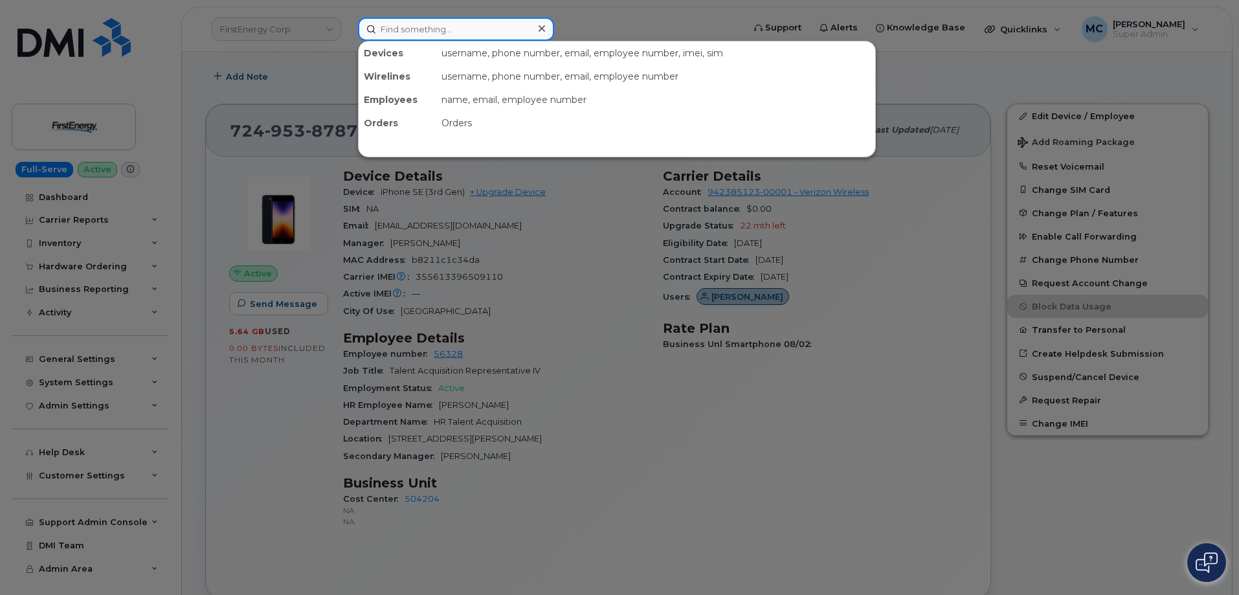
paste input "3306907289"
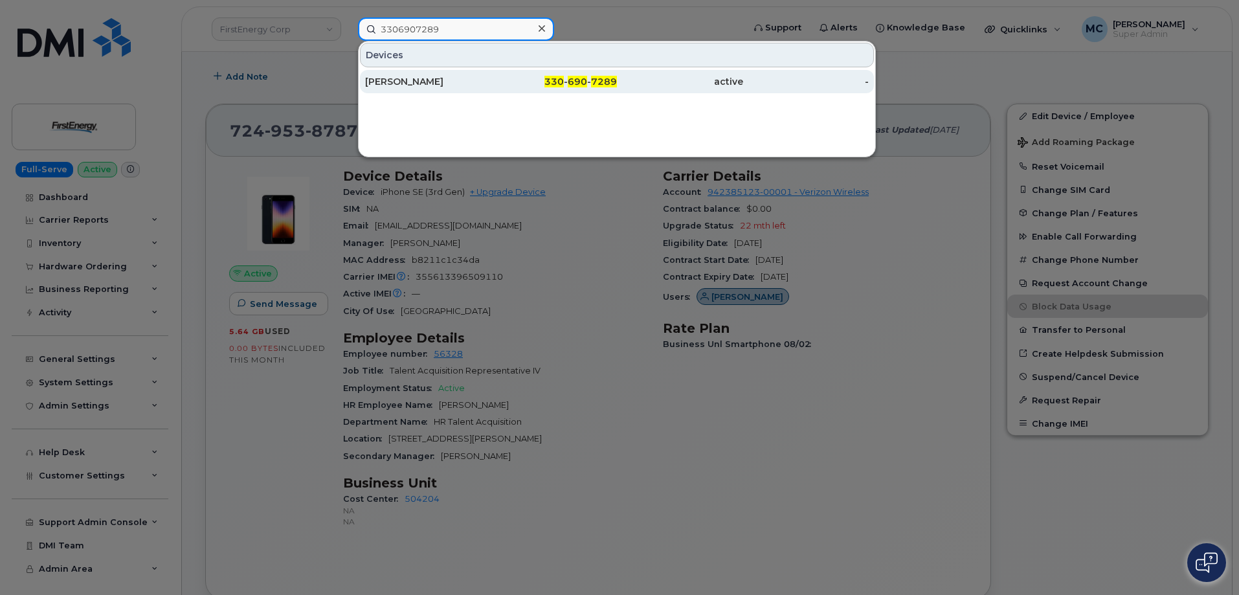
type input "3306907289"
click at [601, 83] on span "7289" at bounding box center [604, 82] width 26 height 12
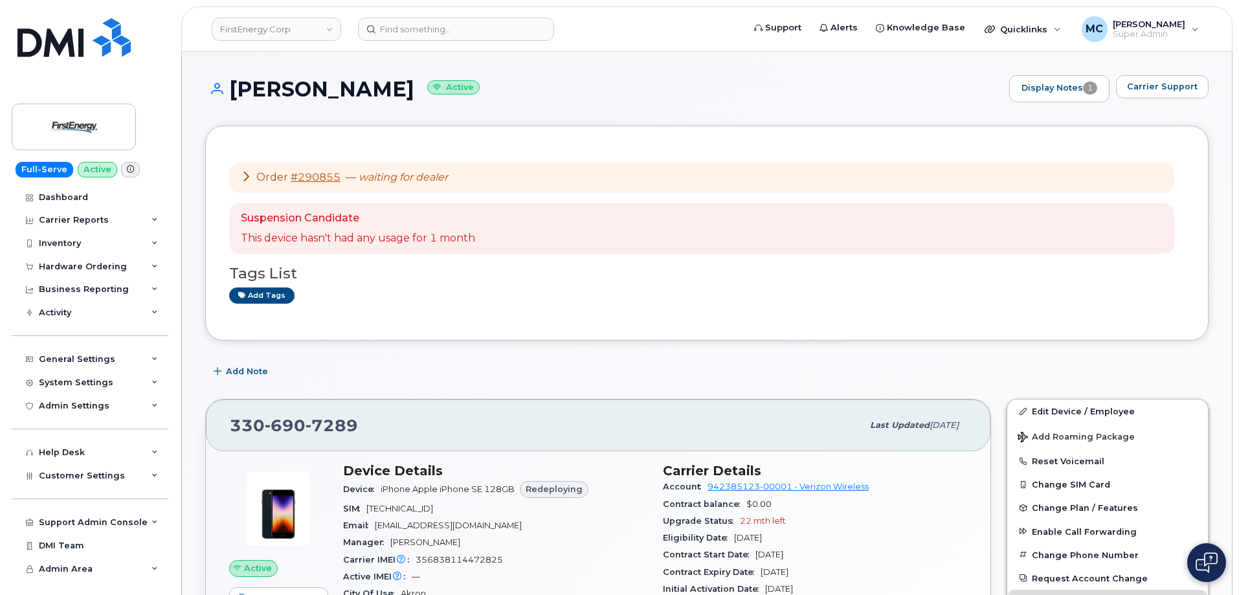
drag, startPoint x: 230, startPoint y: 88, endPoint x: 452, endPoint y: 92, distance: 221.4
click at [452, 92] on h1 "[PERSON_NAME] Active" at bounding box center [603, 89] width 797 height 23
drag, startPoint x: 375, startPoint y: 527, endPoint x: 495, endPoint y: 527, distance: 119.7
click at [495, 527] on div "Email [EMAIL_ADDRESS][DOMAIN_NAME]" at bounding box center [495, 525] width 304 height 17
copy span "[EMAIL_ADDRESS][DOMAIN_NAME]"
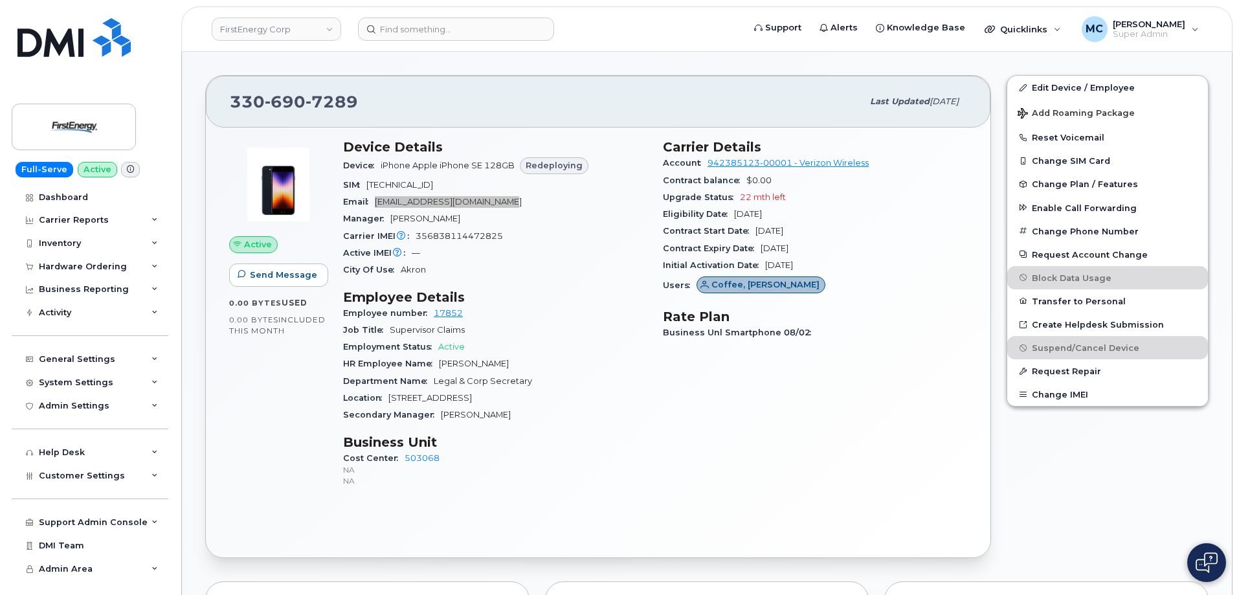
scroll to position [388, 0]
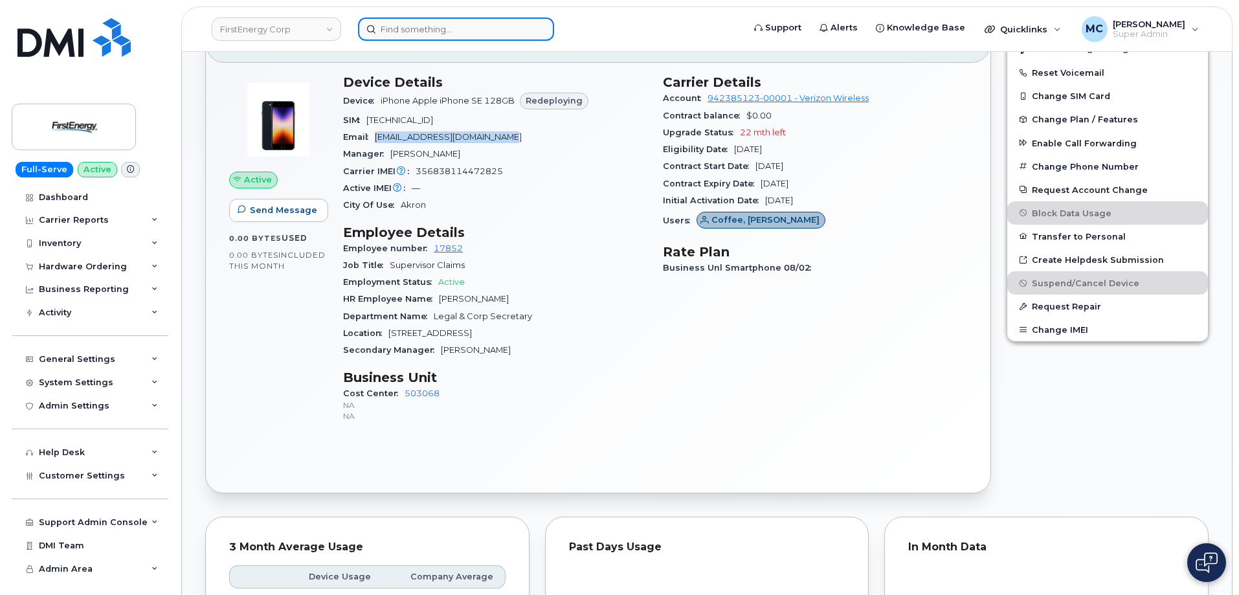
click at [454, 27] on input at bounding box center [456, 28] width 196 height 23
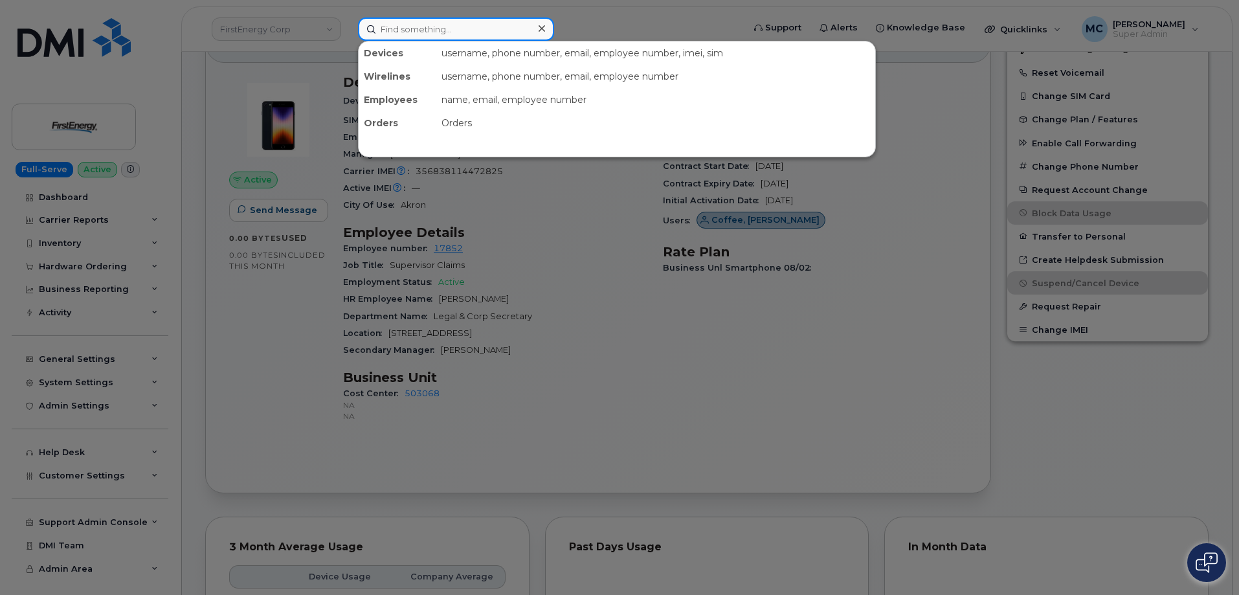
paste input "7246919385"
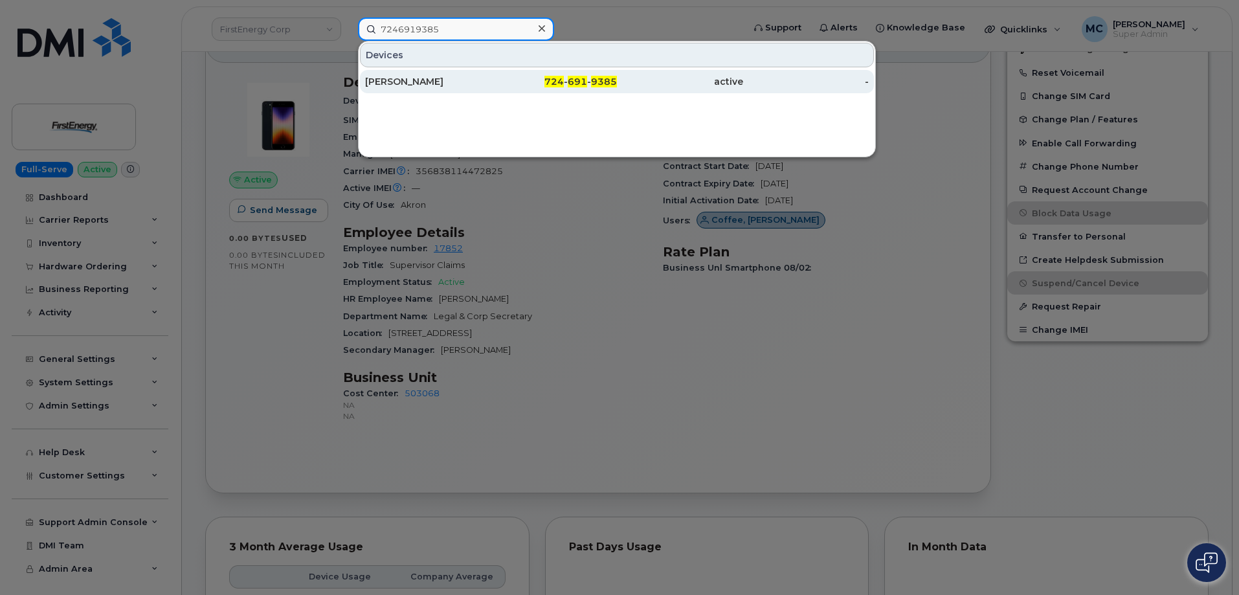
type input "7246919385"
click at [500, 83] on div "724 - 691 - 9385" at bounding box center [554, 81] width 126 height 13
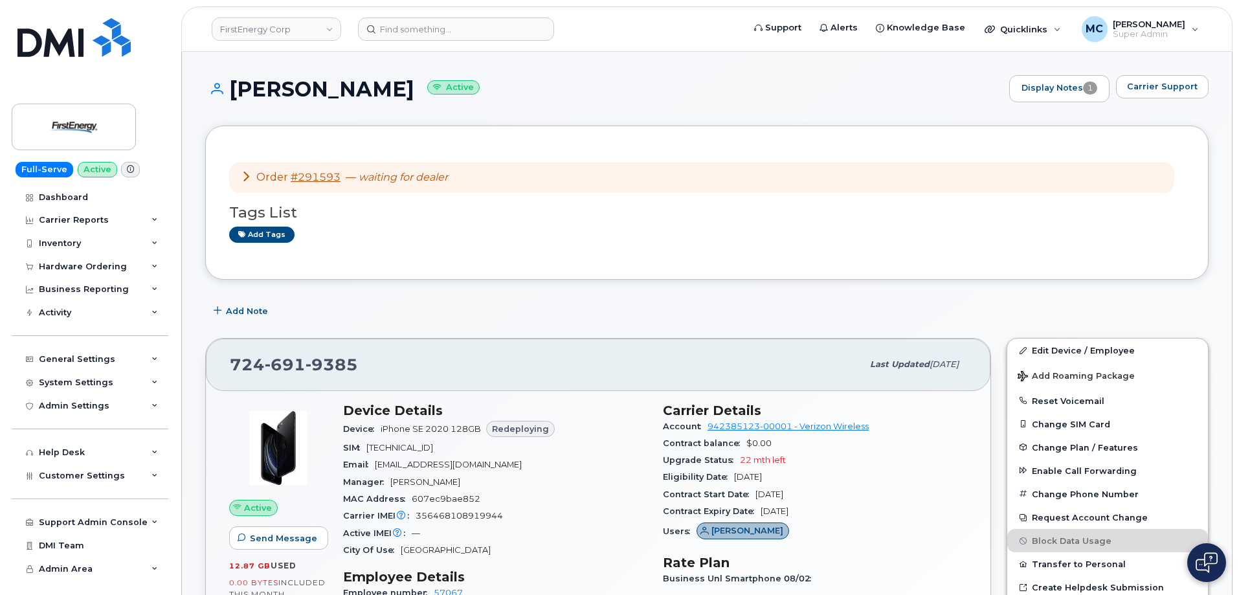
drag, startPoint x: 230, startPoint y: 84, endPoint x: 412, endPoint y: 91, distance: 182.0
click at [412, 91] on h1 "DAVID S CARTER Active" at bounding box center [603, 89] width 797 height 23
copy h1 "DAVID S CARTER"
drag, startPoint x: 376, startPoint y: 463, endPoint x: 528, endPoint y: 460, distance: 152.1
click at [528, 460] on div "Email dcarter@firstenergycorp.com" at bounding box center [495, 464] width 304 height 17
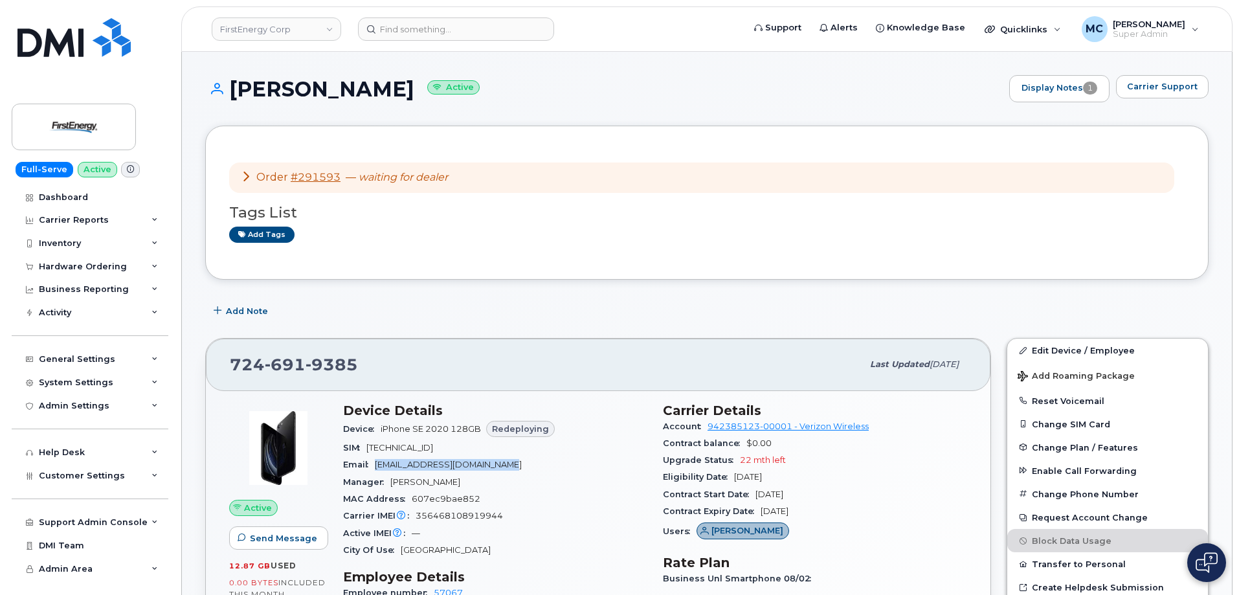
copy span "dcarter@firstenergycorp.com"
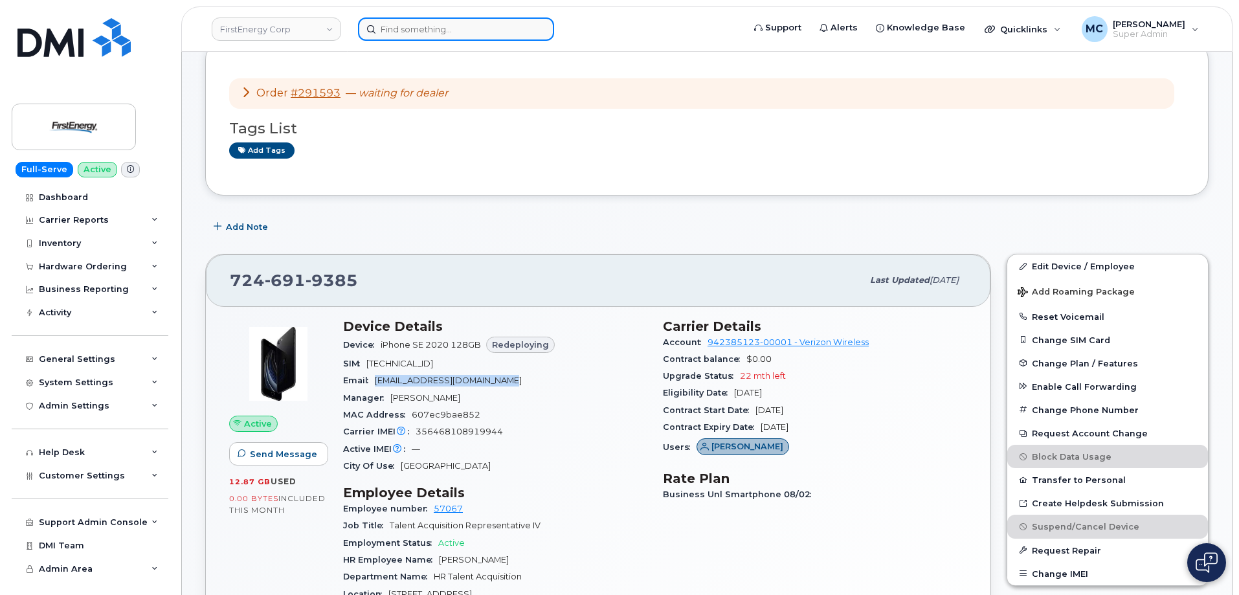
click at [511, 28] on input at bounding box center [456, 28] width 196 height 23
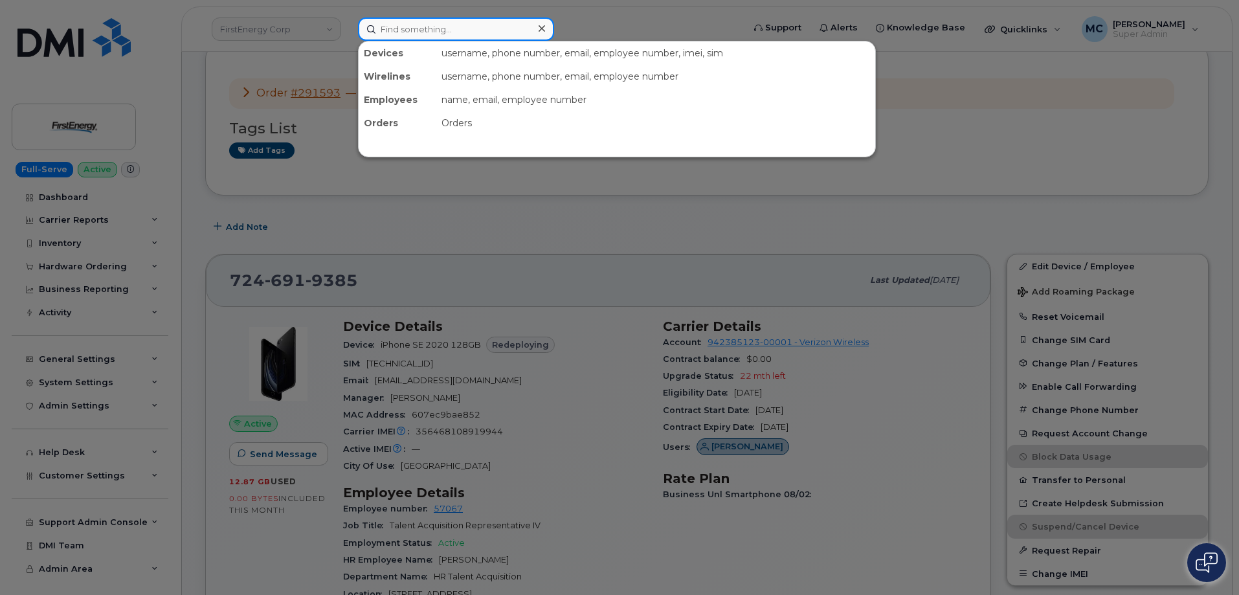
paste input "7243220010"
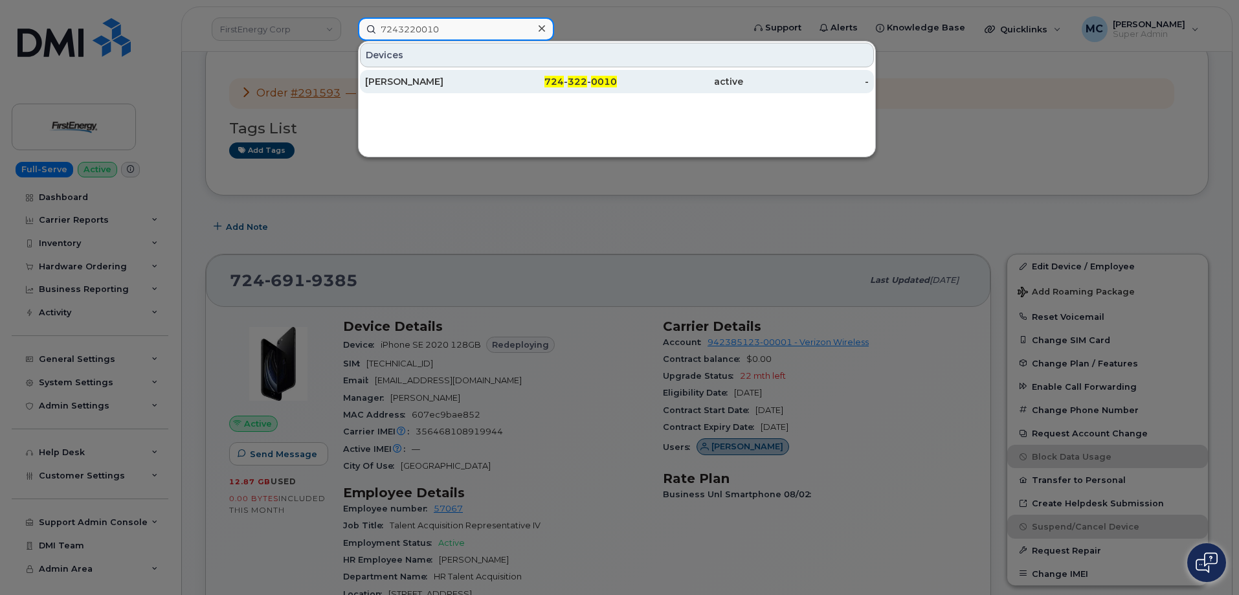
type input "7243220010"
click at [521, 81] on div "724 - 322 - 0010" at bounding box center [554, 81] width 126 height 13
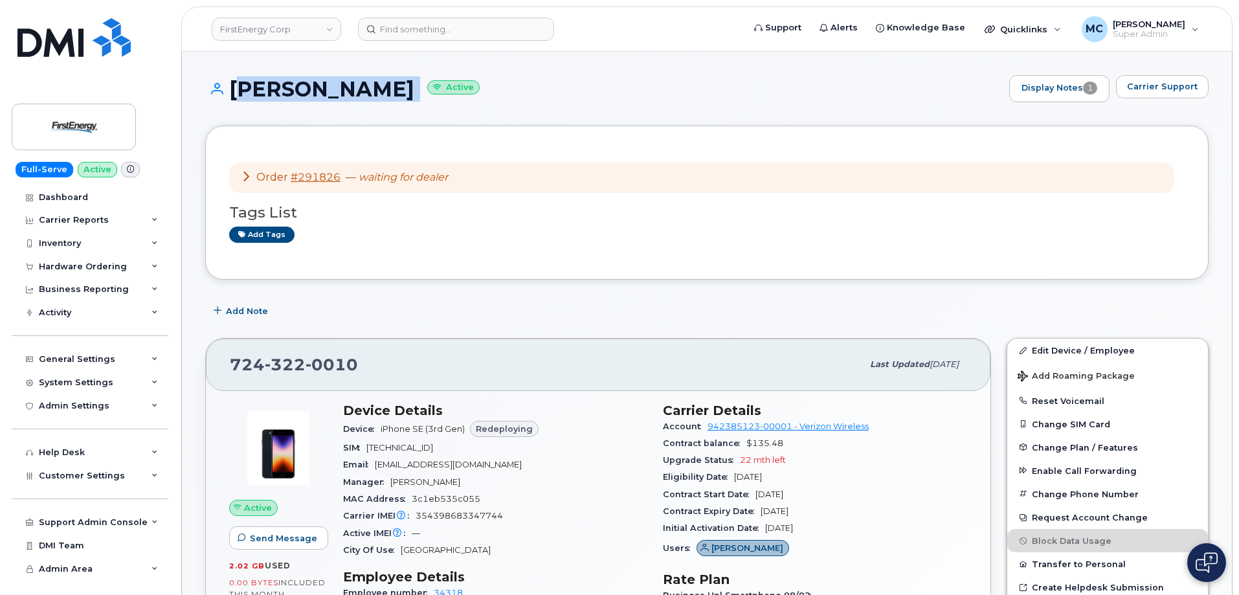
drag, startPoint x: 233, startPoint y: 89, endPoint x: 433, endPoint y: 90, distance: 200.0
click at [433, 90] on h1 "JESSE J LUDWICK Active" at bounding box center [603, 89] width 797 height 23
copy h1 "JESSE J LUDWICK"
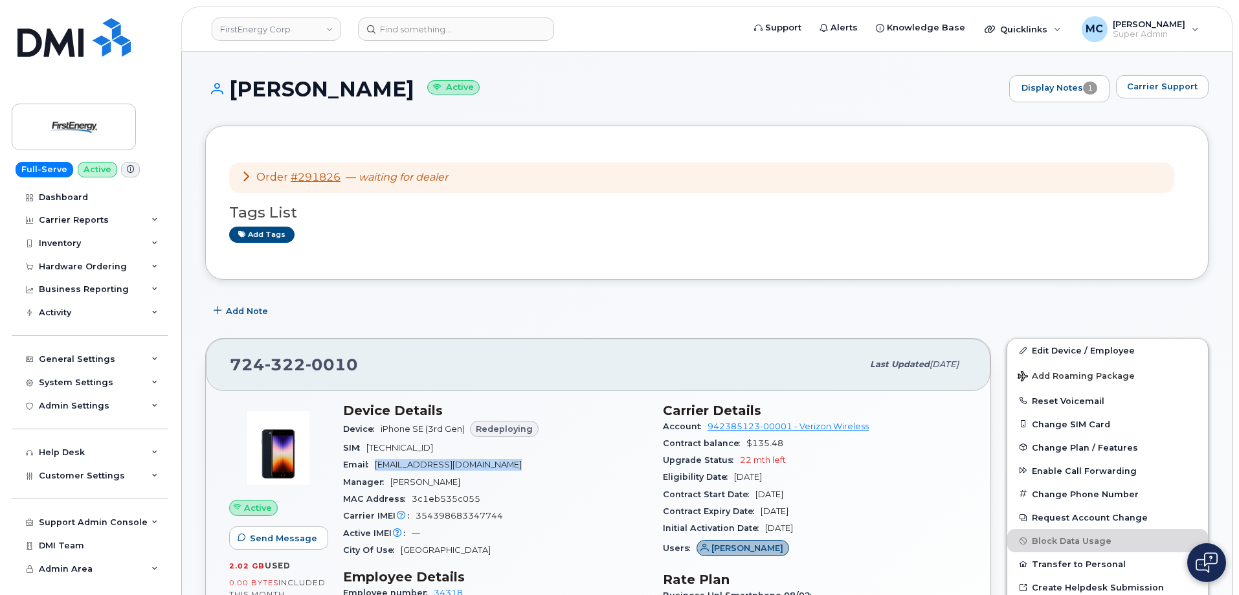
drag, startPoint x: 491, startPoint y: 466, endPoint x: 375, endPoint y: 465, distance: 115.9
click at [375, 465] on div "Email jludwick@firstenergycorp.com" at bounding box center [495, 464] width 304 height 17
copy span "jludwick@firstenergycorp.com"
click at [987, 250] on div "Order #291826 — waiting for dealer Tags List Add tags" at bounding box center [706, 203] width 955 height 106
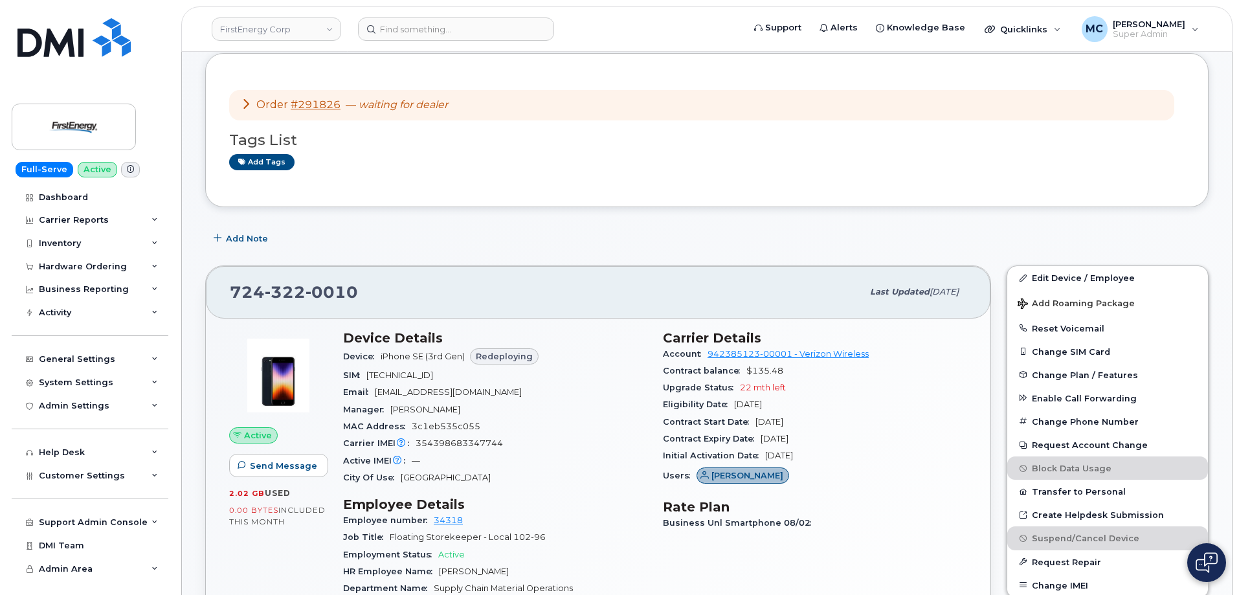
scroll to position [129, 0]
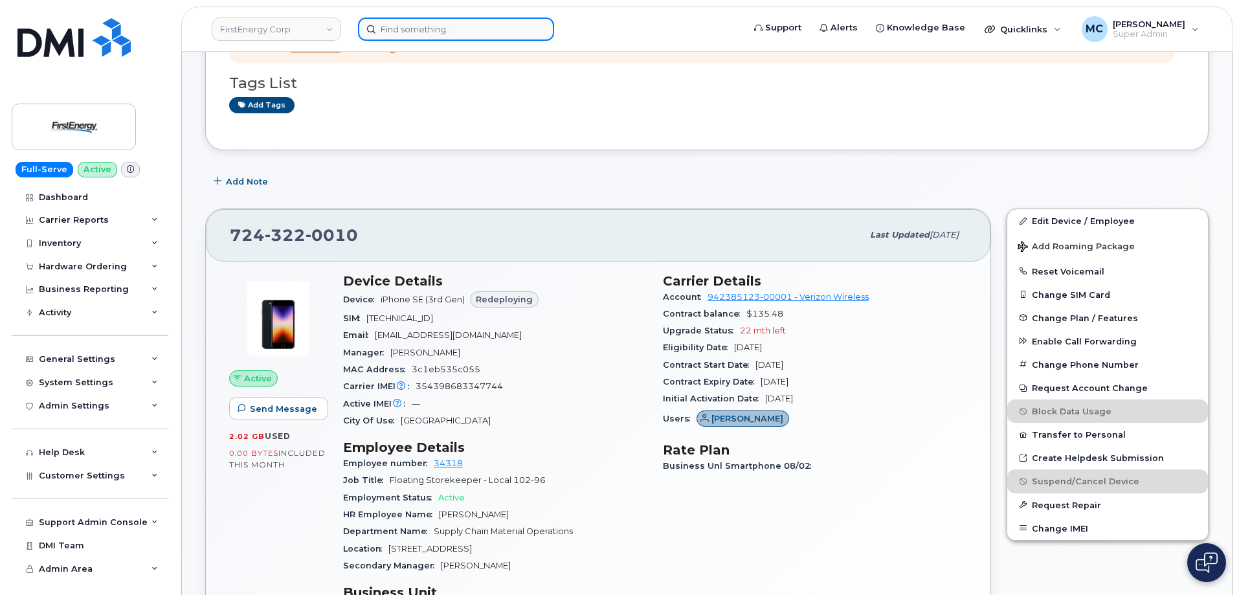
click at [449, 30] on input at bounding box center [456, 28] width 196 height 23
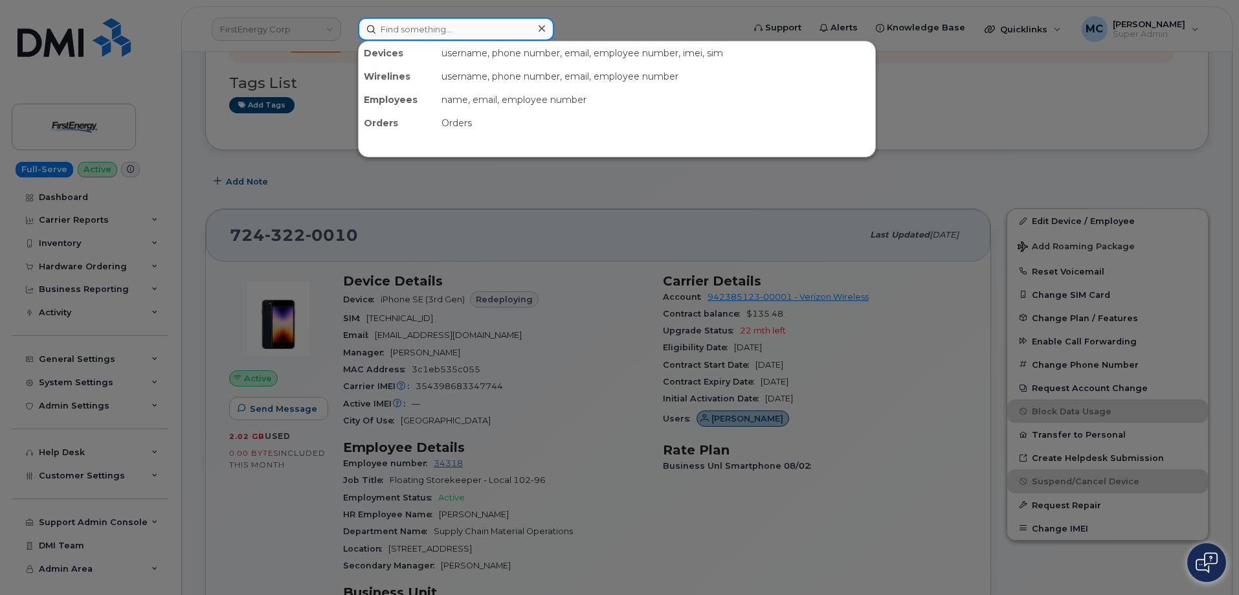
paste input "7322612691"
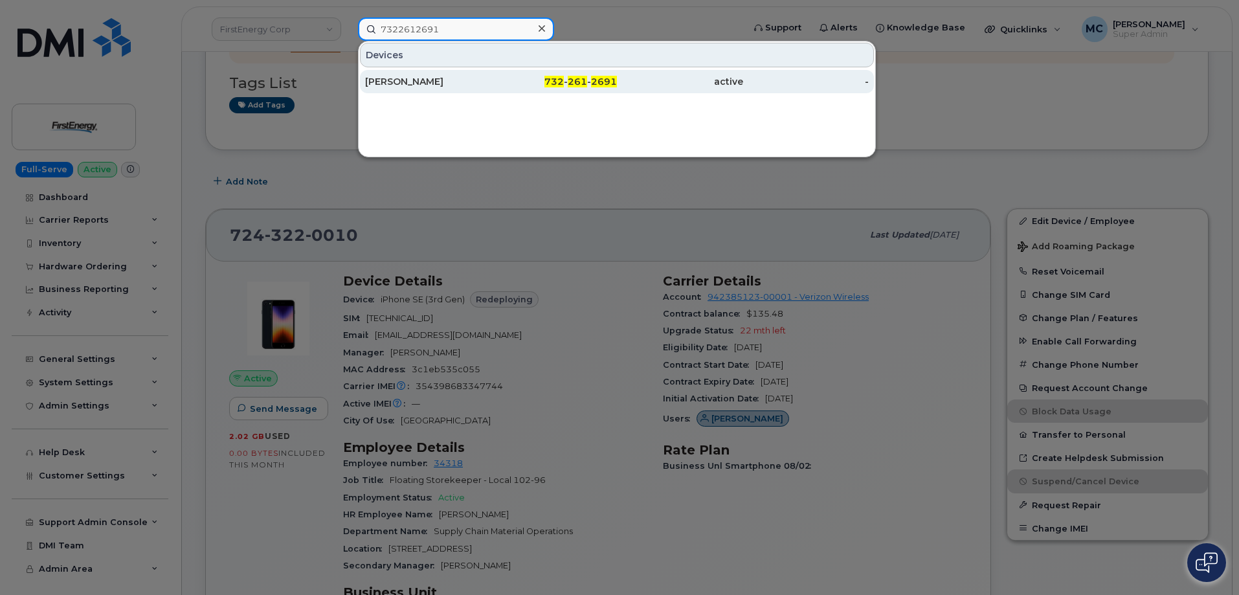
type input "7322612691"
click at [579, 86] on span "261" at bounding box center [577, 82] width 19 height 12
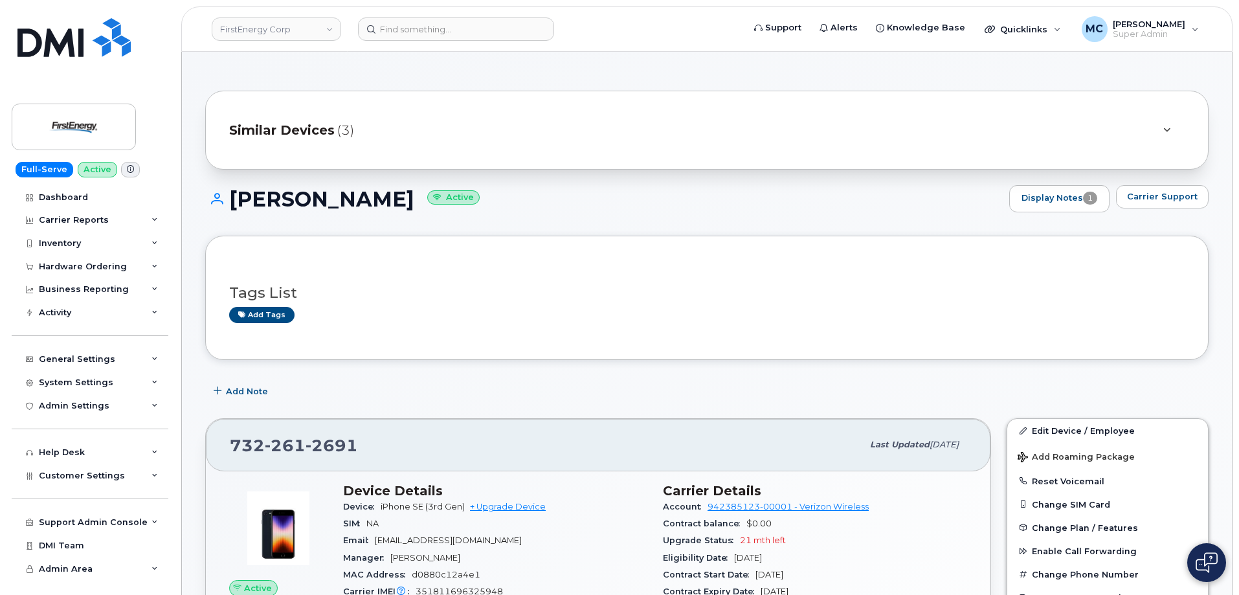
click at [803, 215] on div "[PERSON_NAME] Active Display Notes 1 Carrier Support" at bounding box center [706, 210] width 1003 height 50
